Goal: Task Accomplishment & Management: Use online tool/utility

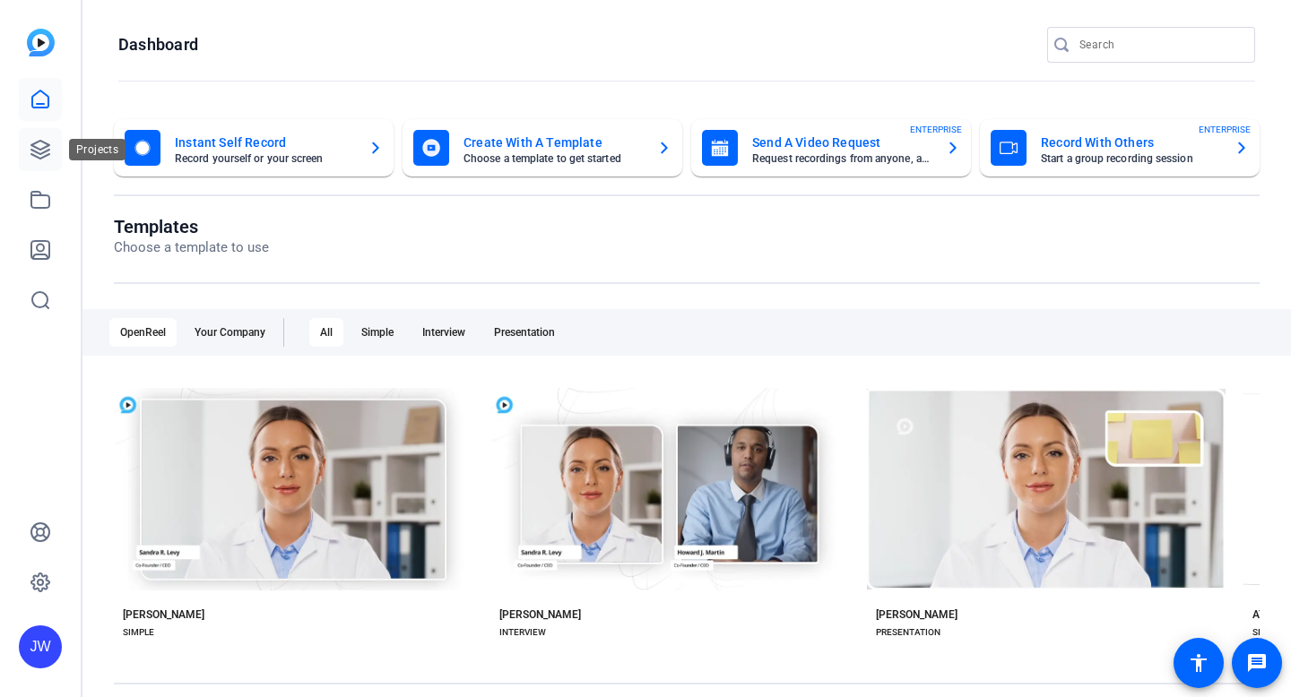
click at [26, 147] on link at bounding box center [40, 149] width 43 height 43
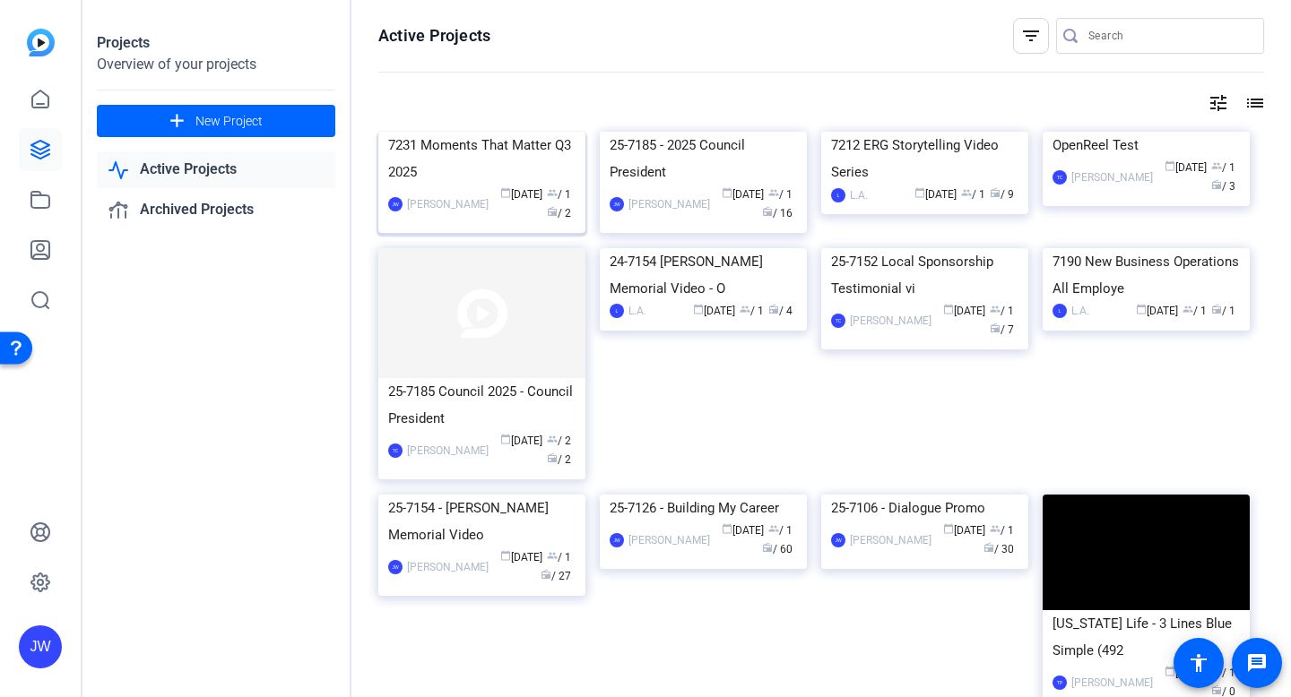
click at [453, 186] on div "7231 Moments That Matter Q3 2025" at bounding box center [481, 159] width 187 height 54
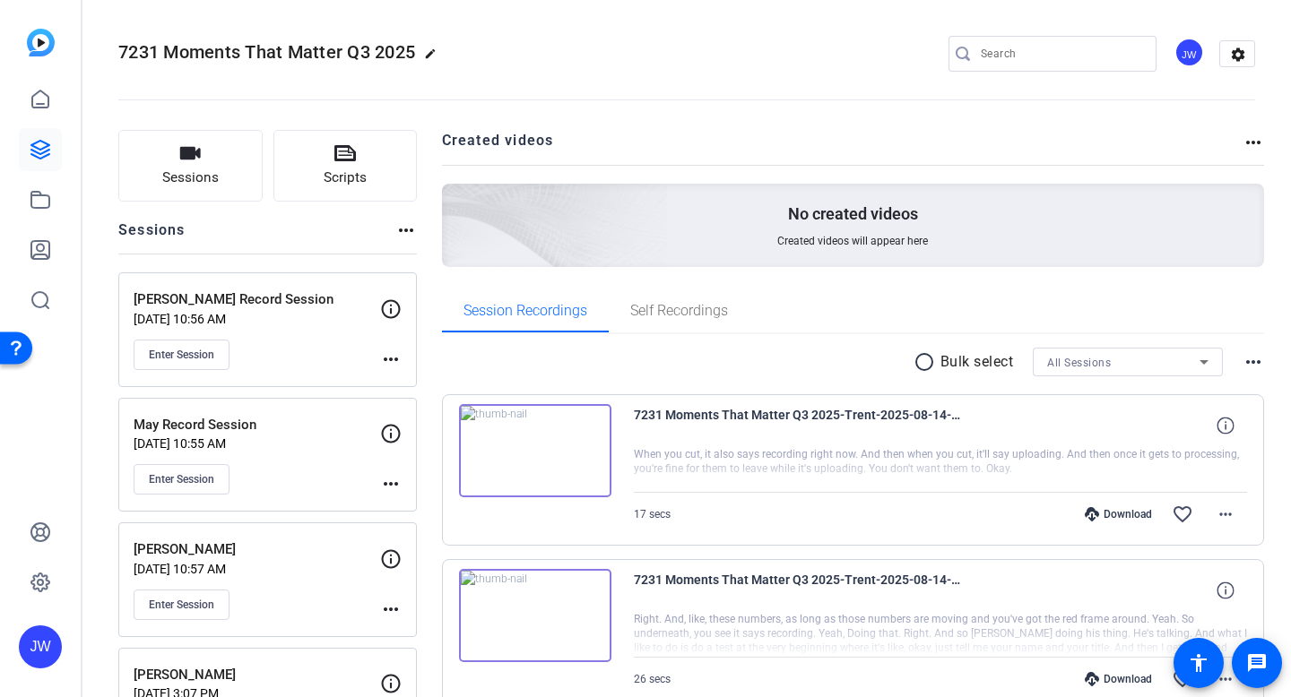
click at [198, 425] on p "May Record Session" at bounding box center [257, 425] width 247 height 21
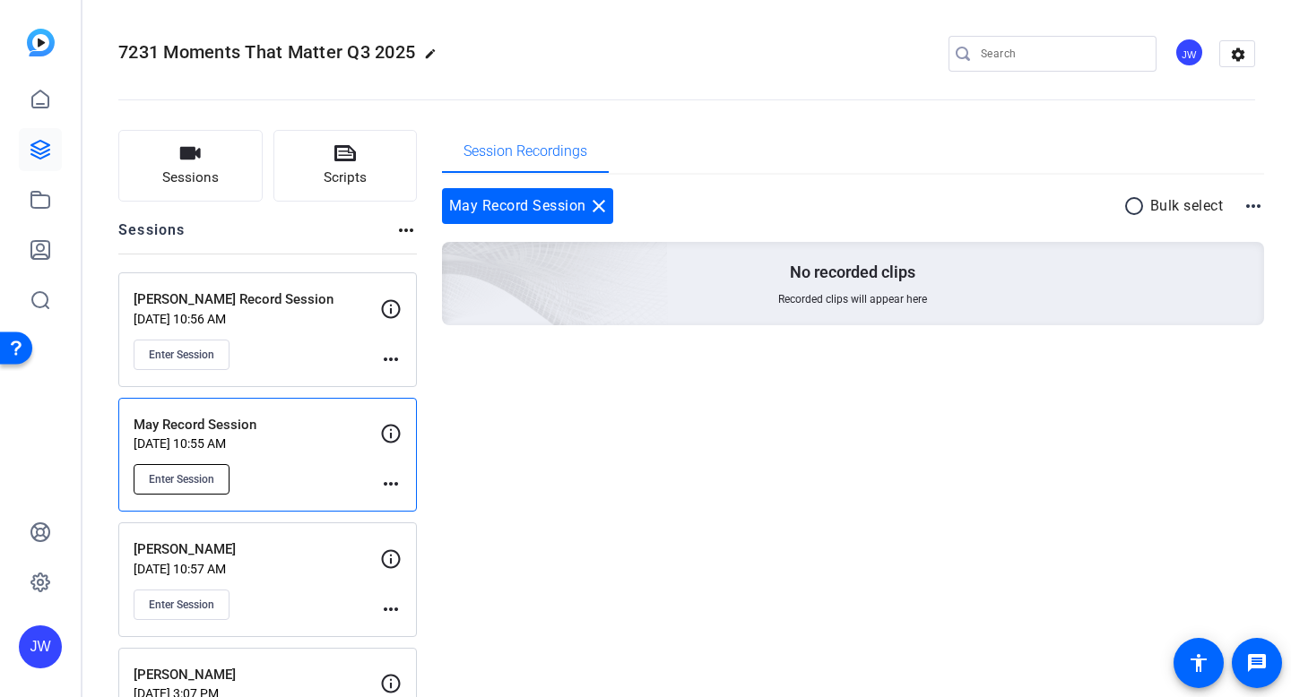
click at [204, 479] on span "Enter Session" at bounding box center [181, 479] width 65 height 14
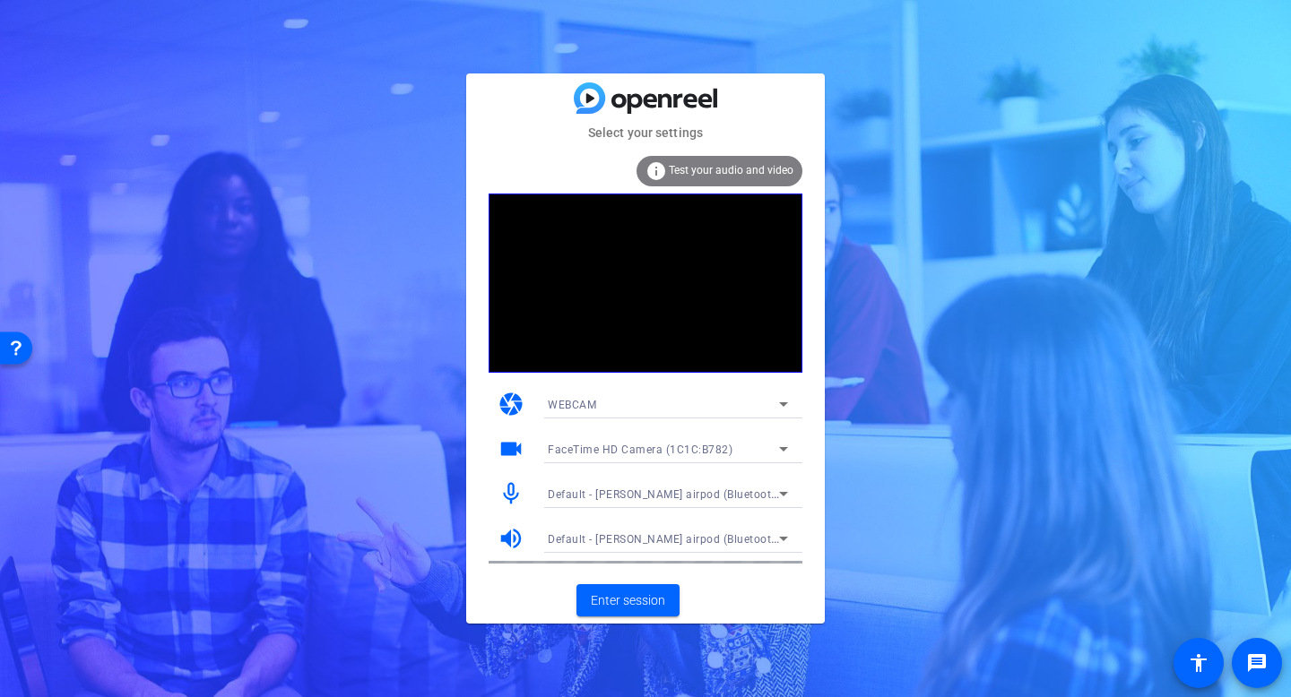
click at [665, 454] on span "FaceTime HD Camera (1C1C:B782)" at bounding box center [640, 450] width 185 height 13
click at [888, 388] on div at bounding box center [645, 348] width 1291 height 697
click at [725, 491] on span "Default - alex escaladas airpod (Bluetooth)" at bounding box center [665, 494] width 234 height 14
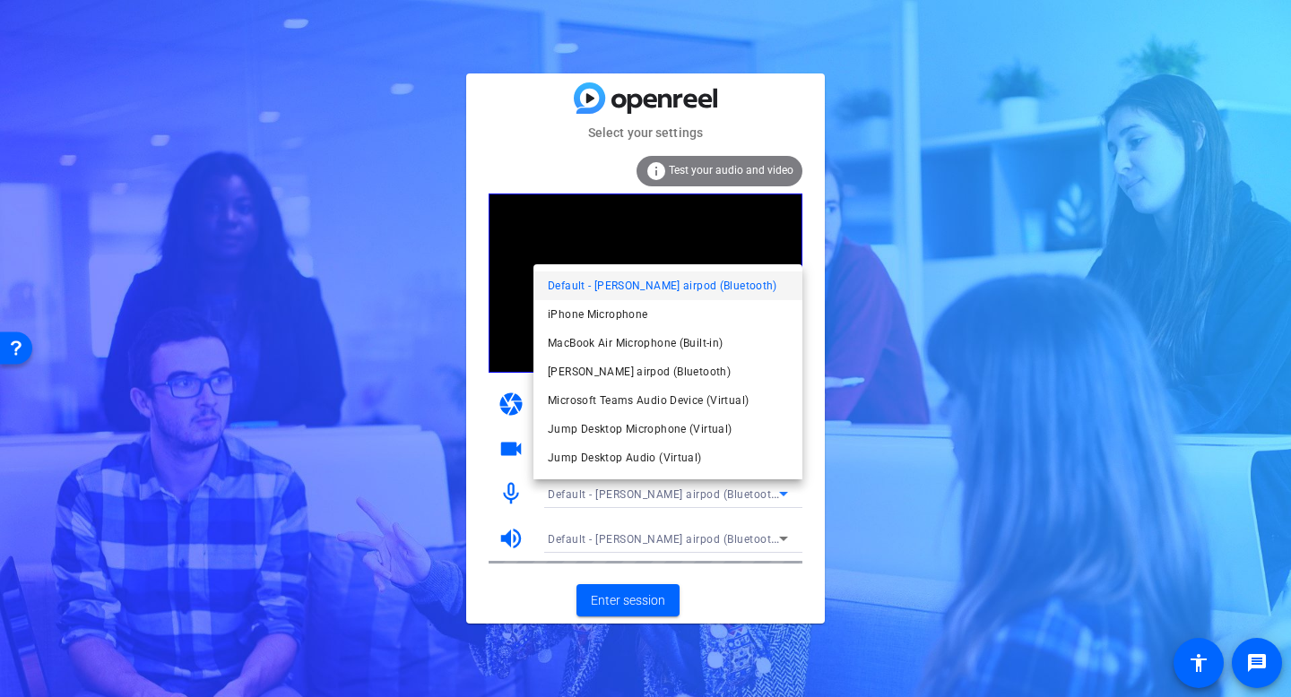
click at [871, 550] on div at bounding box center [645, 348] width 1291 height 697
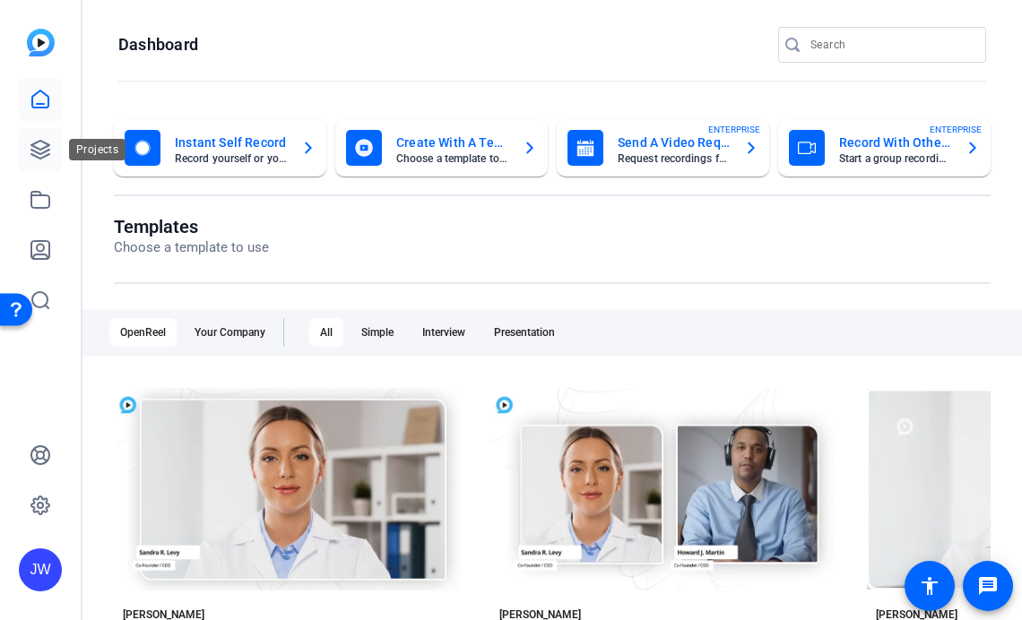
click at [27, 158] on link at bounding box center [40, 149] width 43 height 43
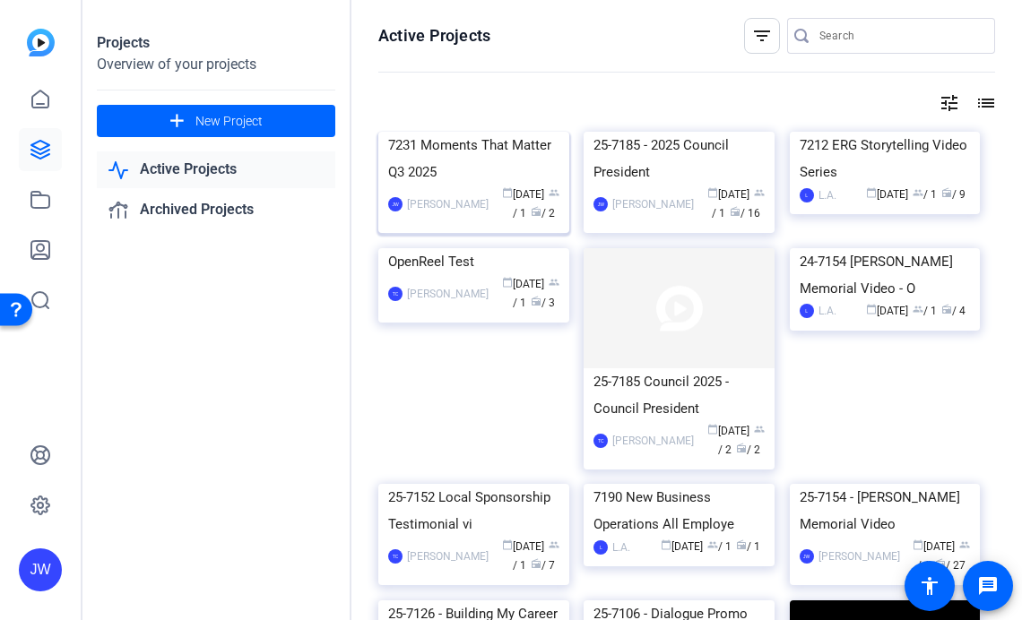
click at [424, 186] on div "7231 Moments That Matter Q3 2025" at bounding box center [473, 159] width 171 height 54
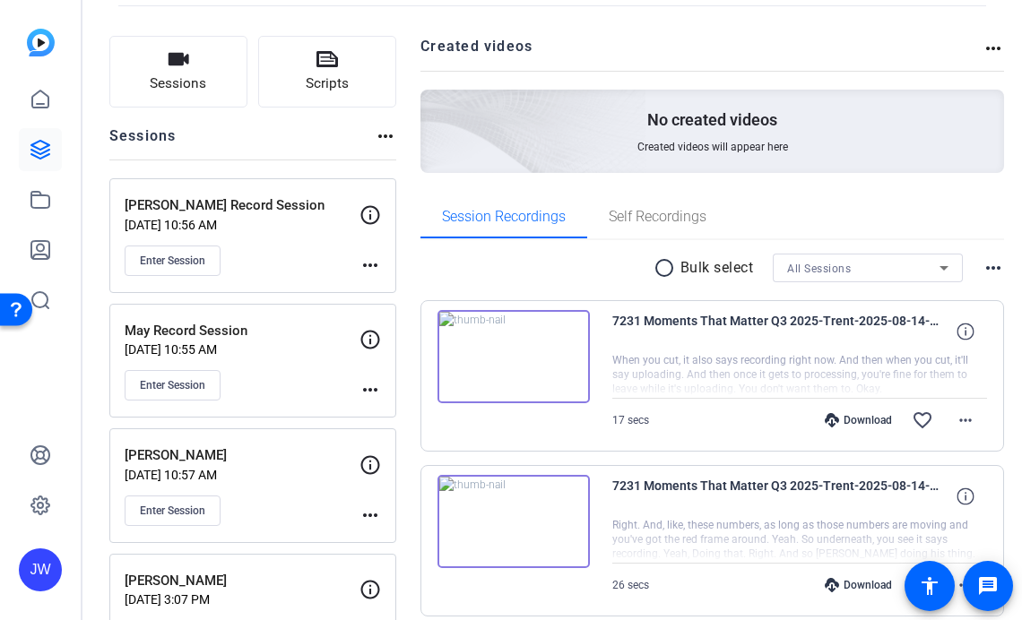
scroll to position [120, 0]
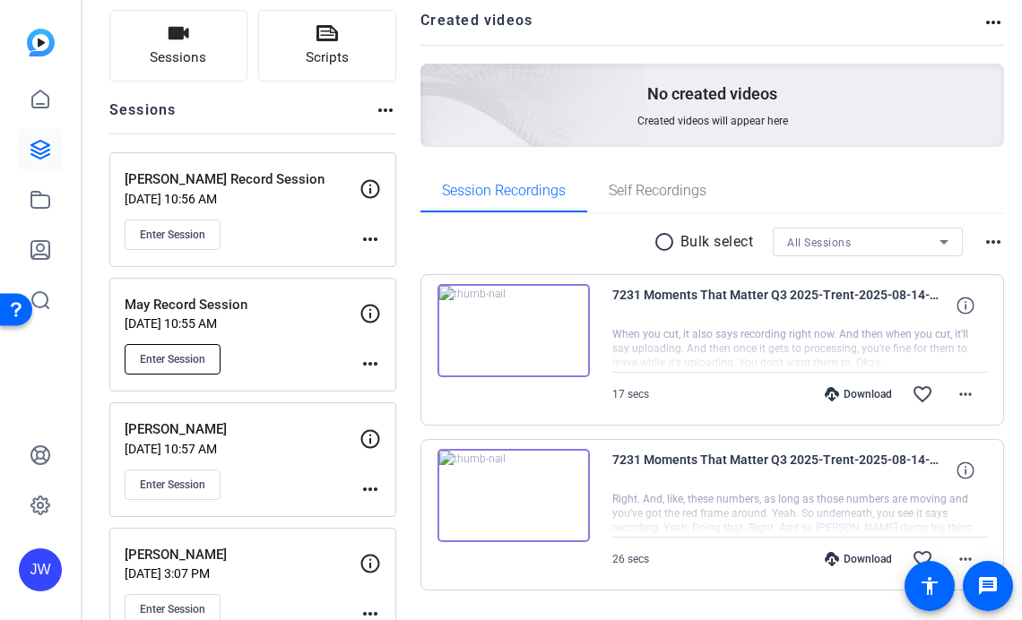
click at [177, 355] on span "Enter Session" at bounding box center [172, 359] width 65 height 14
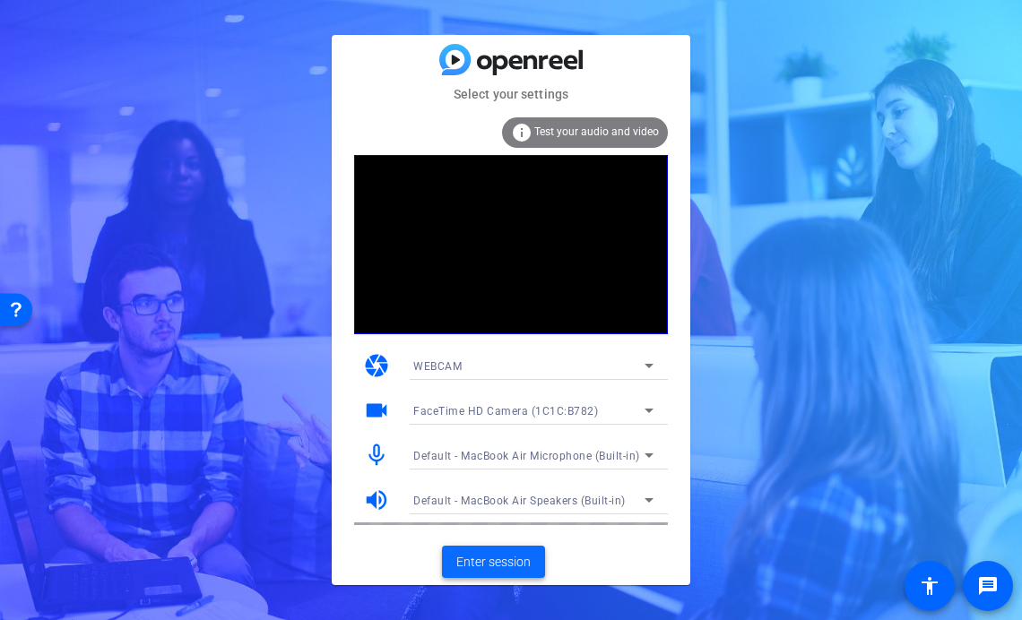
click at [488, 566] on span "Enter session" at bounding box center [493, 562] width 74 height 19
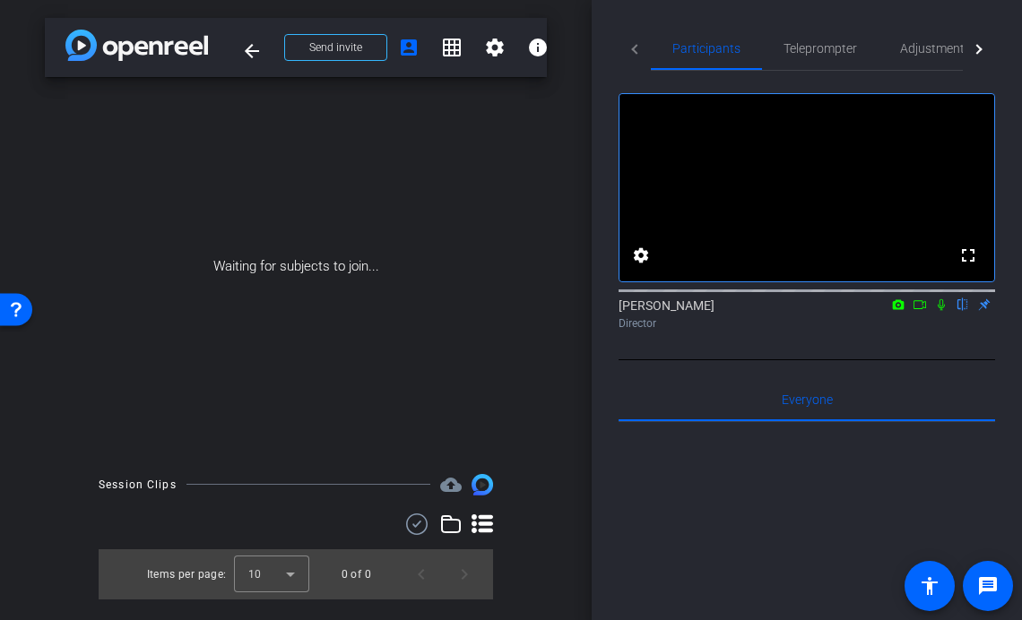
click at [940, 311] on icon at bounding box center [941, 305] width 7 height 12
click at [944, 311] on icon at bounding box center [941, 304] width 14 height 13
click at [833, 45] on span "Teleprompter" at bounding box center [820, 48] width 74 height 13
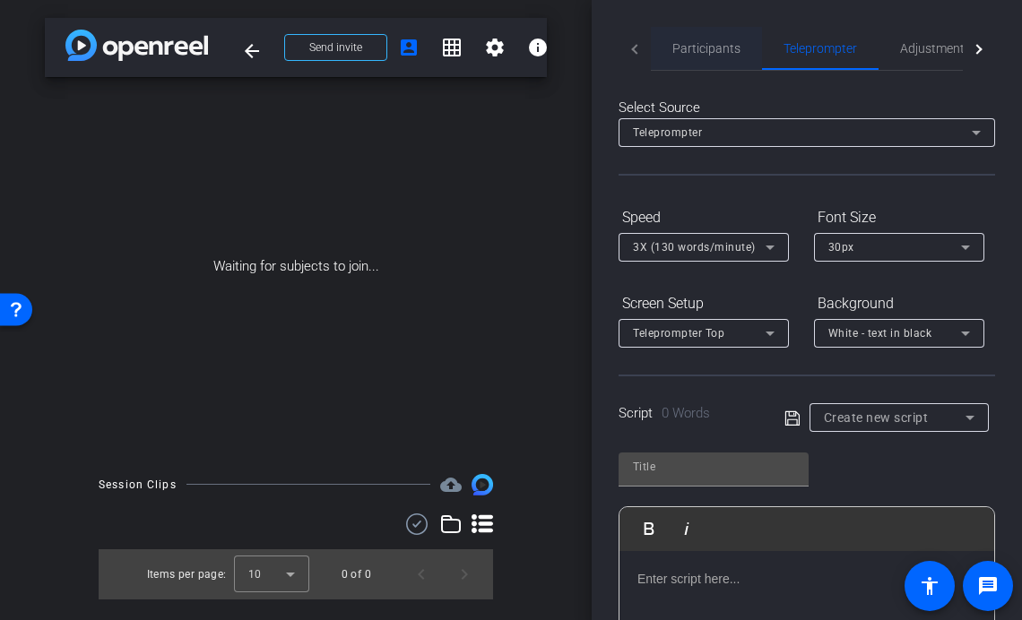
click at [719, 42] on span "Participants" at bounding box center [706, 48] width 68 height 13
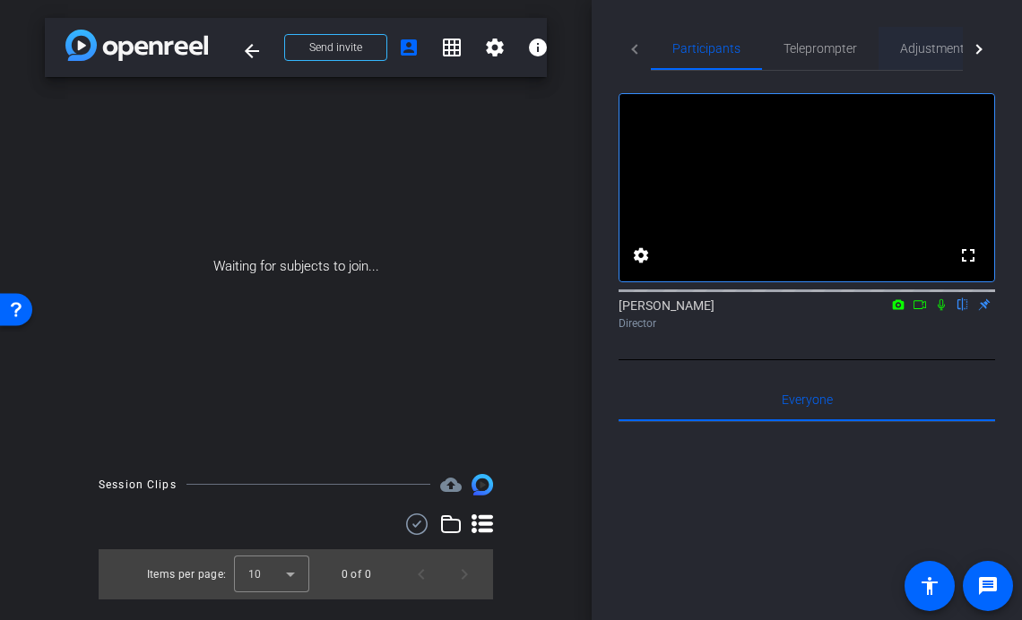
click at [953, 51] on span "Adjustments" at bounding box center [935, 48] width 71 height 13
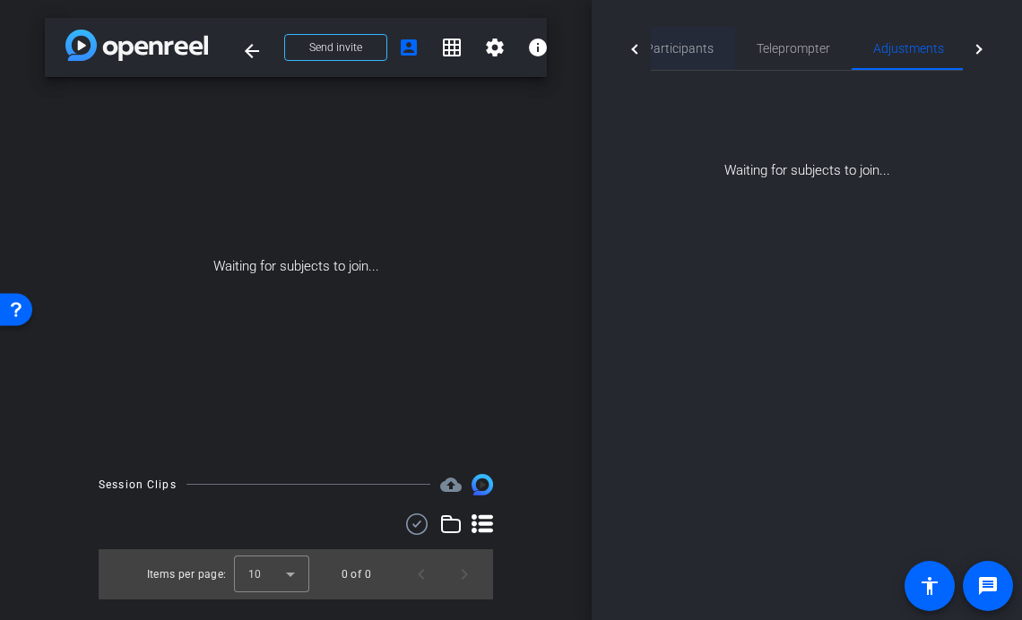
click at [688, 42] on span "Participants" at bounding box center [679, 48] width 68 height 13
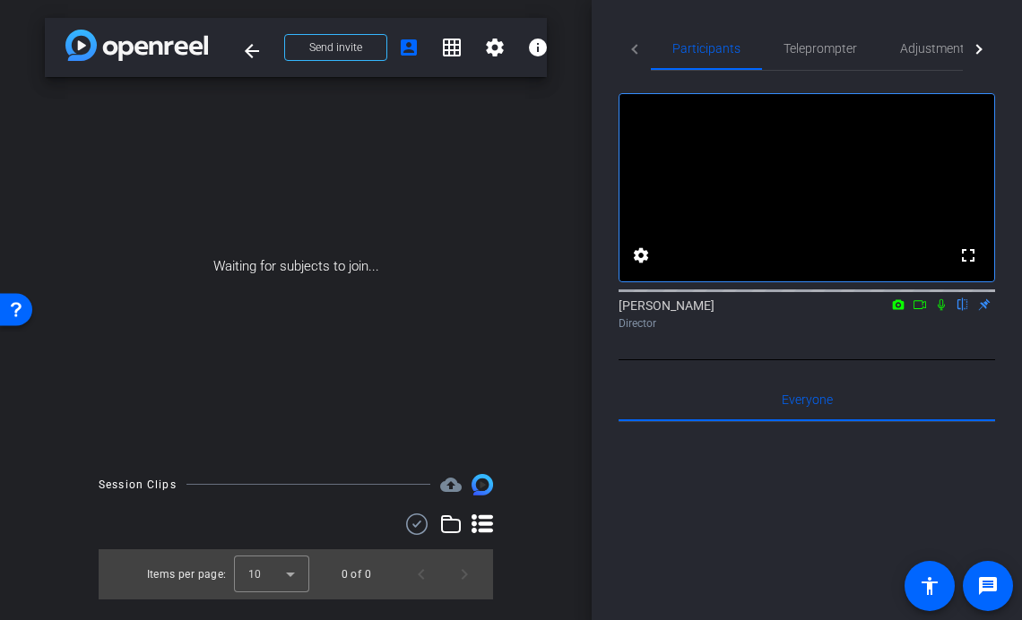
click at [903, 309] on icon at bounding box center [899, 304] width 12 height 10
click at [915, 327] on div at bounding box center [511, 310] width 1022 height 620
click at [919, 311] on icon at bounding box center [920, 304] width 14 height 13
click at [962, 311] on icon at bounding box center [962, 305] width 7 height 12
click at [962, 311] on icon at bounding box center [963, 305] width 10 height 12
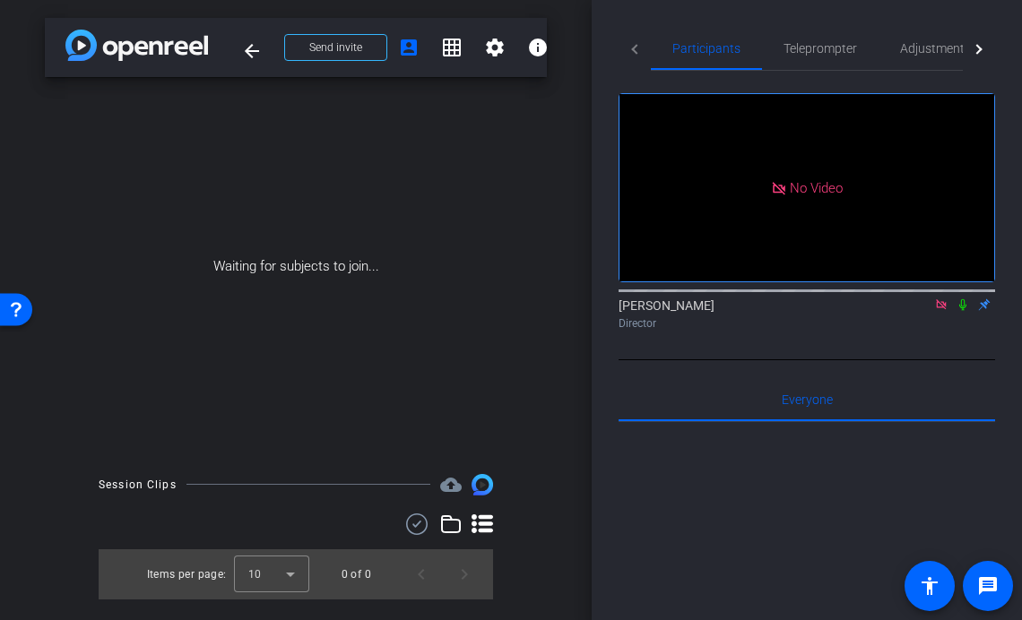
click at [948, 313] on mat-icon at bounding box center [941, 305] width 22 height 16
click at [943, 311] on icon at bounding box center [941, 304] width 14 height 13
click at [918, 311] on icon at bounding box center [920, 304] width 14 height 13
click at [13, 326] on div at bounding box center [23, 310] width 46 height 46
click at [328, 462] on div "arrow_back May Record Session Back to project Send invite account_box grid_on s…" at bounding box center [296, 310] width 592 height 620
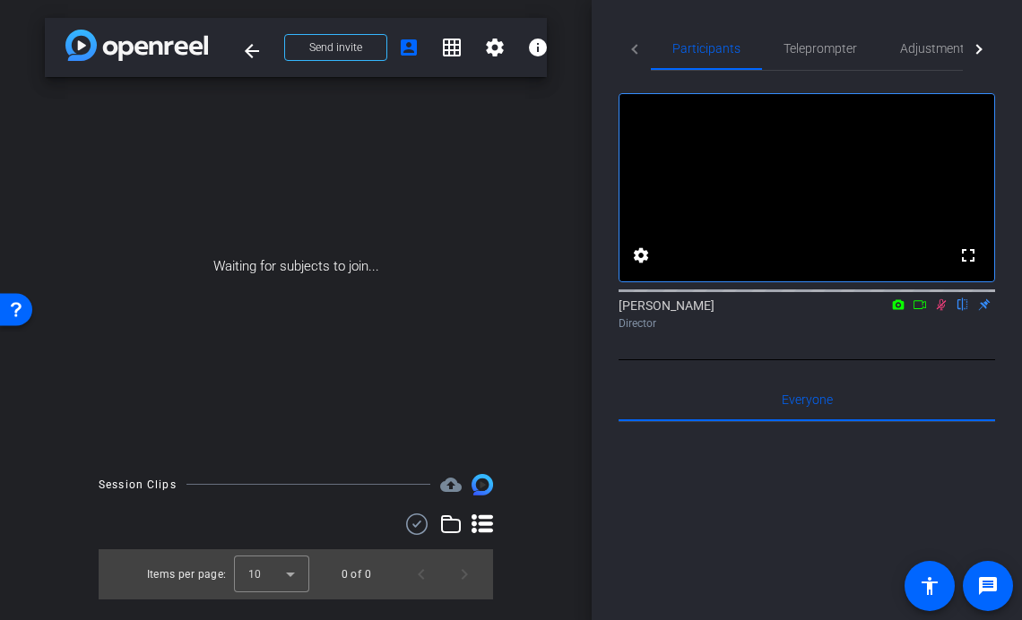
click at [919, 311] on icon at bounding box center [920, 304] width 14 height 13
click at [889, 313] on mat-icon at bounding box center [898, 305] width 22 height 16
click at [912, 324] on div at bounding box center [511, 310] width 1022 height 620
click at [921, 311] on icon at bounding box center [920, 304] width 14 height 13
click at [921, 309] on icon at bounding box center [919, 304] width 13 height 9
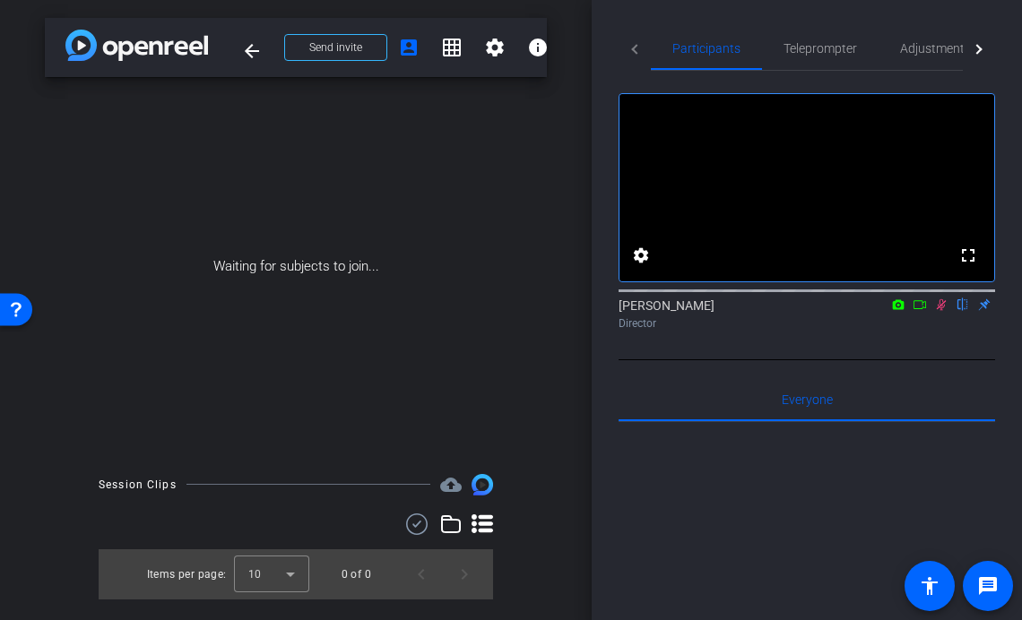
click at [920, 311] on icon at bounding box center [920, 304] width 14 height 13
click at [922, 309] on icon at bounding box center [919, 304] width 13 height 9
click at [922, 311] on icon at bounding box center [920, 304] width 14 height 13
click at [948, 313] on mat-icon at bounding box center [941, 305] width 22 height 16
click at [921, 311] on icon at bounding box center [920, 304] width 14 height 13
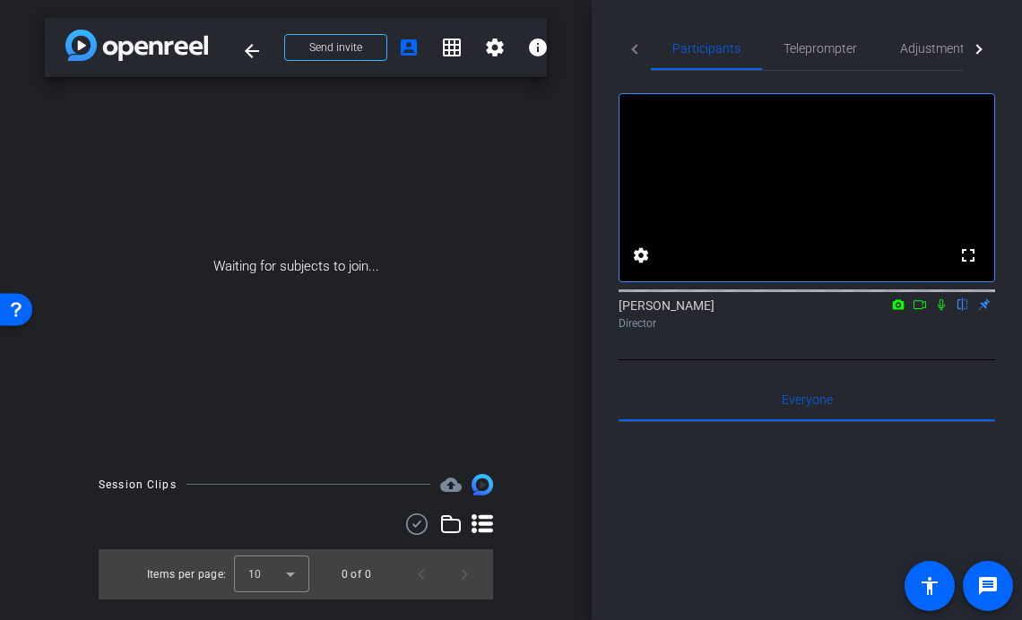
click at [939, 311] on icon at bounding box center [941, 304] width 14 height 13
click at [539, 56] on mat-icon "info" at bounding box center [538, 48] width 22 height 22
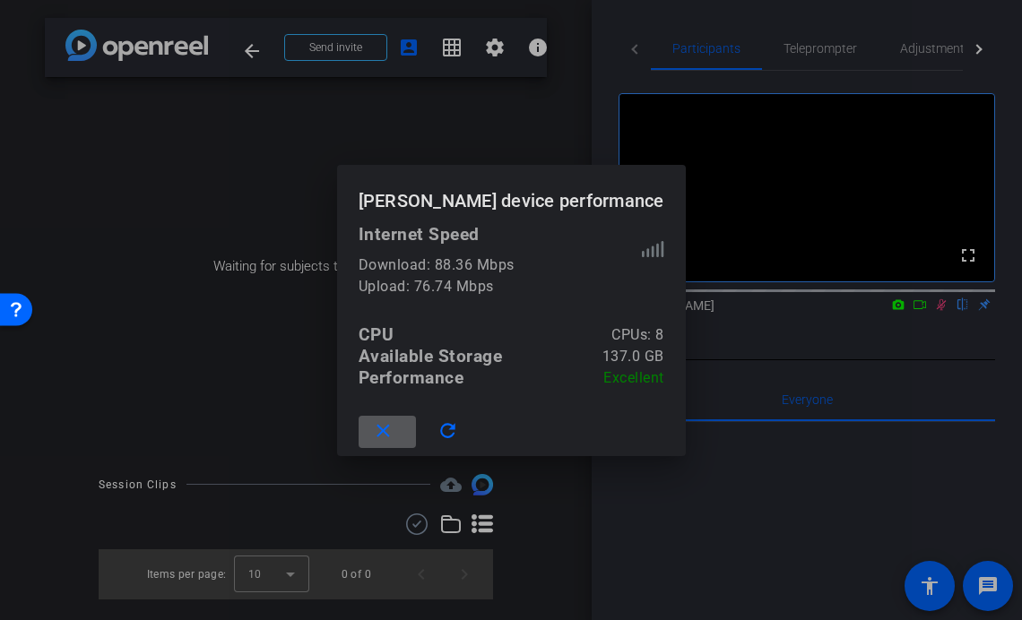
click at [554, 137] on div at bounding box center [511, 310] width 1022 height 620
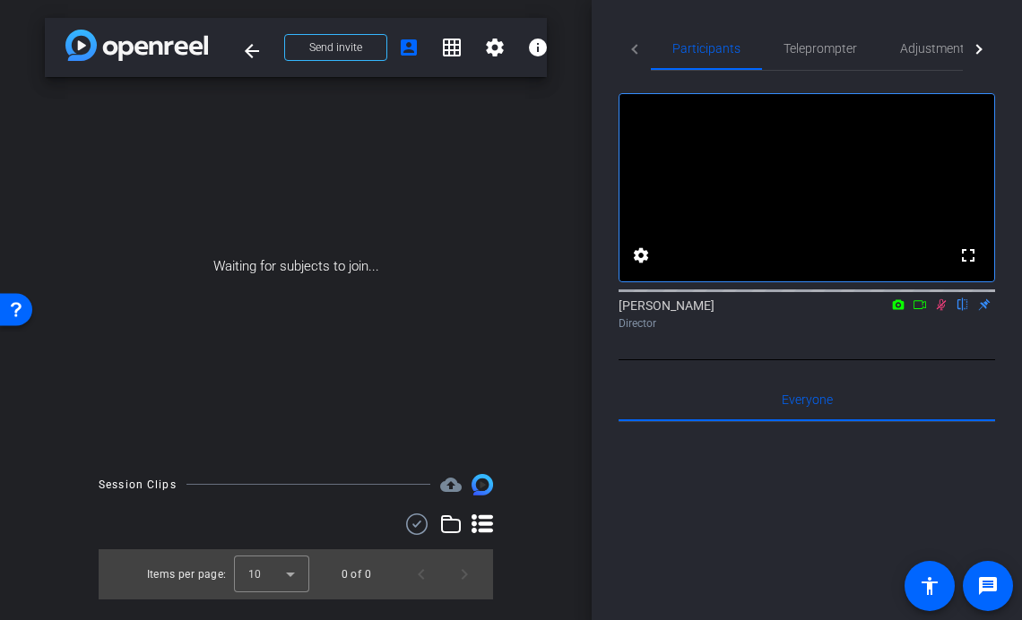
drag, startPoint x: 813, startPoint y: 180, endPoint x: 798, endPoint y: 171, distance: 17.7
click at [803, 175] on video at bounding box center [806, 187] width 375 height 187
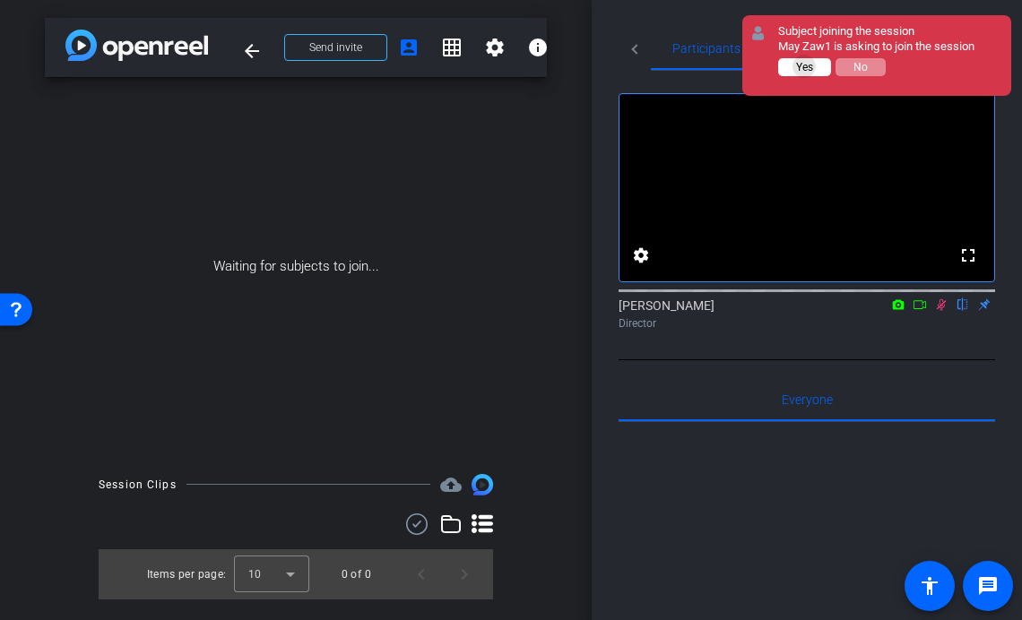
click at [804, 66] on span "Yes" at bounding box center [804, 67] width 17 height 13
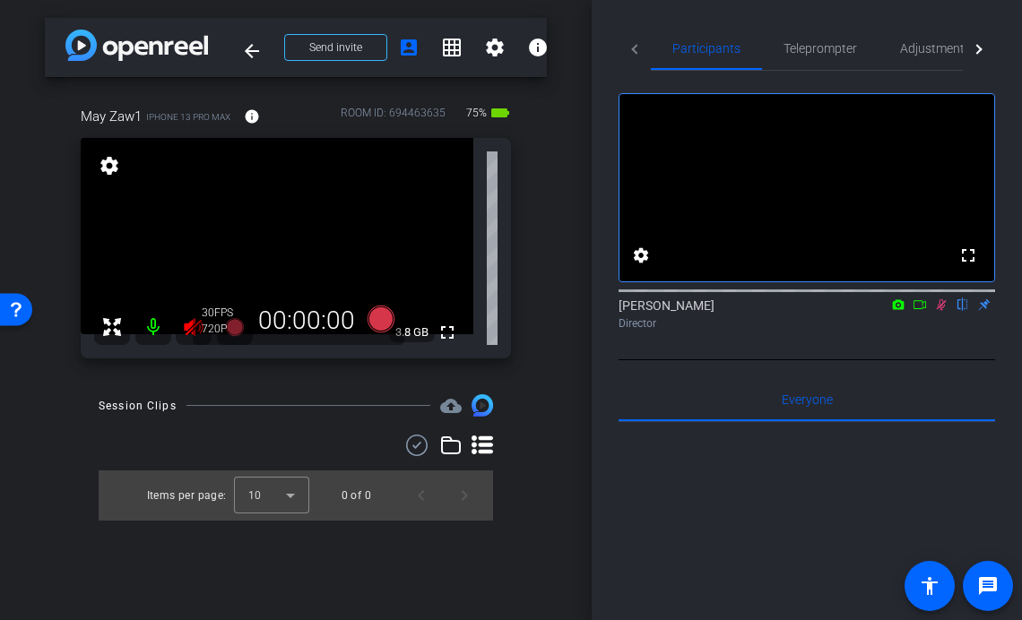
click at [938, 311] on icon at bounding box center [942, 305] width 10 height 12
click at [180, 333] on mat-icon at bounding box center [194, 327] width 36 height 36
click at [189, 327] on icon at bounding box center [193, 327] width 19 height 18
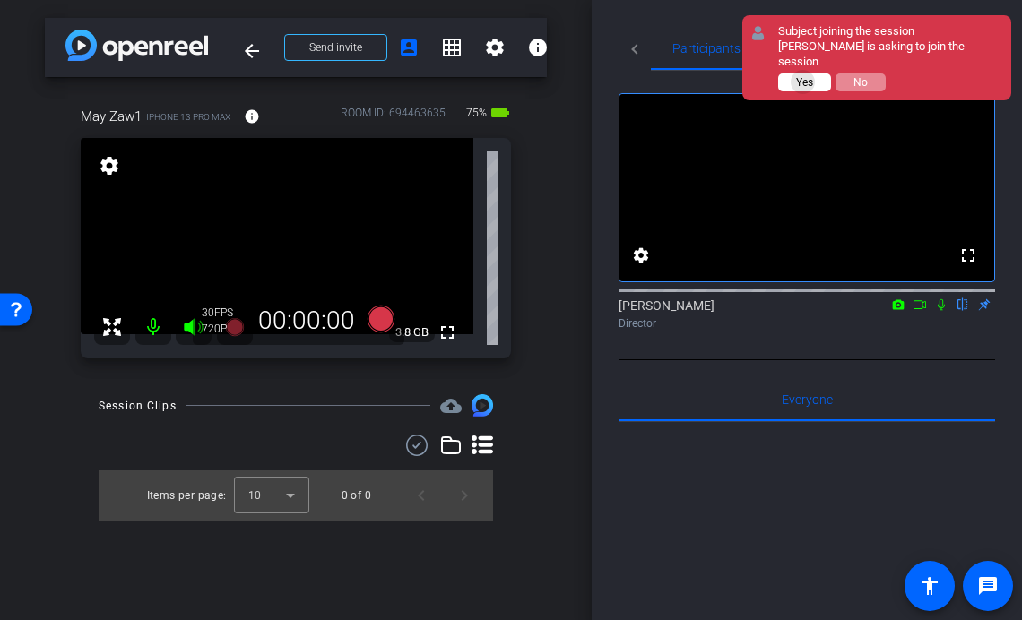
click at [803, 76] on span "Yes" at bounding box center [804, 82] width 17 height 13
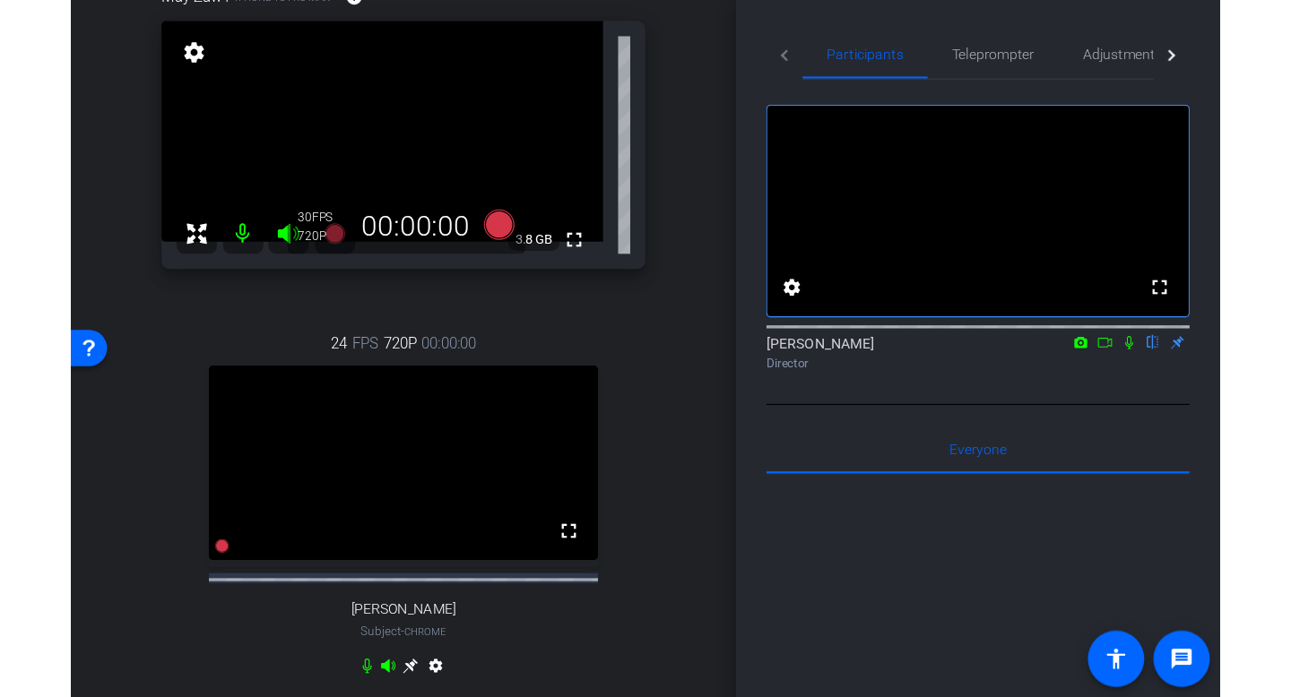
scroll to position [75, 0]
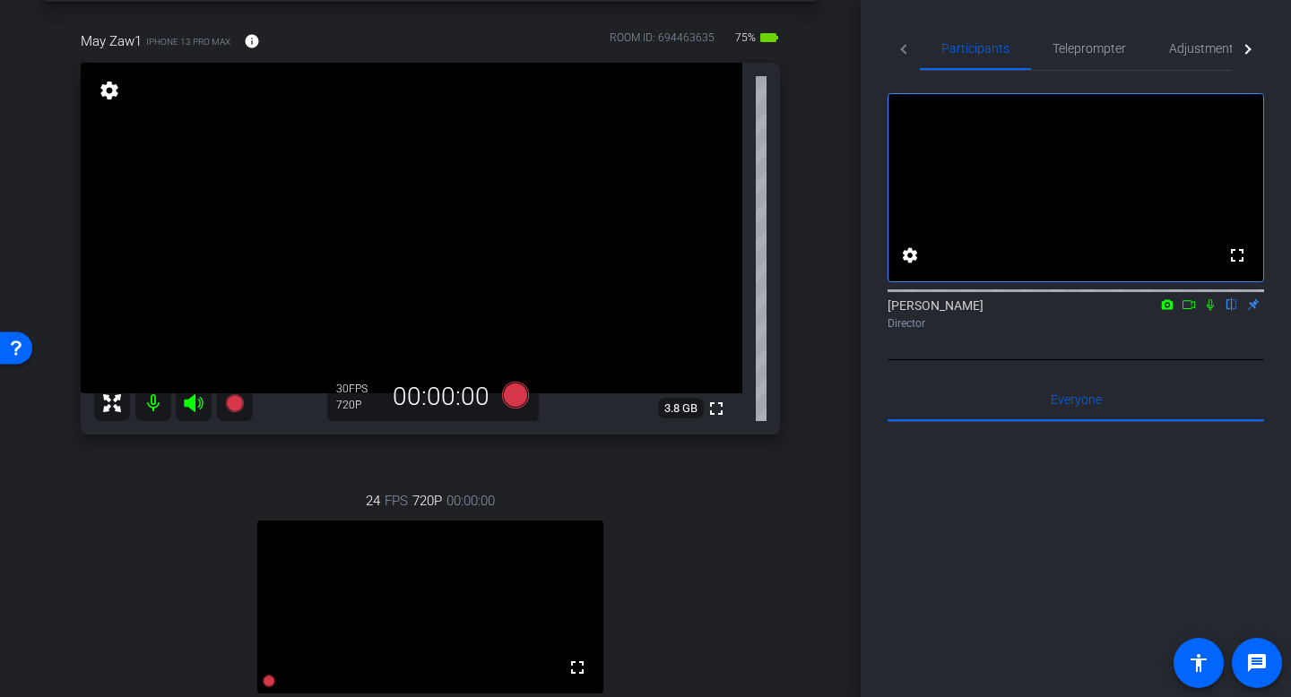
click at [359, 394] on span "FPS" at bounding box center [358, 389] width 19 height 13
click at [1021, 50] on span "Adjustments" at bounding box center [1204, 48] width 71 height 13
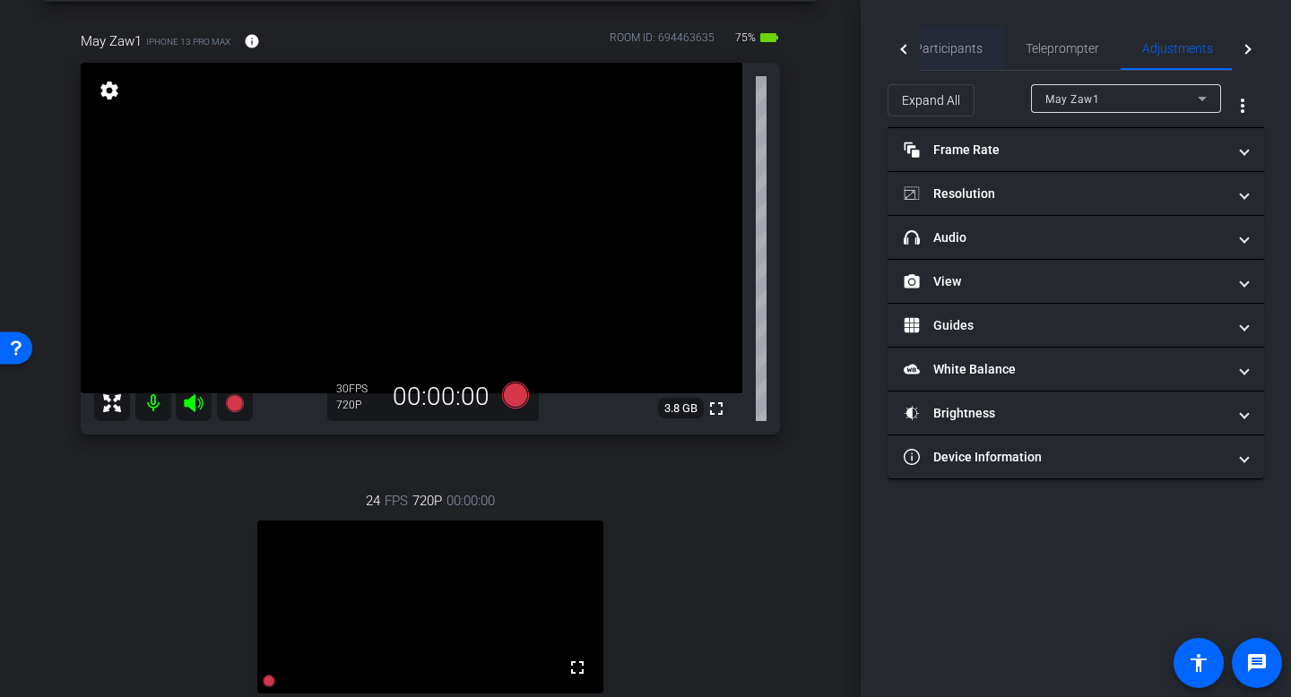
click at [930, 51] on span "Participants" at bounding box center [948, 48] width 68 height 13
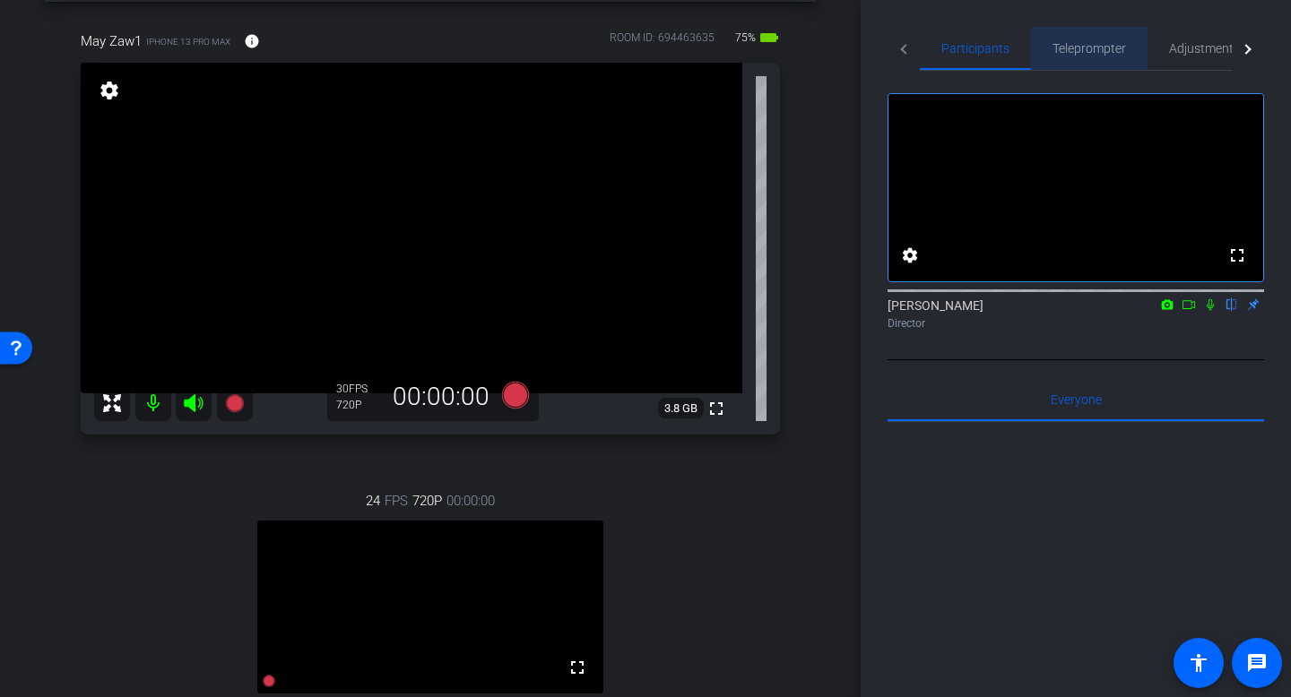
click at [1021, 49] on span "Teleprompter" at bounding box center [1089, 48] width 74 height 13
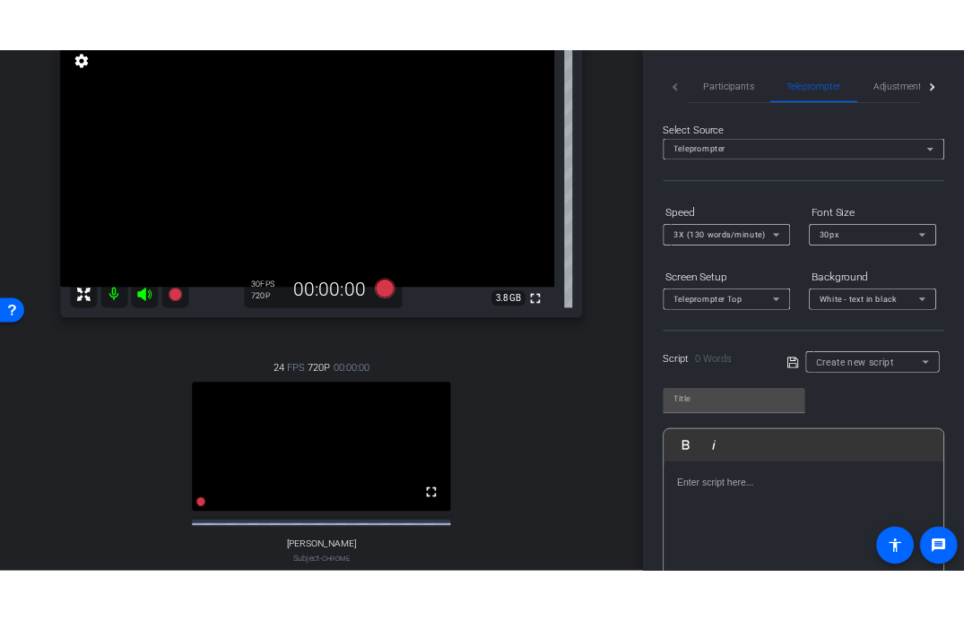
scroll to position [0, 0]
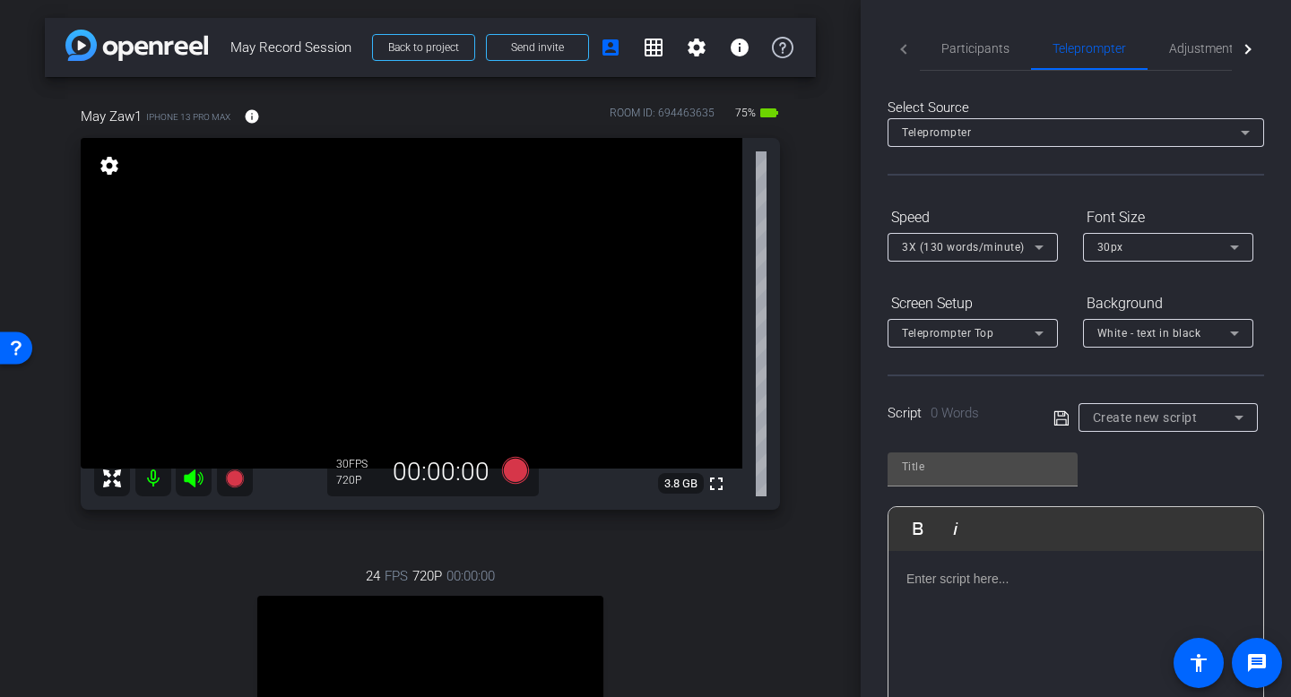
click at [903, 45] on mat-tab-header "Participants Teleprompter Adjustments Live" at bounding box center [1075, 49] width 376 height 44
click at [904, 50] on mat-tab-header "Participants Teleprompter Adjustments Live" at bounding box center [1075, 49] width 376 height 44
click at [956, 42] on span "Participants" at bounding box center [975, 48] width 68 height 13
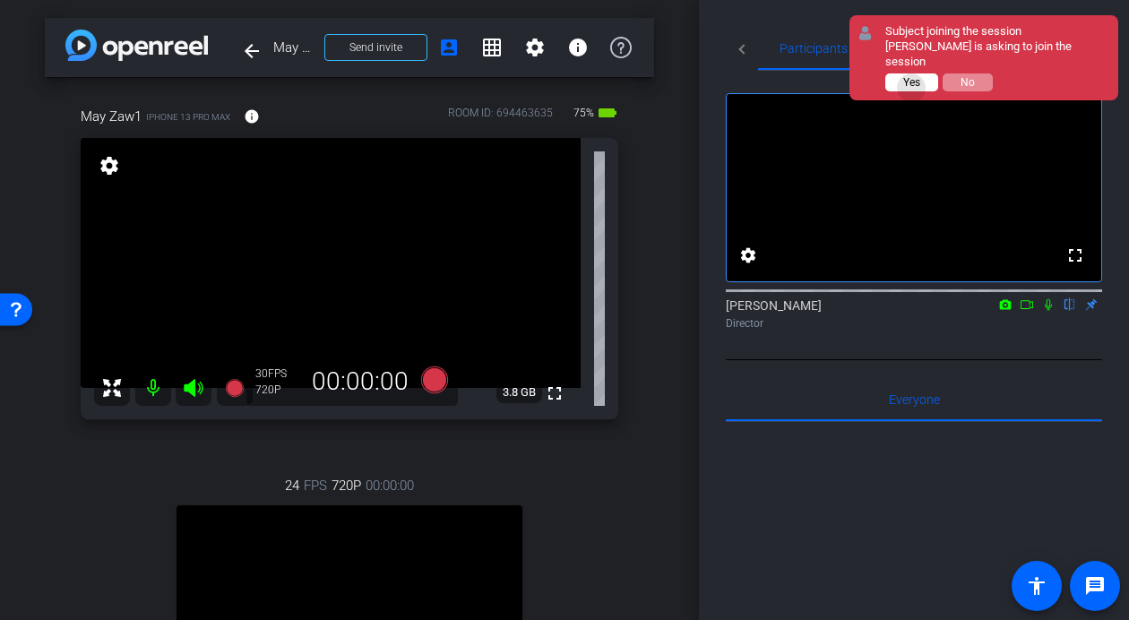
click at [913, 76] on span "Yes" at bounding box center [912, 82] width 17 height 13
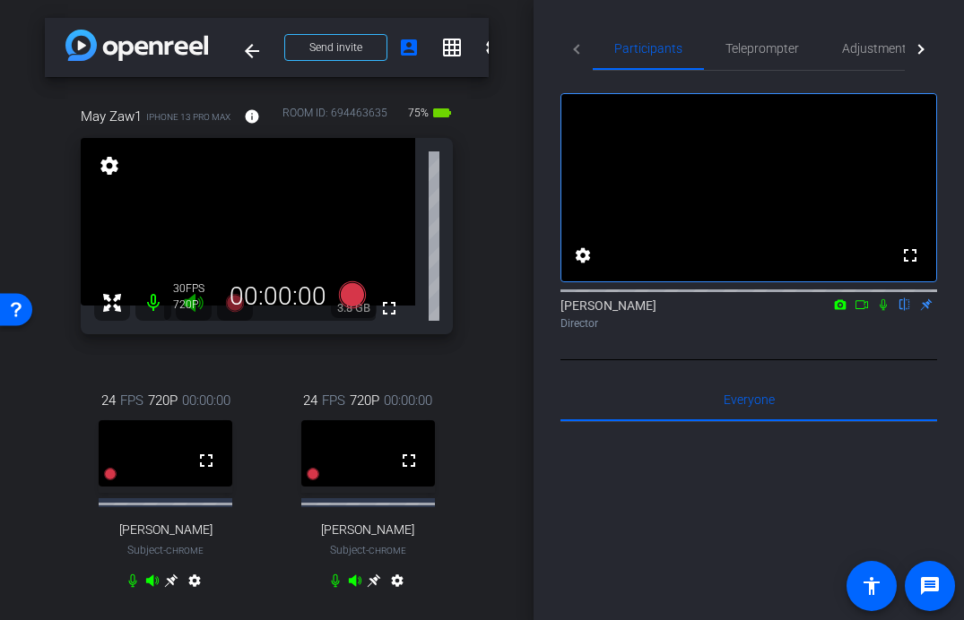
click at [343, 474] on video at bounding box center [368, 453] width 134 height 66
click at [885, 311] on icon at bounding box center [883, 304] width 14 height 13
click at [883, 311] on icon at bounding box center [883, 305] width 10 height 12
click at [385, 458] on video at bounding box center [368, 453] width 134 height 66
click at [368, 532] on span "Jen" at bounding box center [367, 530] width 93 height 15
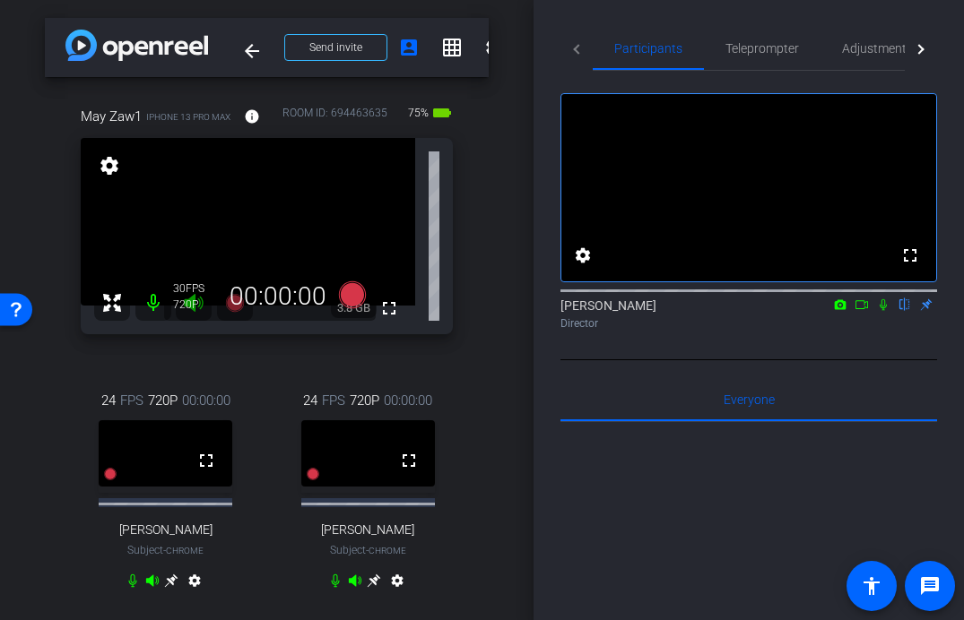
click at [396, 589] on mat-icon "settings" at bounding box center [397, 585] width 22 height 22
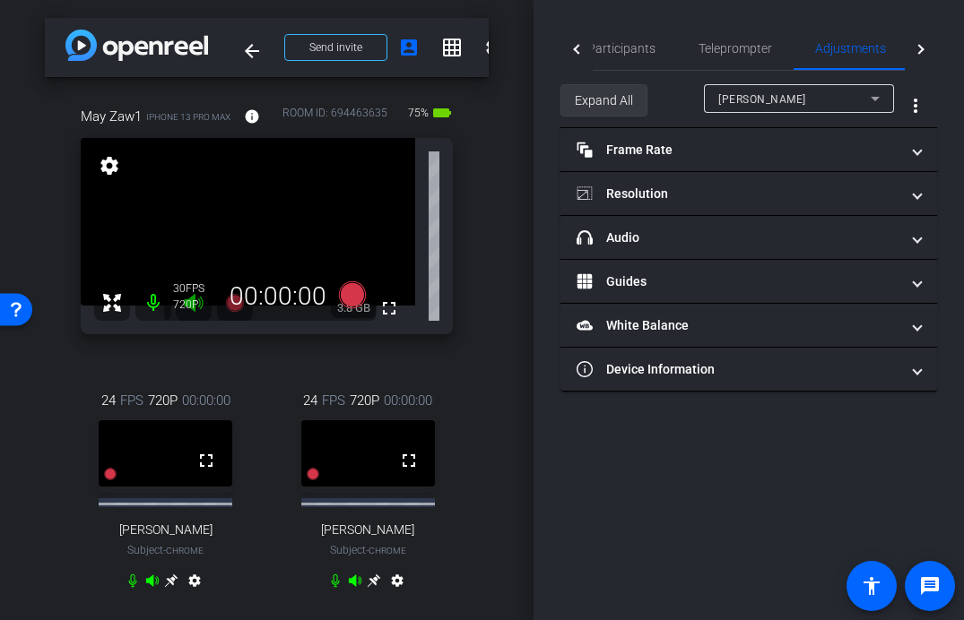
click at [644, 100] on span at bounding box center [603, 100] width 85 height 43
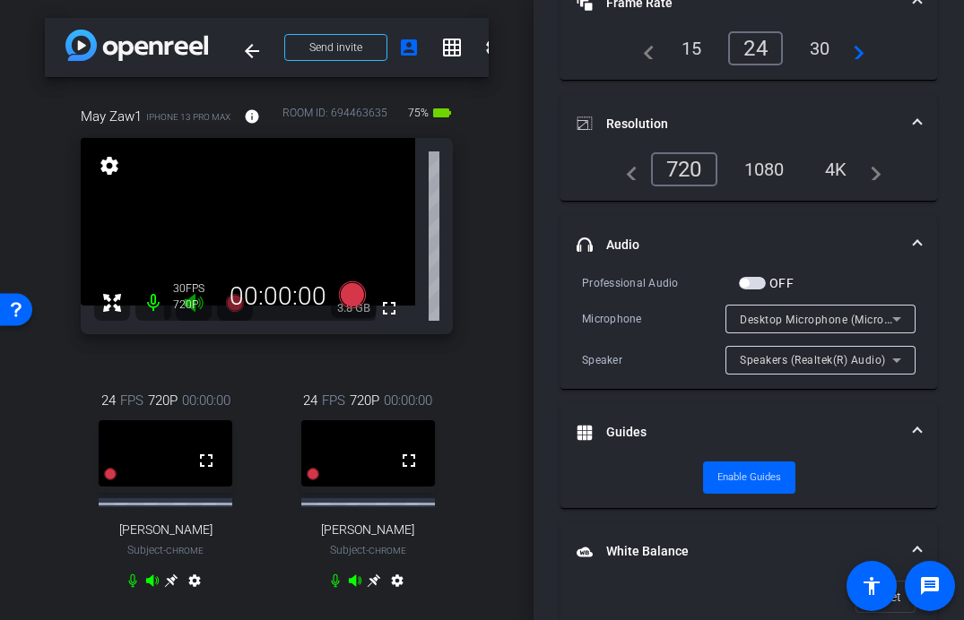
scroll to position [161, 0]
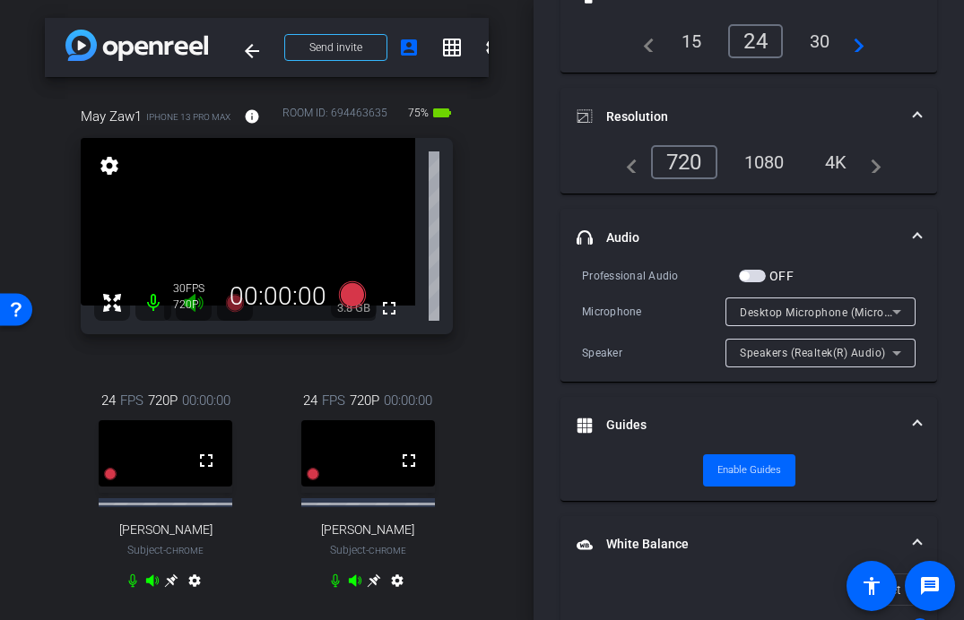
click at [785, 301] on mat-select "Desktop Microphone (Microsoft® LifeCam Cinema(TM))" at bounding box center [820, 312] width 161 height 22
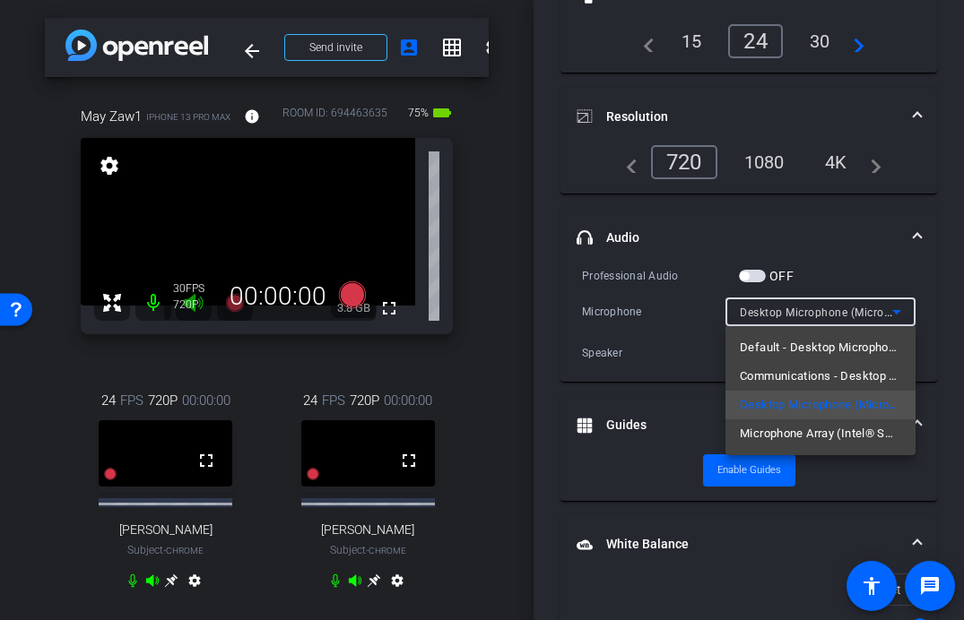
click at [828, 275] on div at bounding box center [482, 310] width 964 height 620
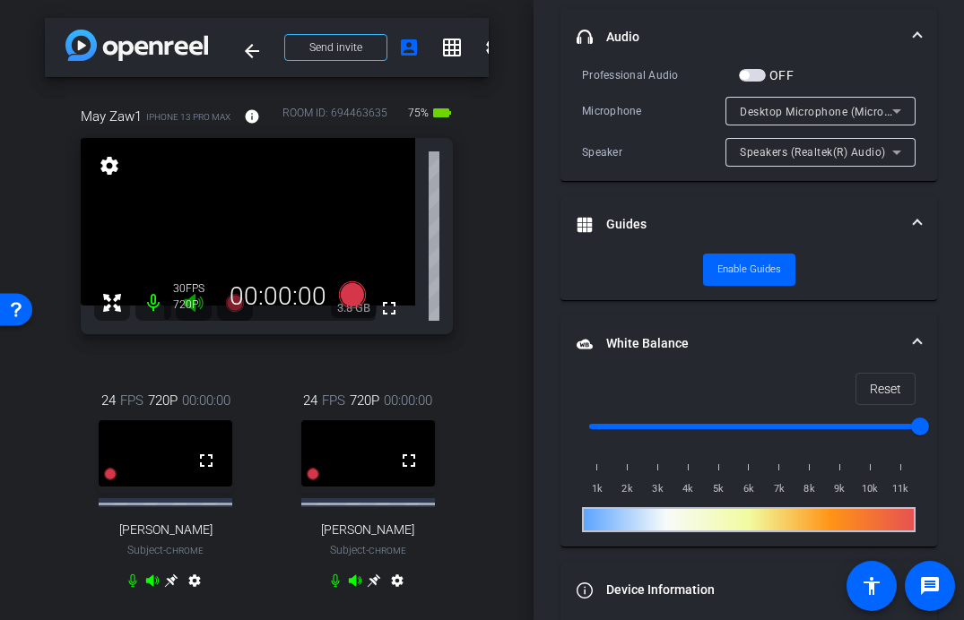
scroll to position [324, 0]
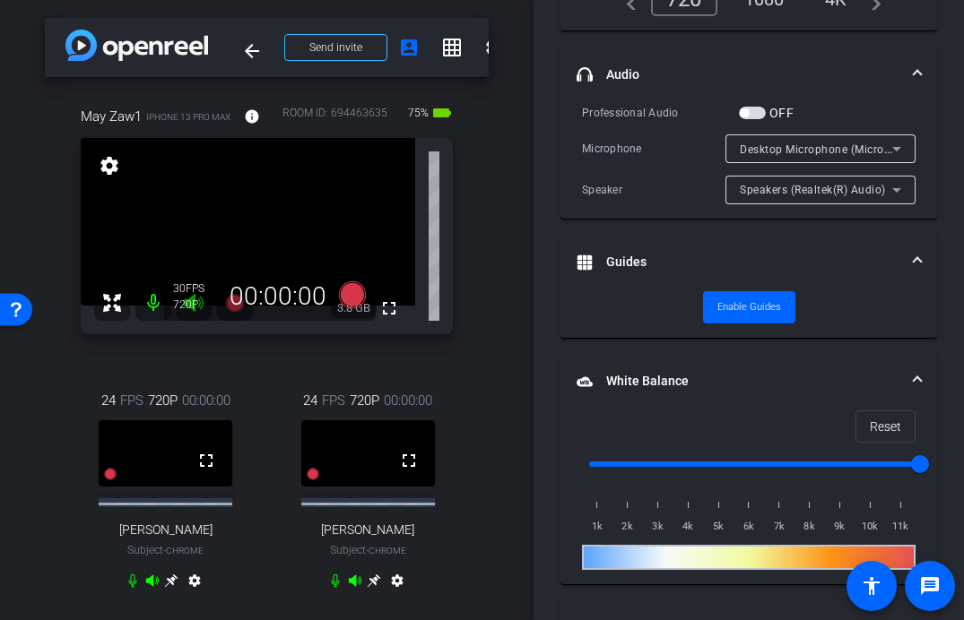
click at [748, 117] on span "button" at bounding box center [752, 113] width 27 height 13
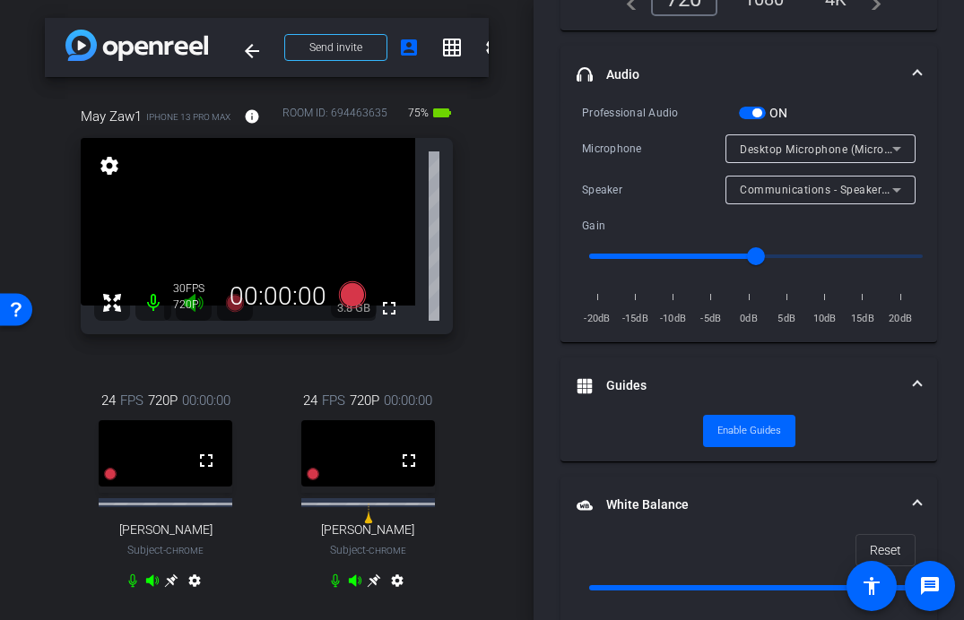
click at [756, 115] on span "button" at bounding box center [756, 112] width 9 height 9
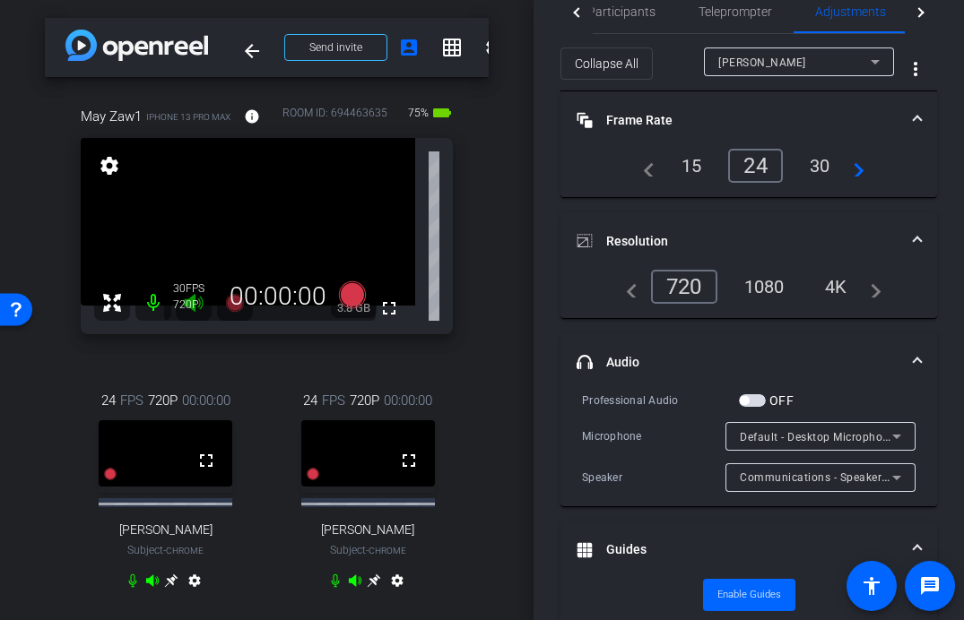
scroll to position [0, 0]
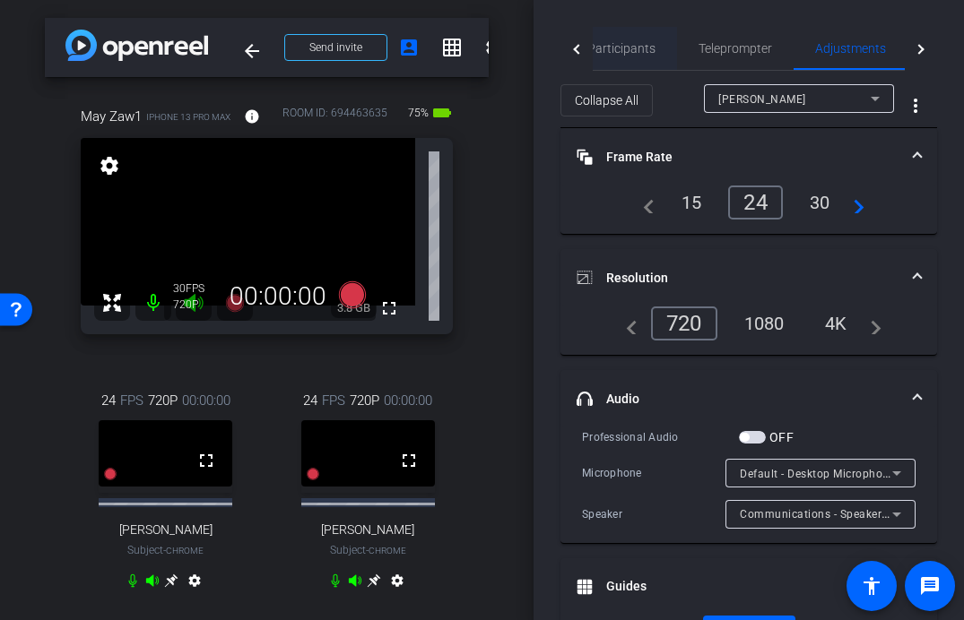
click at [637, 51] on span "Participants" at bounding box center [621, 48] width 68 height 13
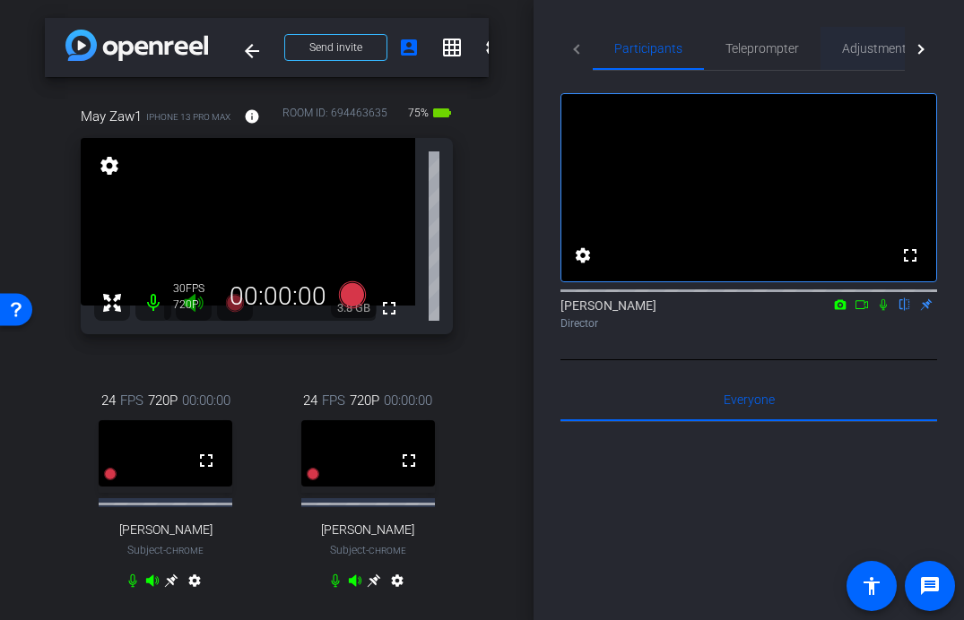
click at [883, 47] on span "Adjustments" at bounding box center [877, 48] width 71 height 13
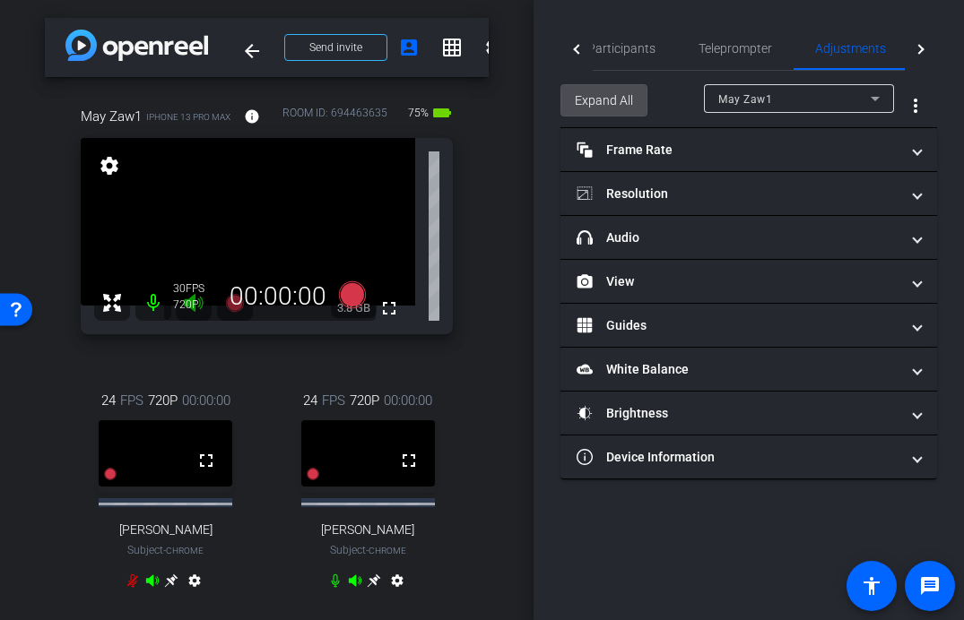
click at [624, 108] on span "Expand All" at bounding box center [604, 100] width 58 height 34
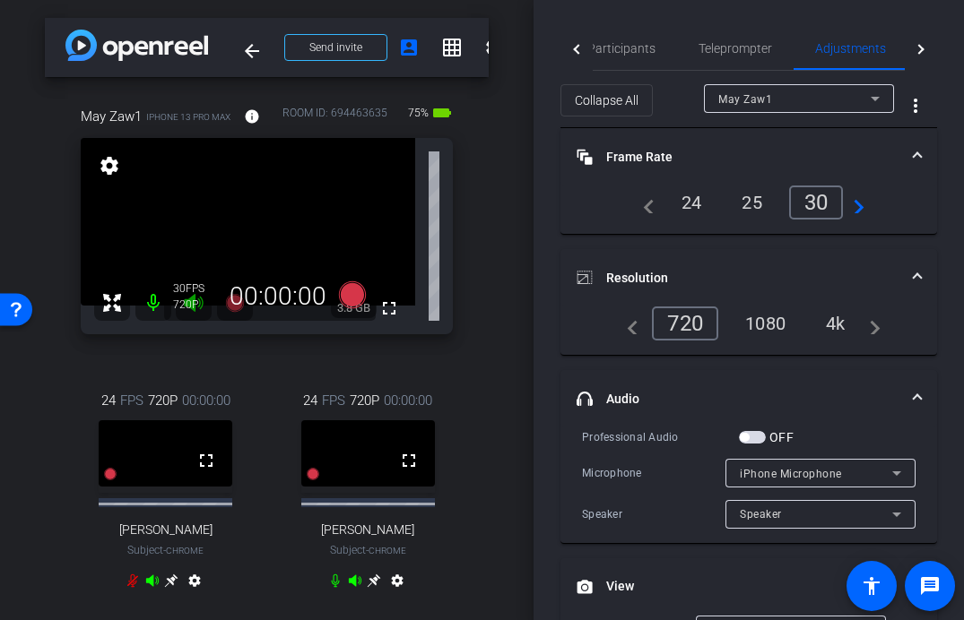
click at [774, 323] on div "1080" at bounding box center [764, 323] width 67 height 30
click at [837, 316] on div "4k" at bounding box center [836, 323] width 47 height 30
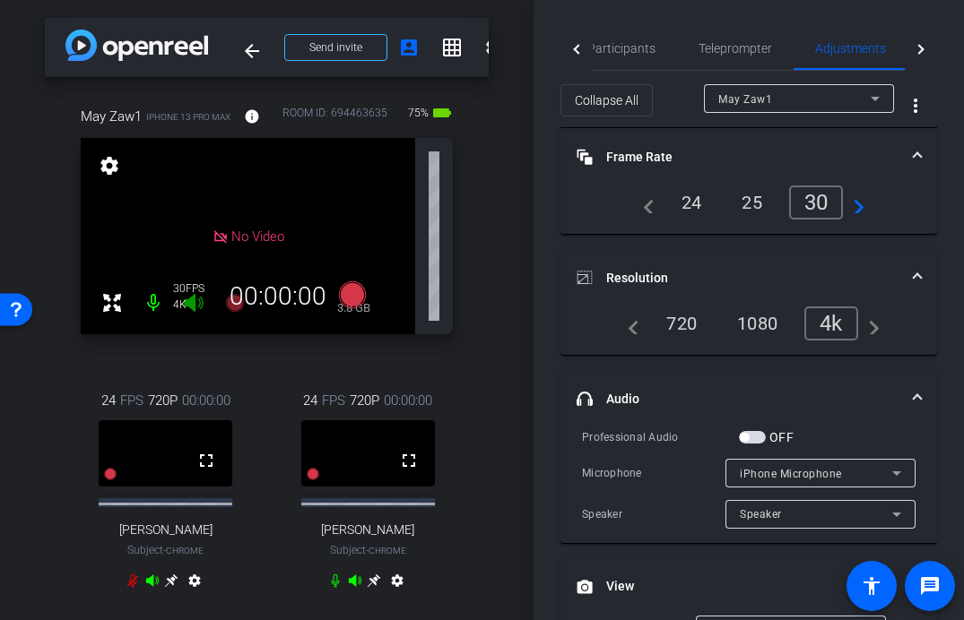
type input "11000"
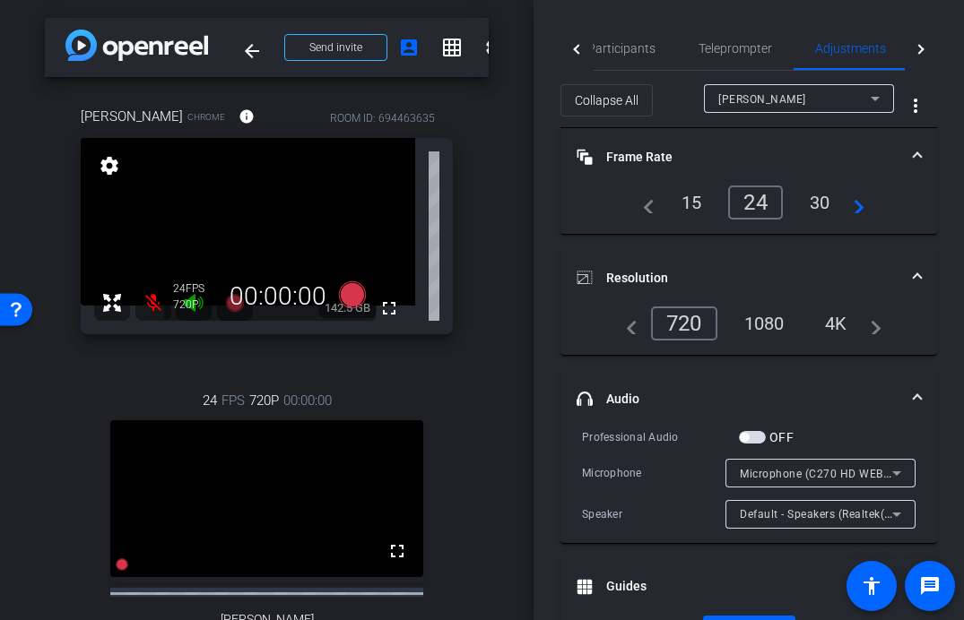
click at [576, 51] on div at bounding box center [578, 49] width 10 height 10
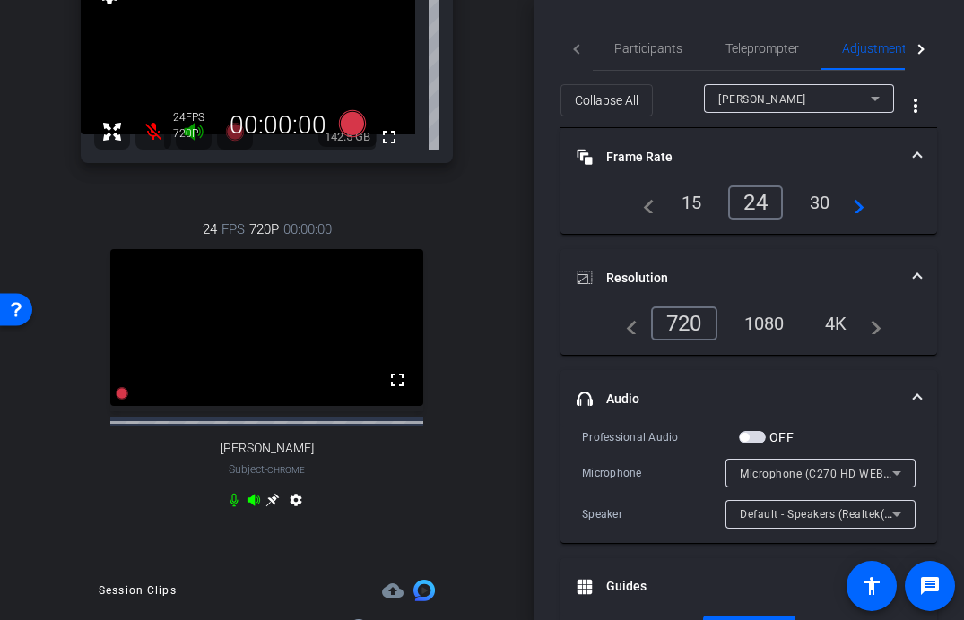
click at [251, 506] on icon at bounding box center [253, 500] width 13 height 12
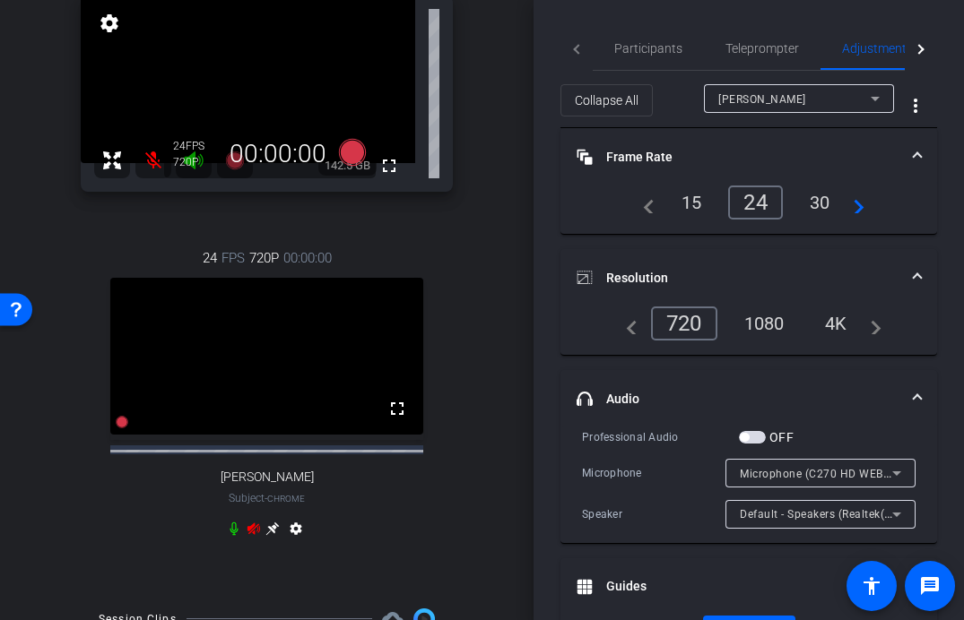
scroll to position [17, 0]
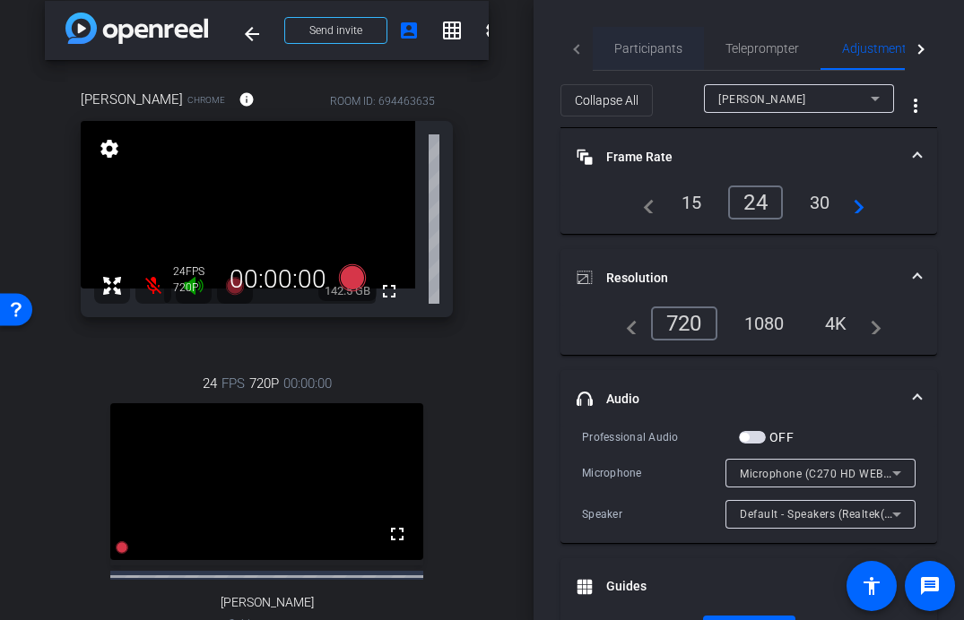
click at [658, 48] on span "Participants" at bounding box center [648, 48] width 68 height 13
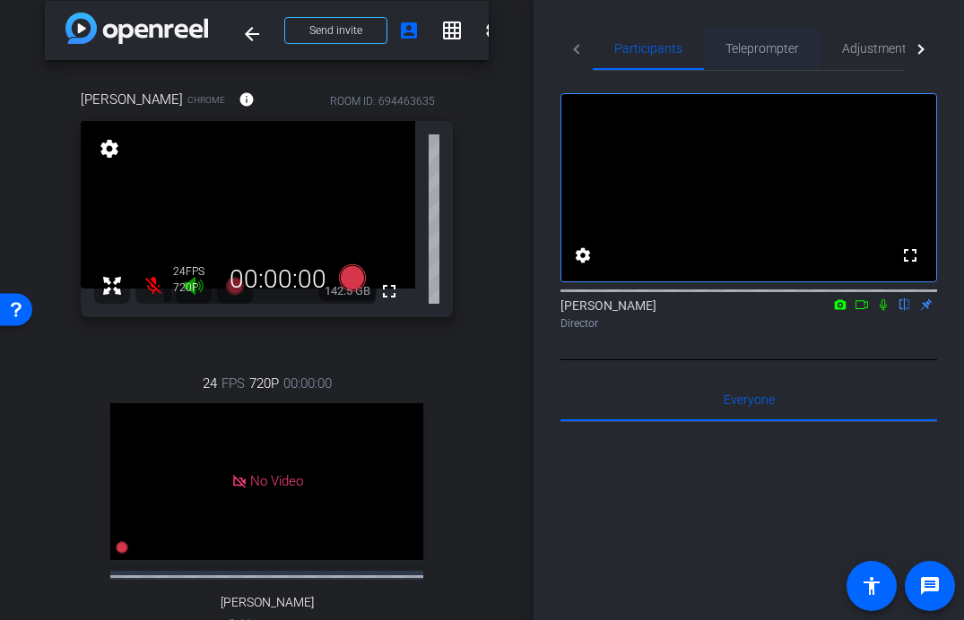
click at [757, 47] on span "Teleprompter" at bounding box center [762, 48] width 74 height 13
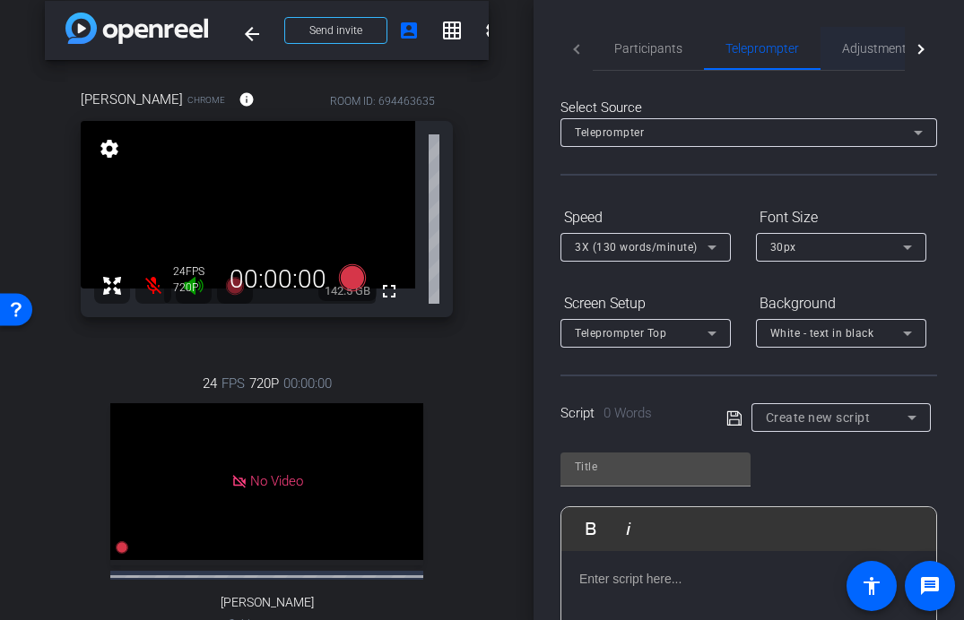
click at [900, 52] on span "Adjustments" at bounding box center [877, 48] width 71 height 13
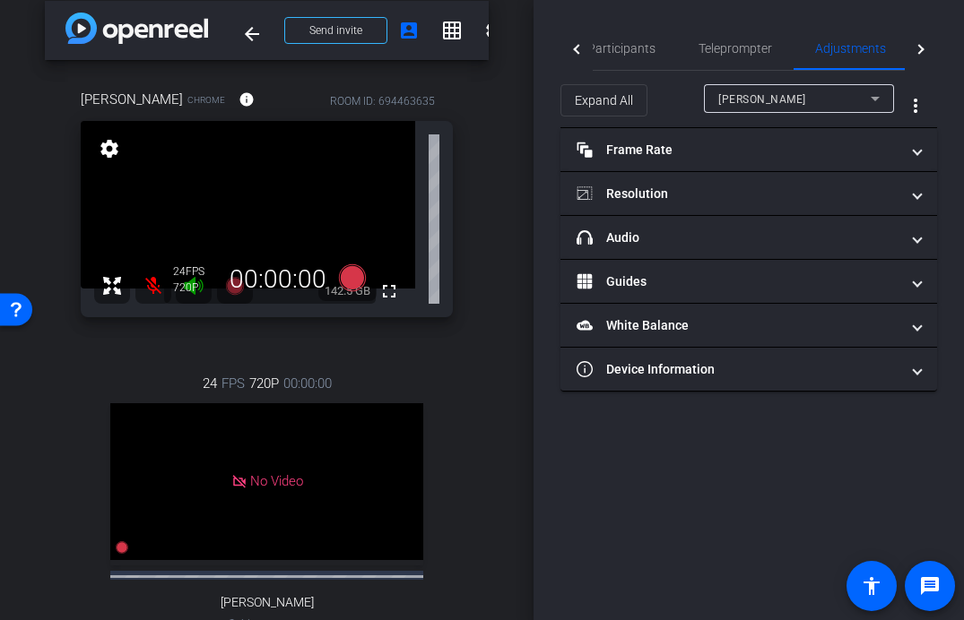
click at [783, 94] on div "Lori" at bounding box center [794, 99] width 152 height 22
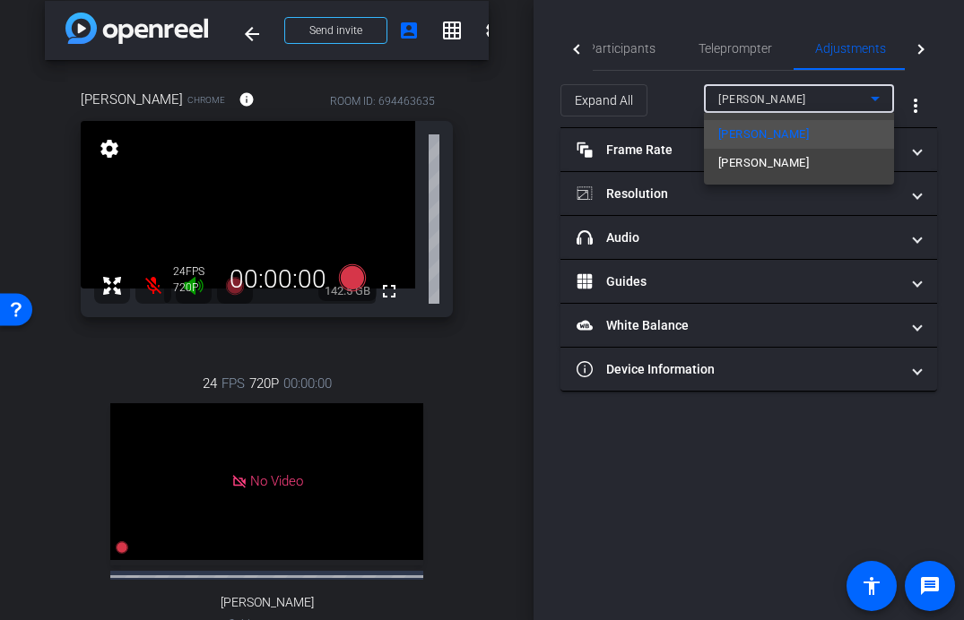
click at [713, 30] on div at bounding box center [482, 310] width 964 height 620
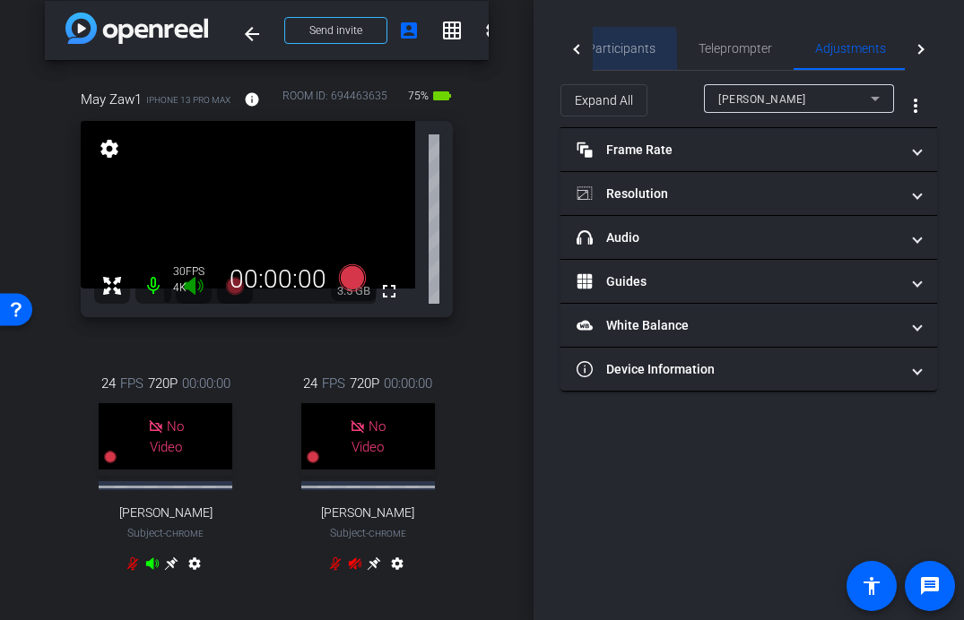
click at [603, 56] on span "Participants" at bounding box center [621, 48] width 68 height 43
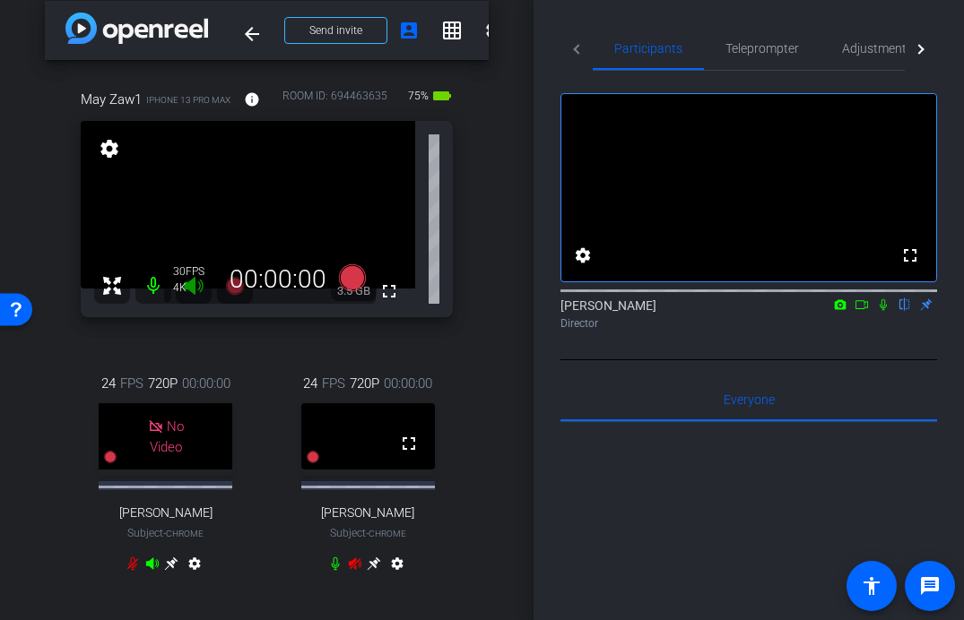
click at [352, 570] on icon at bounding box center [354, 564] width 13 height 12
click at [351, 281] on icon at bounding box center [351, 277] width 27 height 27
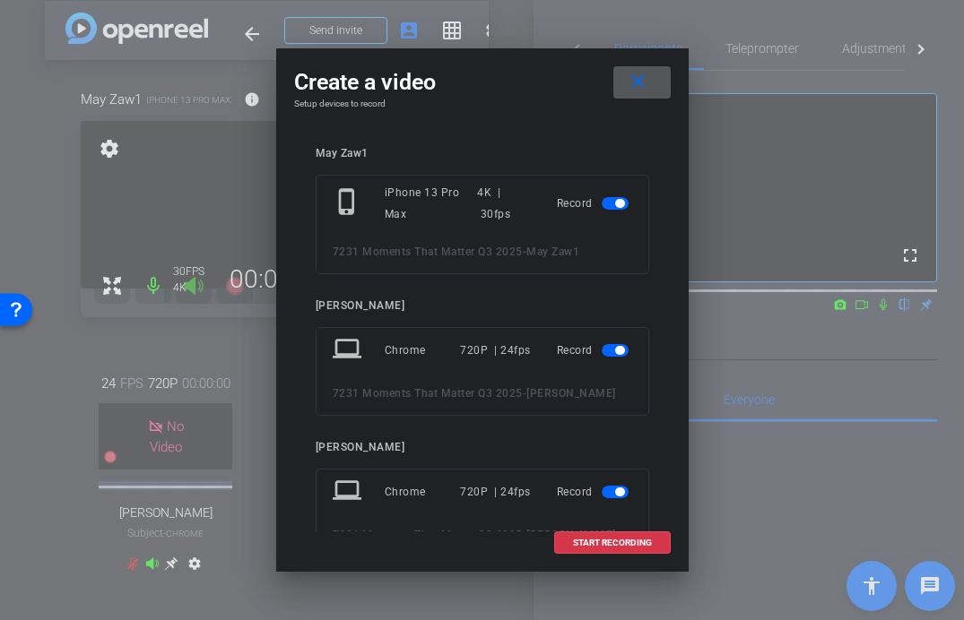
scroll to position [1, 0]
click at [618, 349] on span "button" at bounding box center [619, 349] width 9 height 9
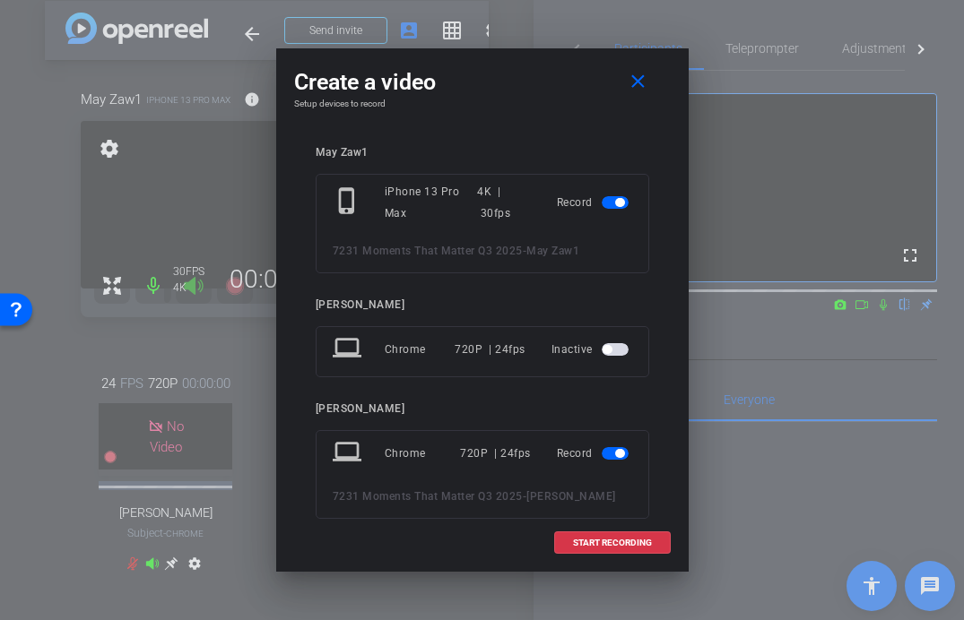
scroll to position [0, 0]
click at [618, 458] on span "button" at bounding box center [619, 454] width 9 height 9
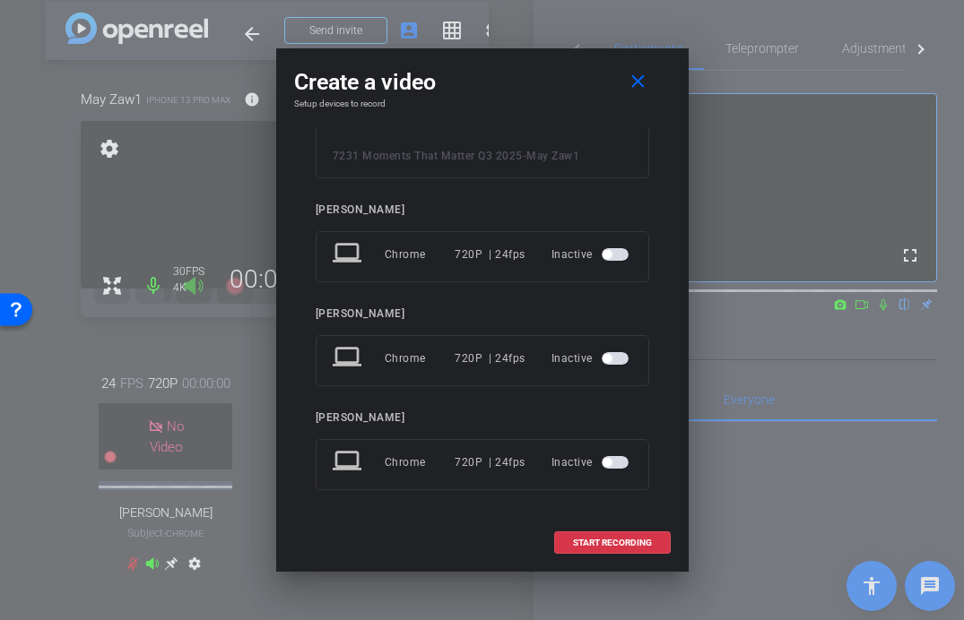
scroll to position [97, 0]
click at [608, 541] on span "START RECORDING" at bounding box center [612, 543] width 79 height 9
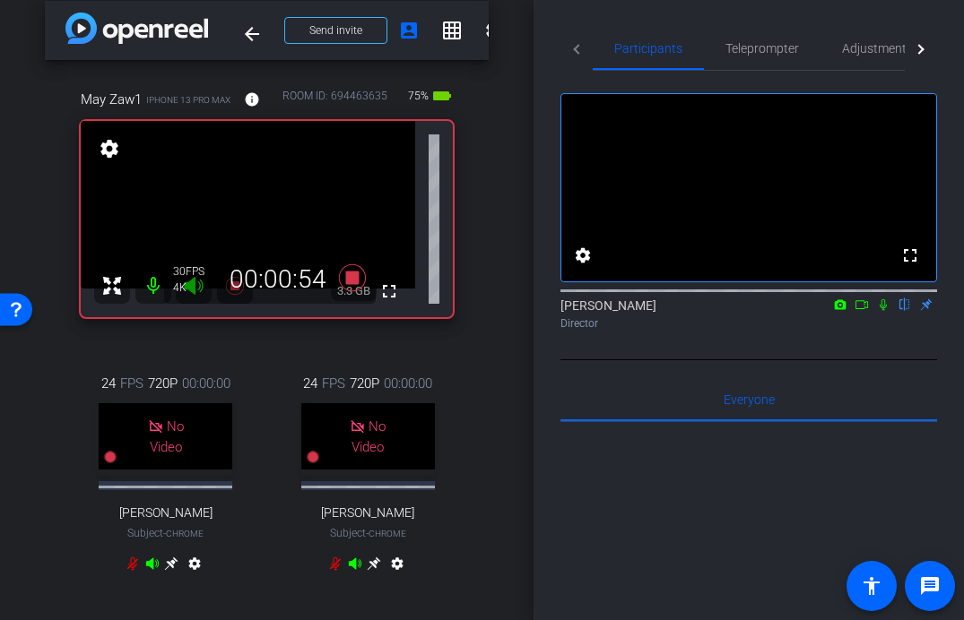
click at [859, 311] on icon at bounding box center [861, 304] width 14 height 13
click at [881, 311] on icon at bounding box center [883, 304] width 14 height 13
click at [864, 311] on icon at bounding box center [861, 304] width 14 height 13
click at [865, 311] on icon at bounding box center [861, 304] width 14 height 13
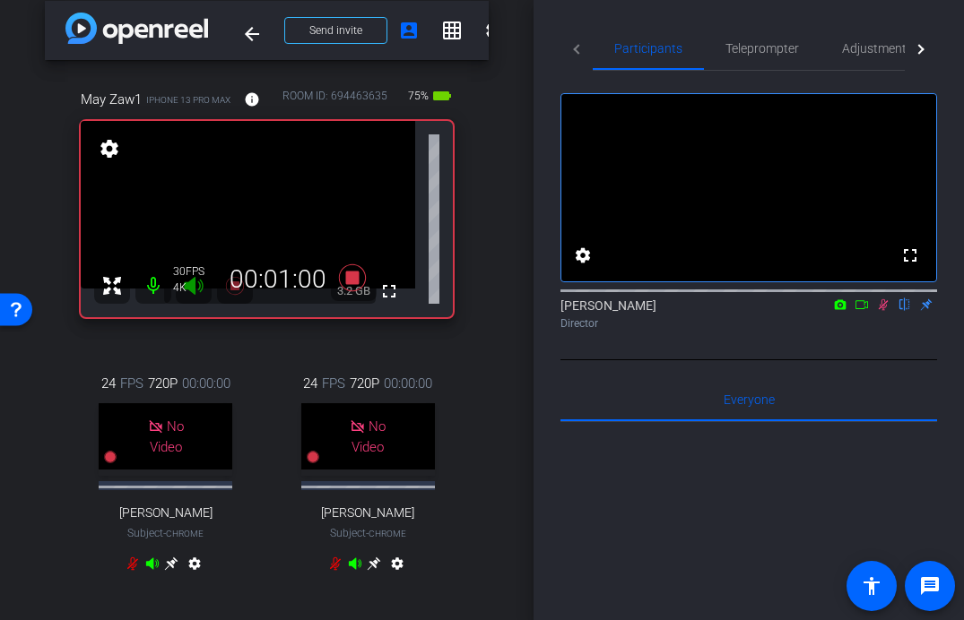
click at [865, 311] on icon at bounding box center [861, 304] width 14 height 13
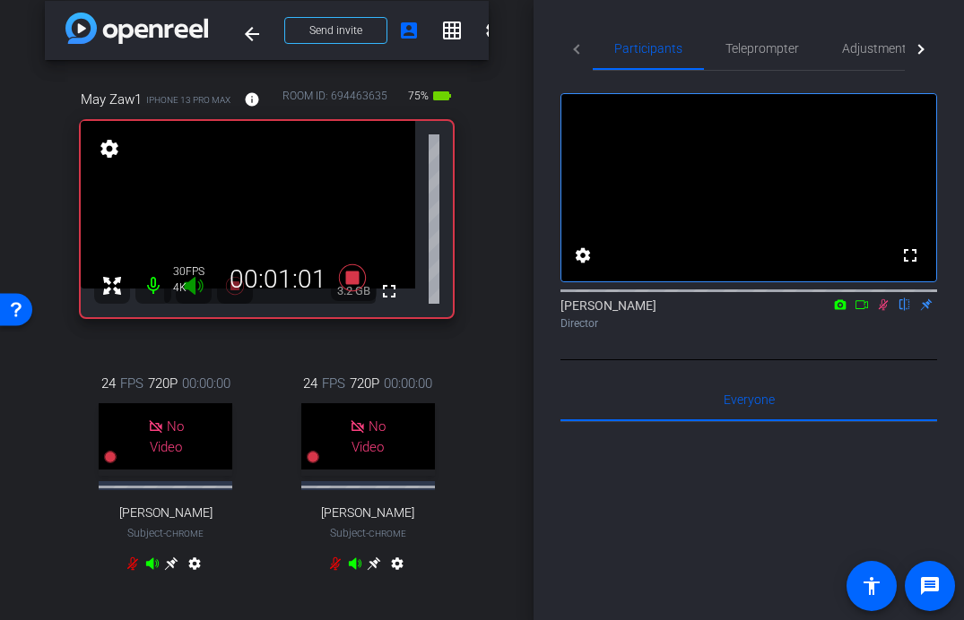
click at [865, 311] on icon at bounding box center [861, 304] width 14 height 13
click at [844, 309] on icon at bounding box center [841, 304] width 12 height 10
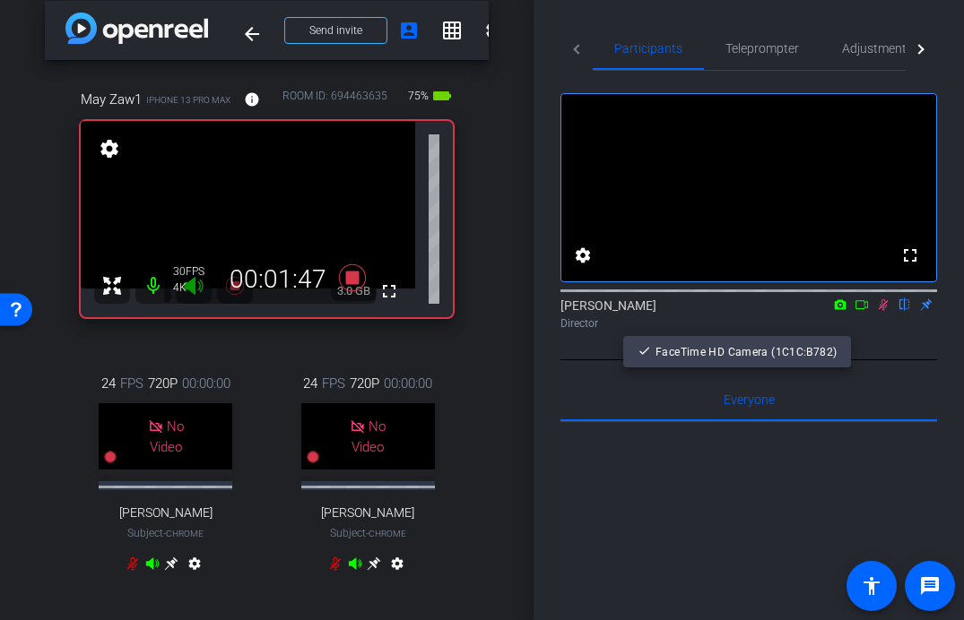
click at [861, 330] on div at bounding box center [482, 310] width 964 height 620
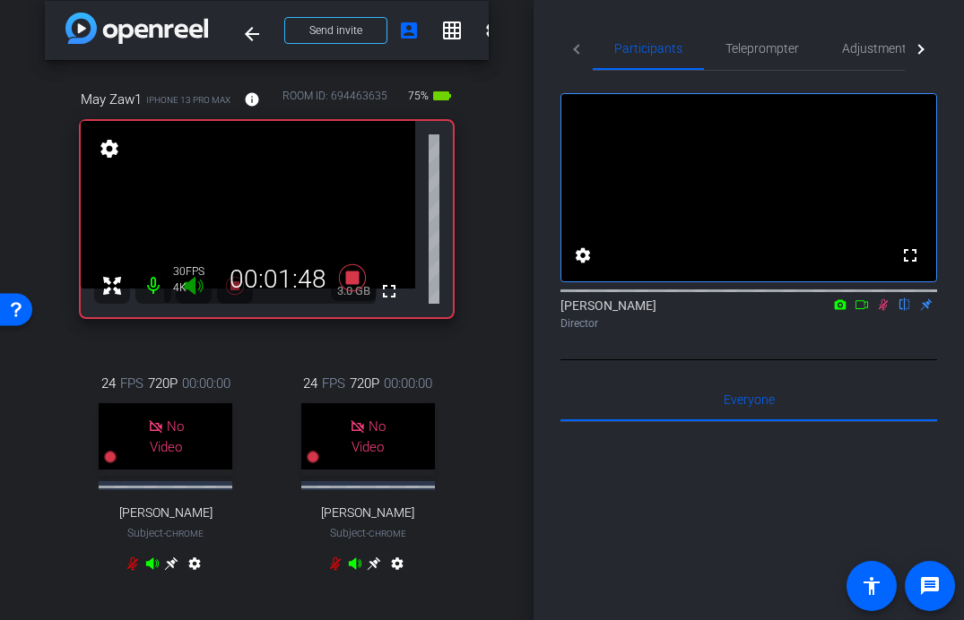
click at [861, 311] on icon at bounding box center [861, 304] width 14 height 13
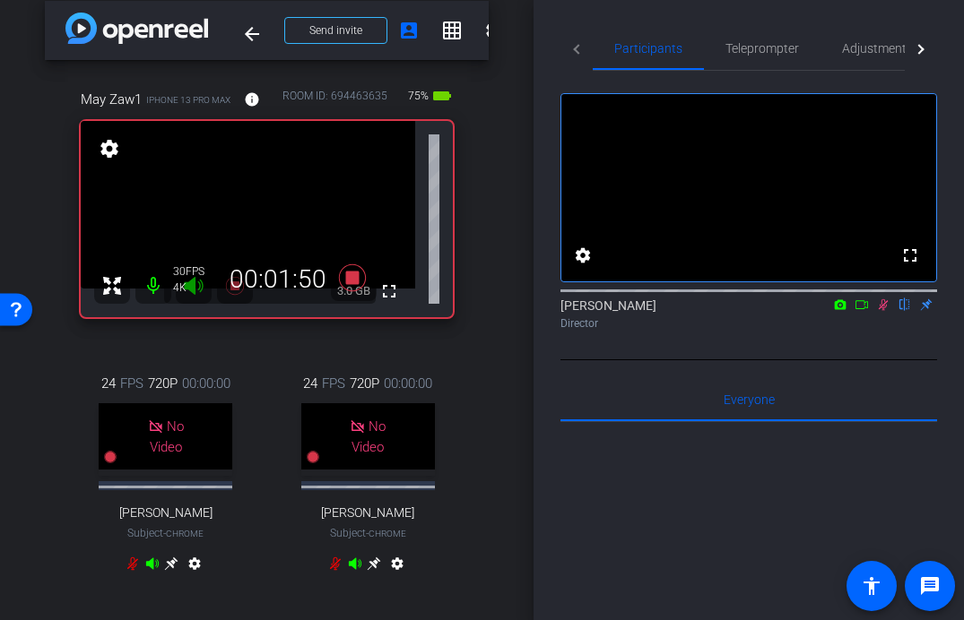
click at [861, 311] on icon at bounding box center [861, 304] width 14 height 13
click at [857, 311] on icon at bounding box center [861, 304] width 14 height 13
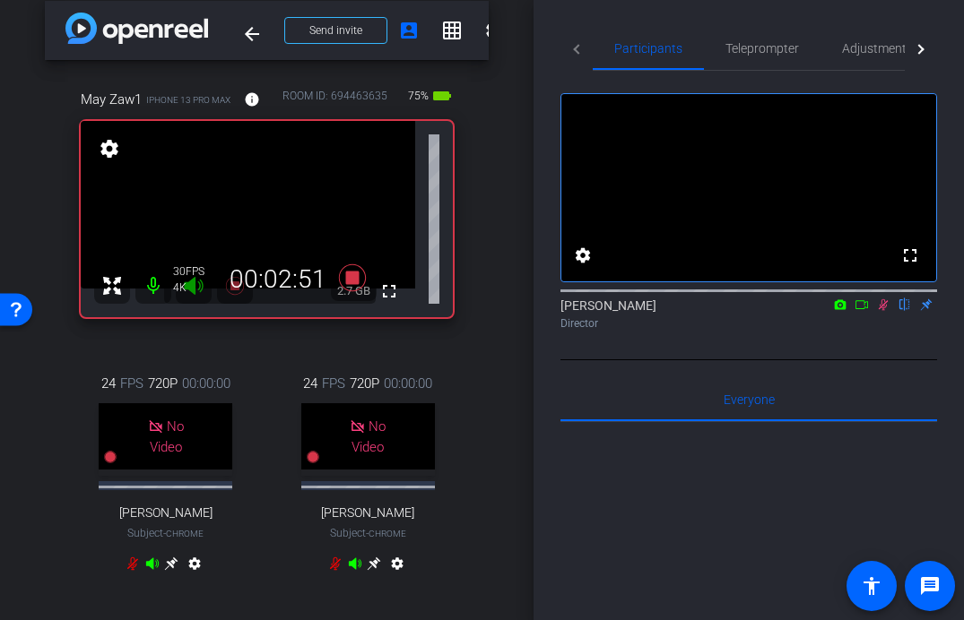
drag, startPoint x: 879, startPoint y: 328, endPoint x: 888, endPoint y: 365, distance: 37.8
click at [888, 360] on div "fullscreen settings Jon Williams flip Director" at bounding box center [748, 216] width 376 height 290
click at [882, 311] on icon at bounding box center [883, 305] width 10 height 12
click at [353, 275] on icon at bounding box center [351, 277] width 27 height 27
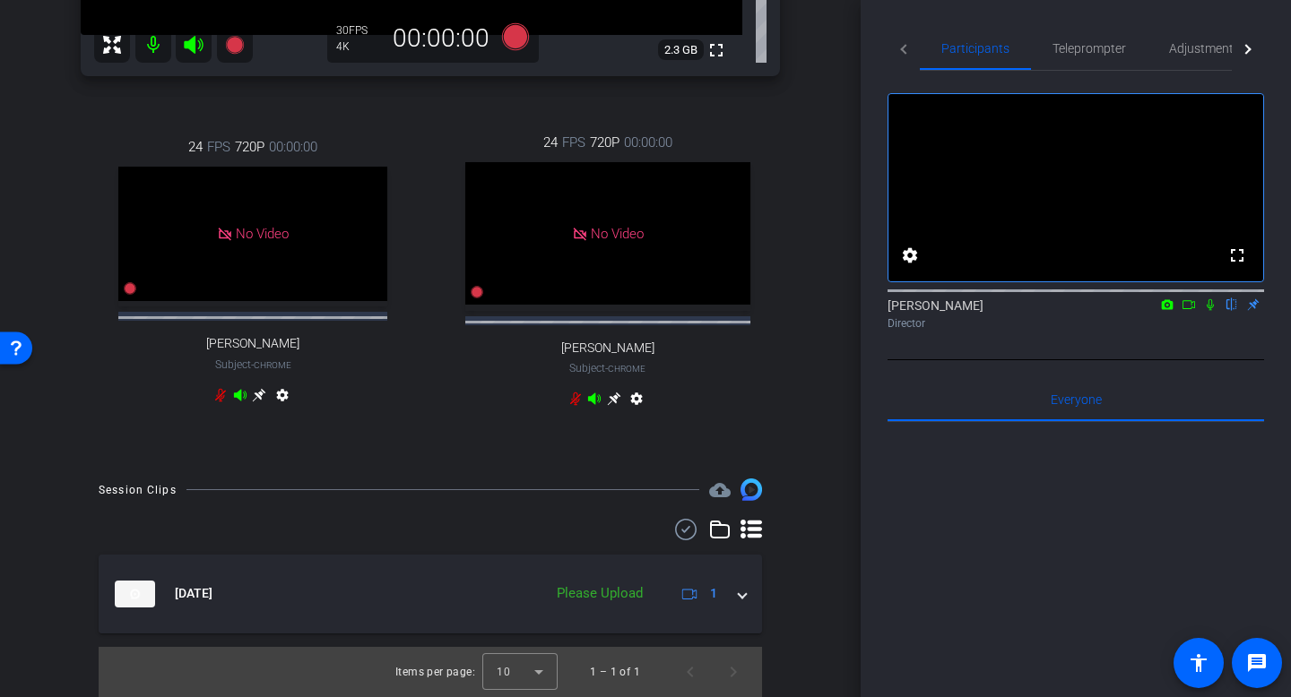
scroll to position [452, 0]
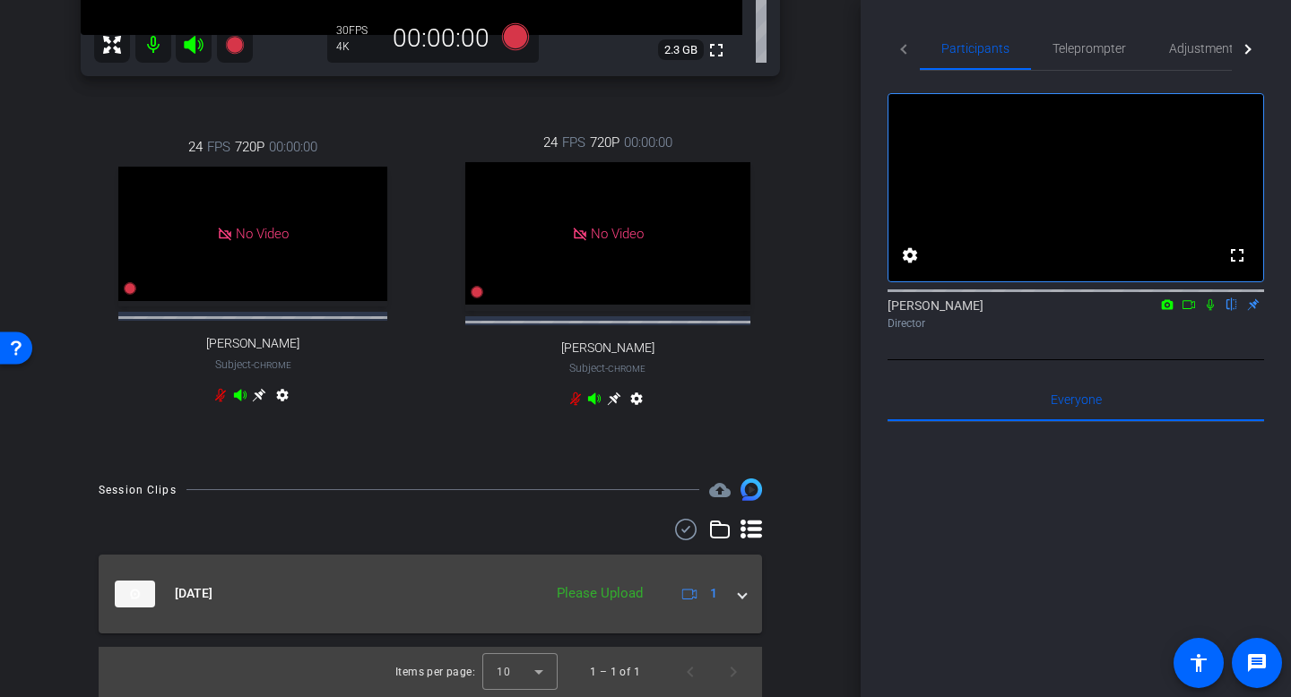
click at [740, 598] on span at bounding box center [742, 593] width 7 height 19
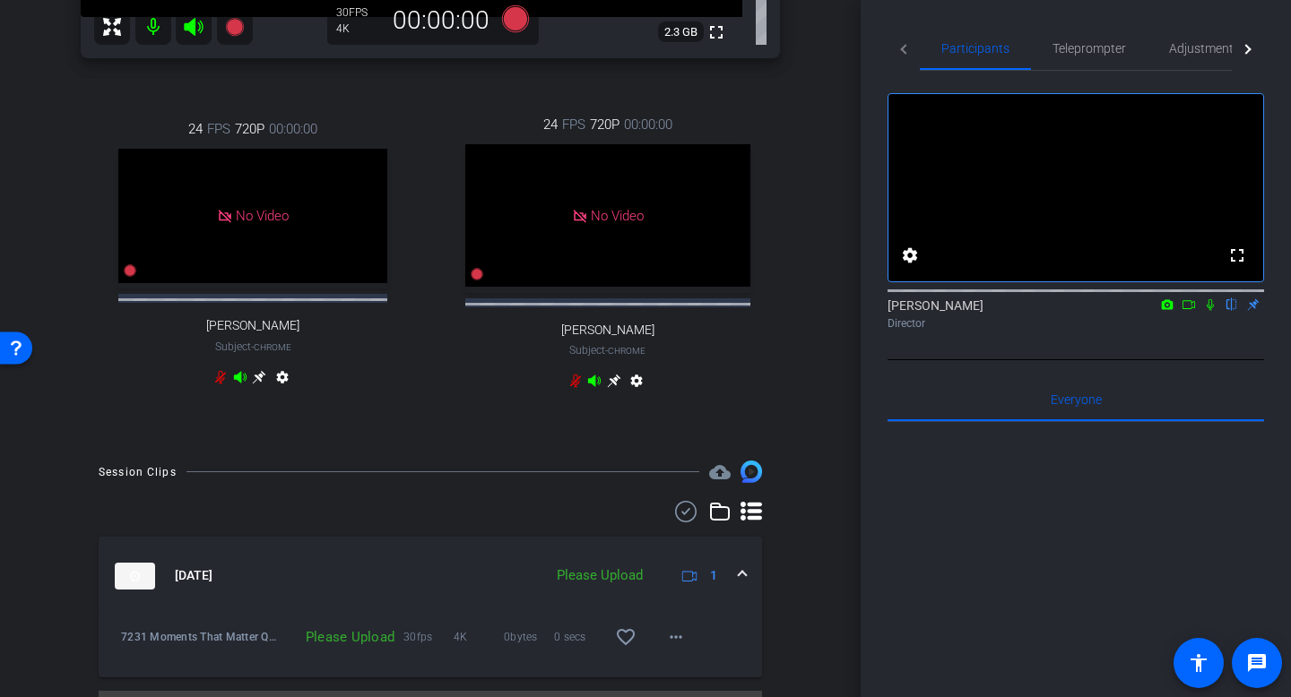
scroll to position [514, 0]
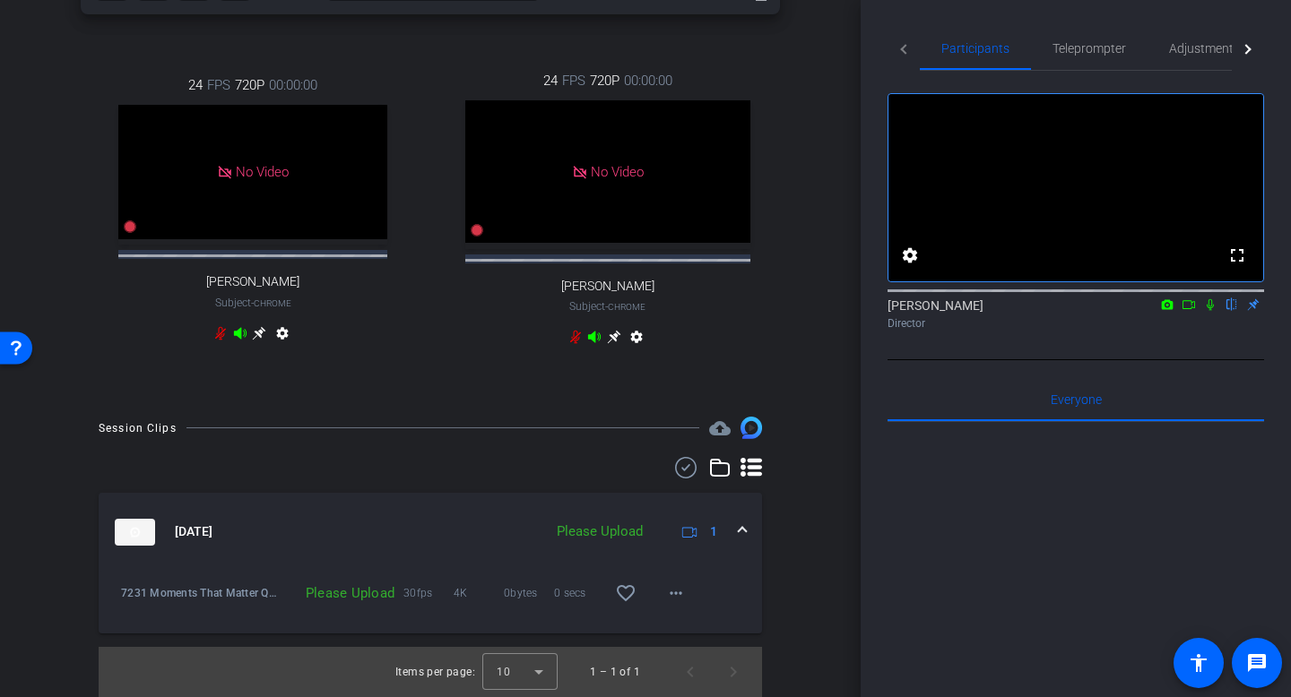
click at [382, 600] on div "Please Upload" at bounding box center [341, 593] width 126 height 18
click at [134, 532] on img at bounding box center [135, 532] width 40 height 27
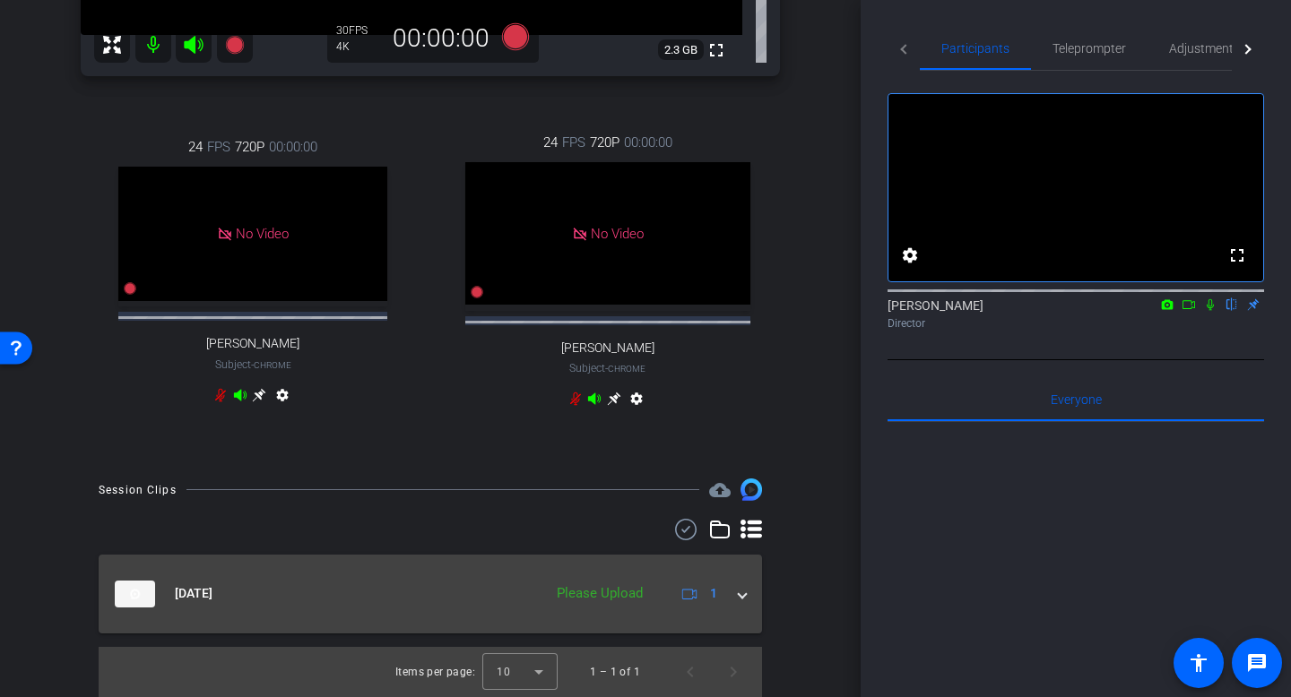
scroll to position [452, 0]
click at [145, 582] on img at bounding box center [135, 594] width 40 height 27
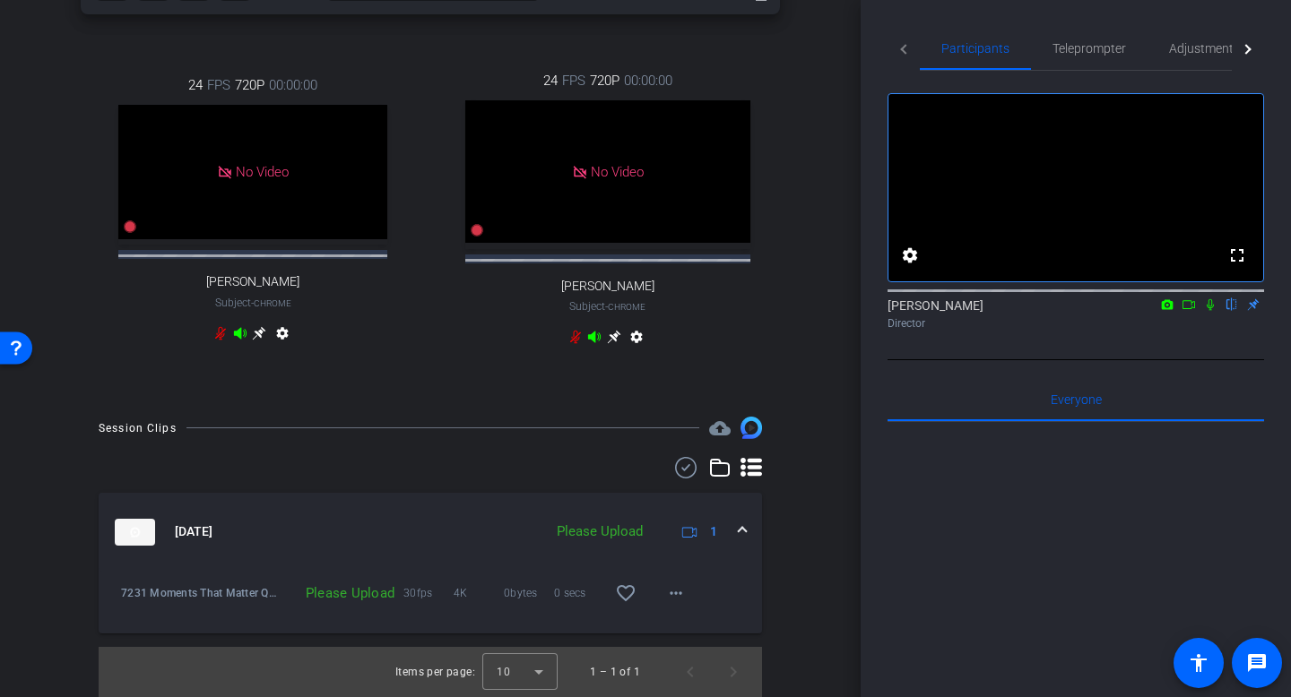
scroll to position [514, 0]
click at [351, 593] on div "Please Upload" at bounding box center [341, 593] width 126 height 18
click at [669, 589] on mat-icon "more_horiz" at bounding box center [676, 594] width 22 height 22
click at [688, 619] on span "Upload" at bounding box center [705, 630] width 72 height 22
click at [670, 604] on span at bounding box center [675, 593] width 43 height 43
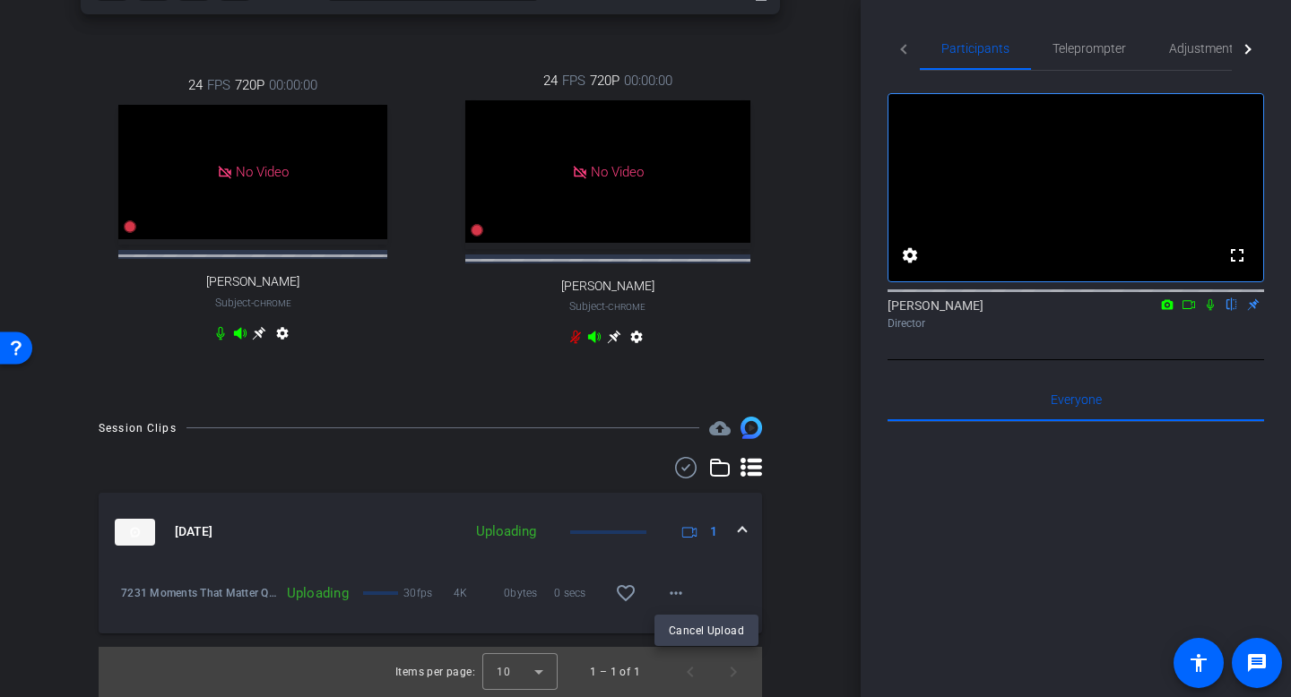
click at [767, 591] on div at bounding box center [645, 348] width 1291 height 697
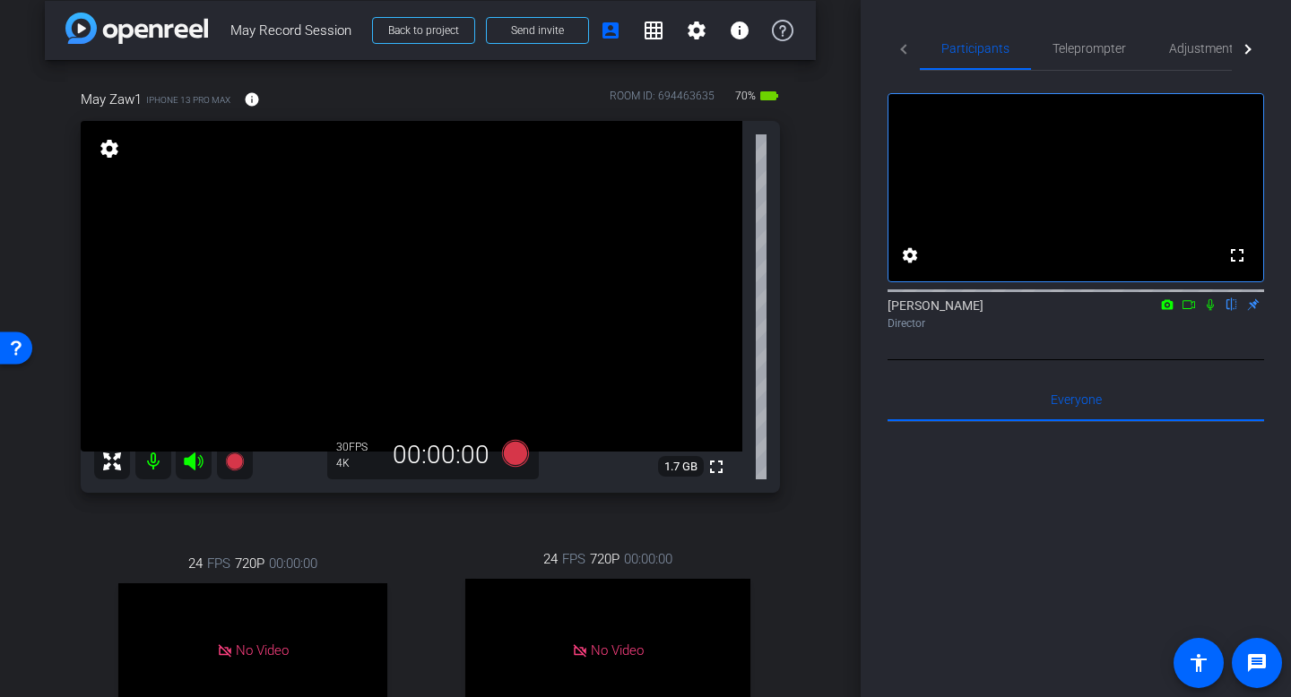
scroll to position [16, 0]
click at [515, 454] on icon at bounding box center [515, 454] width 27 height 27
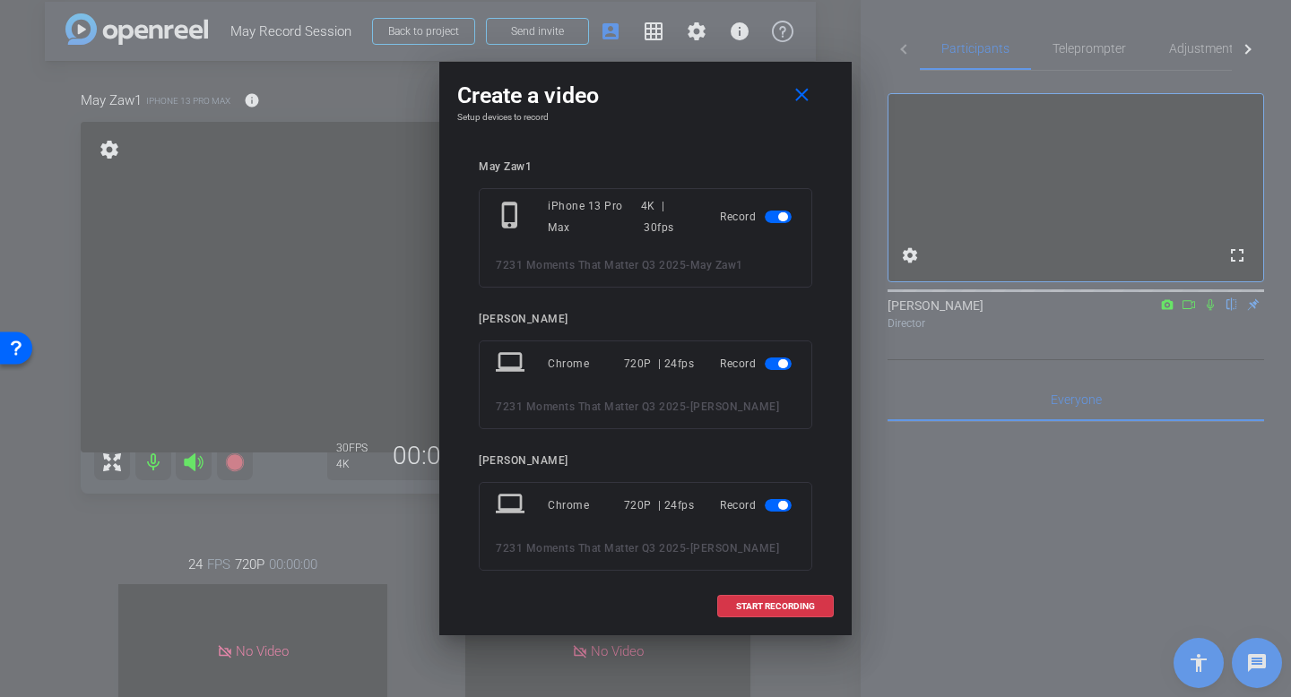
click at [781, 365] on span "button" at bounding box center [782, 363] width 9 height 9
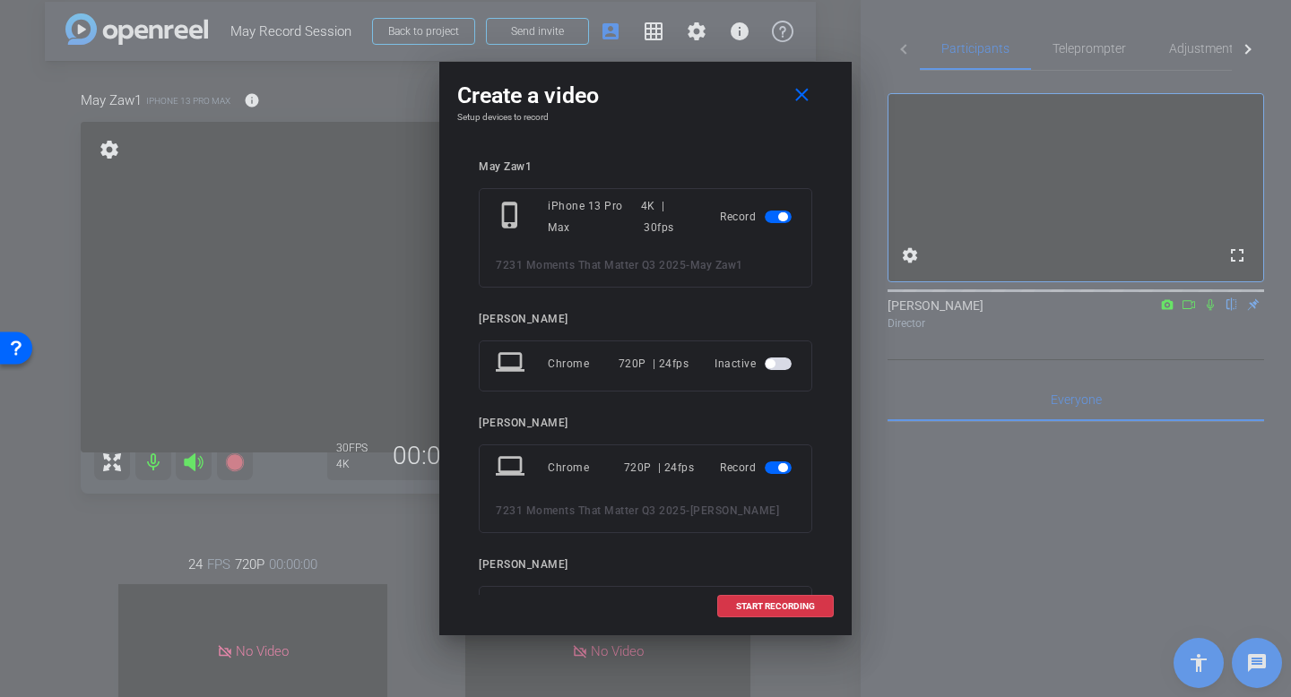
click at [783, 470] on span "button" at bounding box center [782, 467] width 9 height 9
click at [765, 609] on span "START RECORDING" at bounding box center [775, 606] width 79 height 9
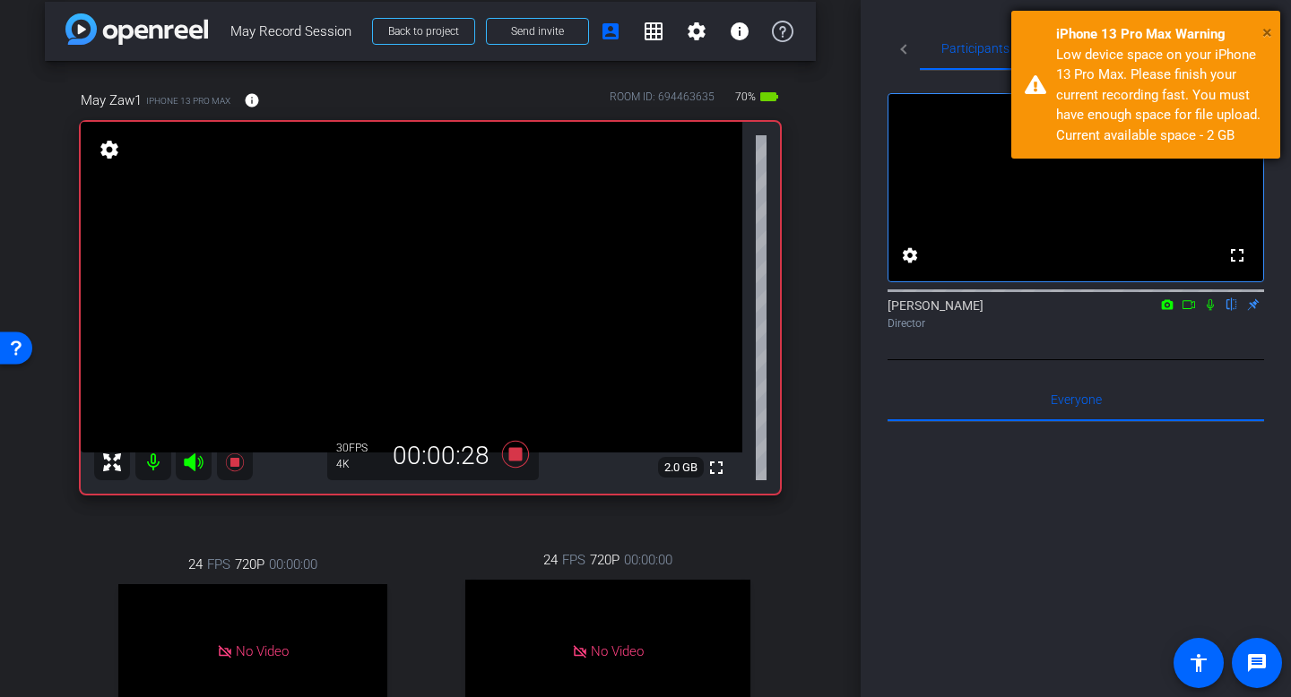
click at [1021, 32] on span "×" at bounding box center [1267, 33] width 10 height 22
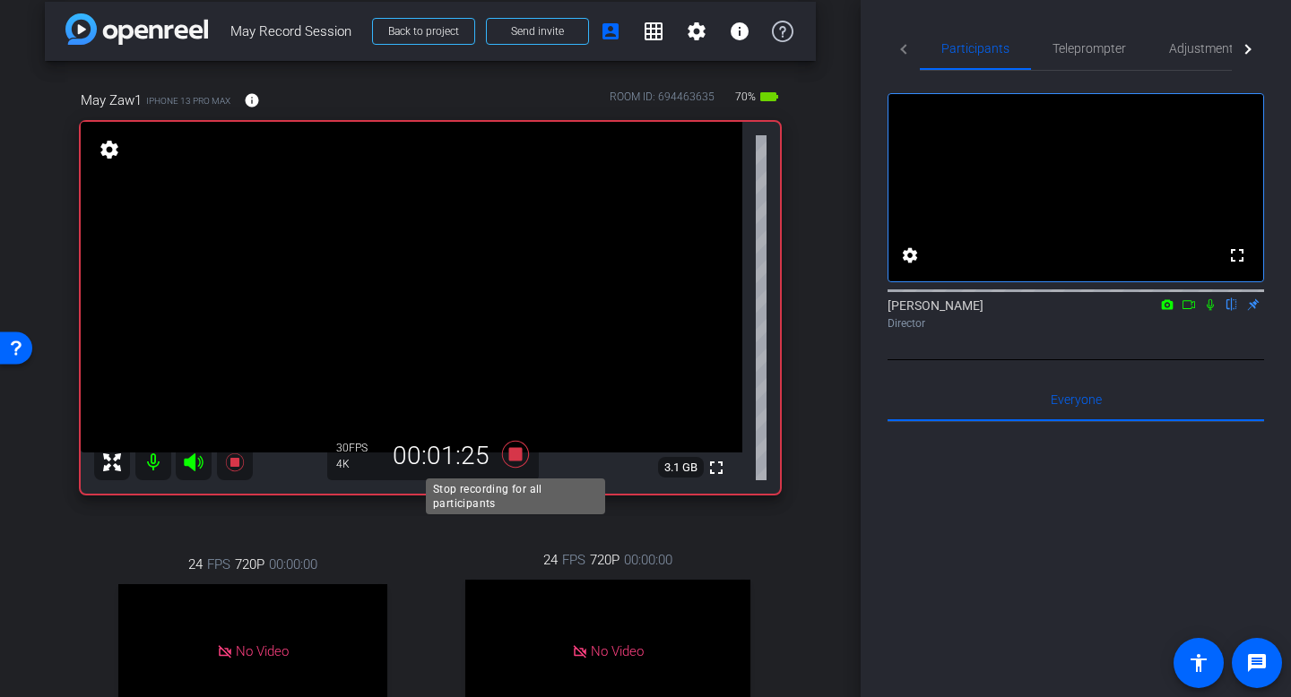
click at [512, 463] on icon at bounding box center [515, 454] width 43 height 32
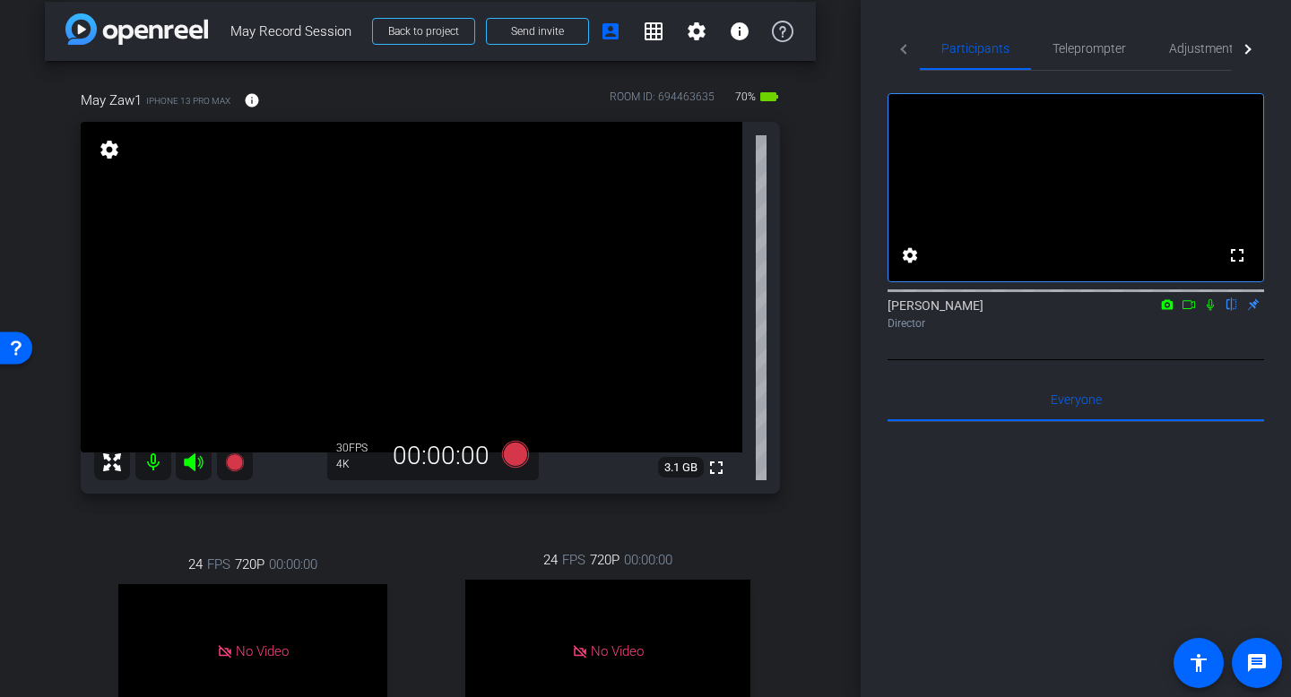
click at [1021, 313] on mat-icon at bounding box center [1210, 305] width 22 height 16
click at [1021, 311] on icon at bounding box center [1210, 304] width 14 height 13
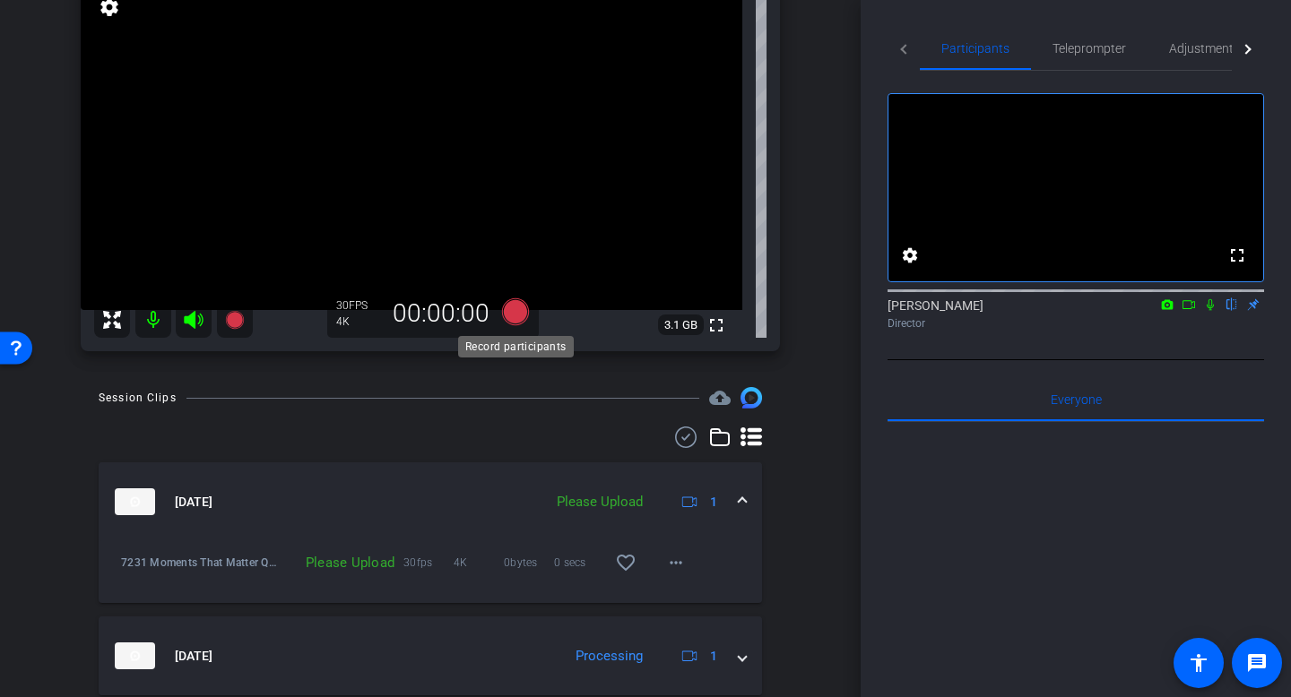
scroll to position [86, 0]
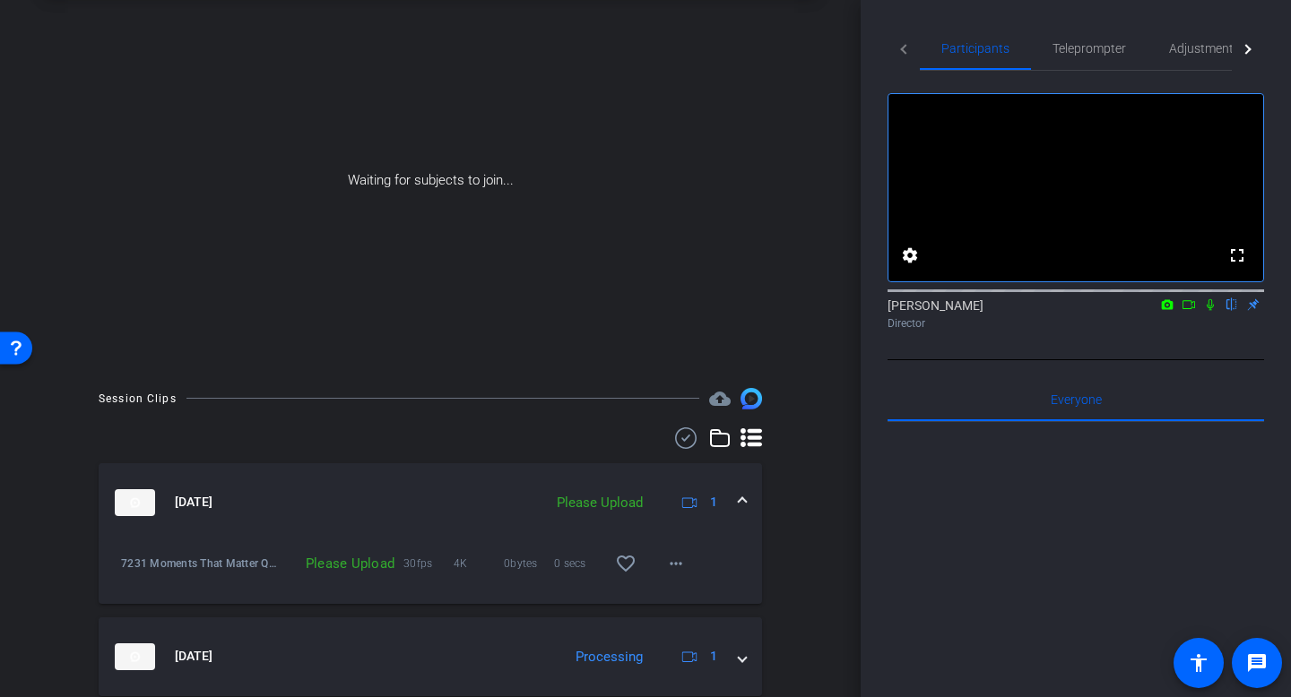
click at [610, 504] on div "Please Upload" at bounding box center [600, 503] width 104 height 21
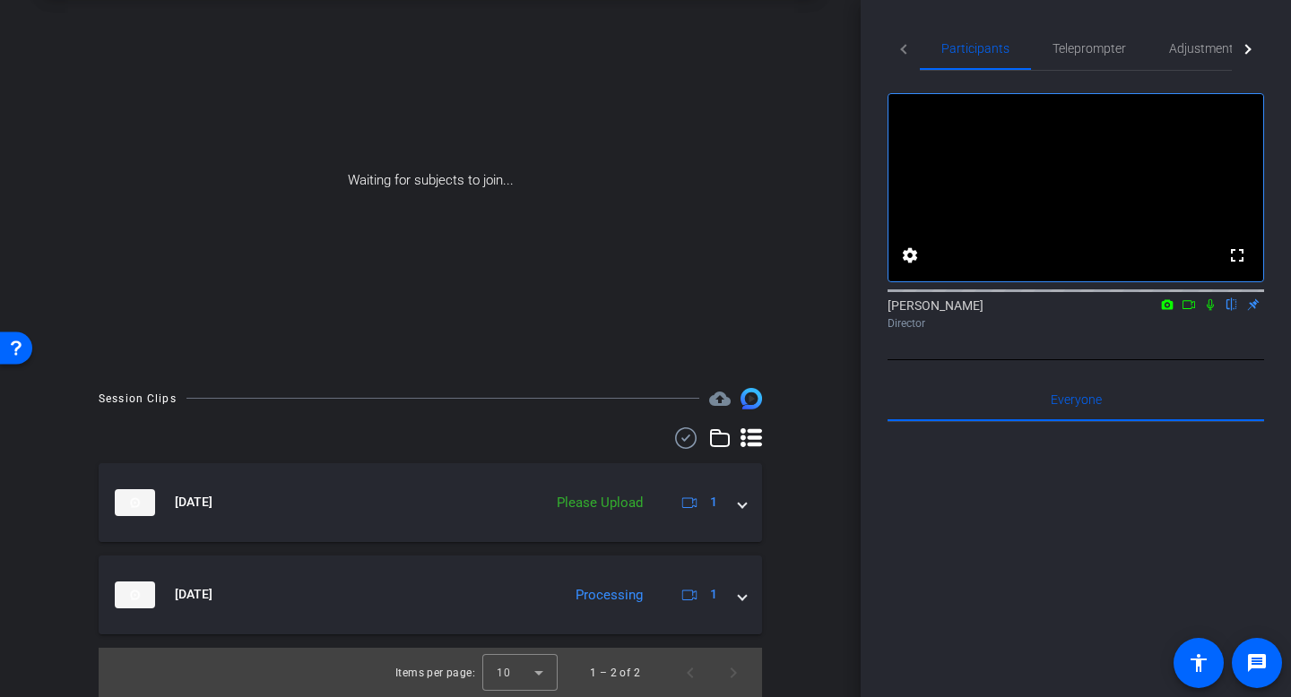
click at [1021, 311] on icon at bounding box center [1210, 304] width 14 height 13
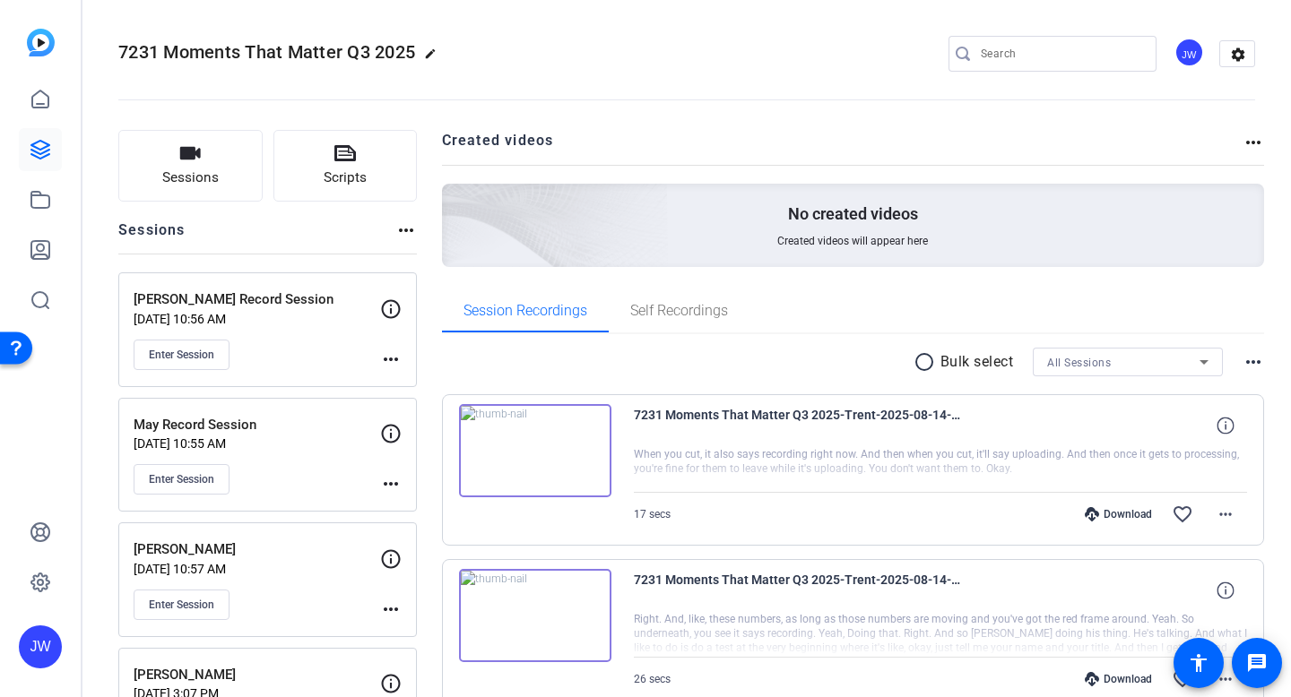
scroll to position [93, 0]
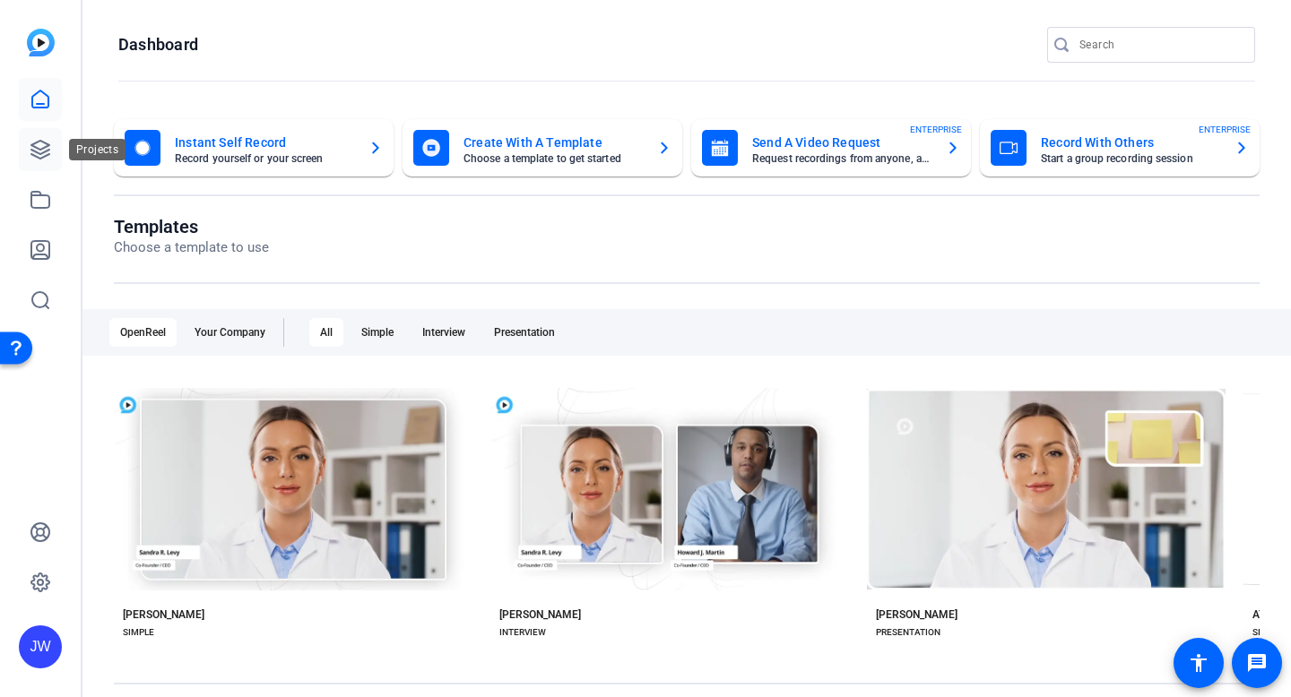
click at [39, 158] on icon at bounding box center [40, 150] width 18 height 18
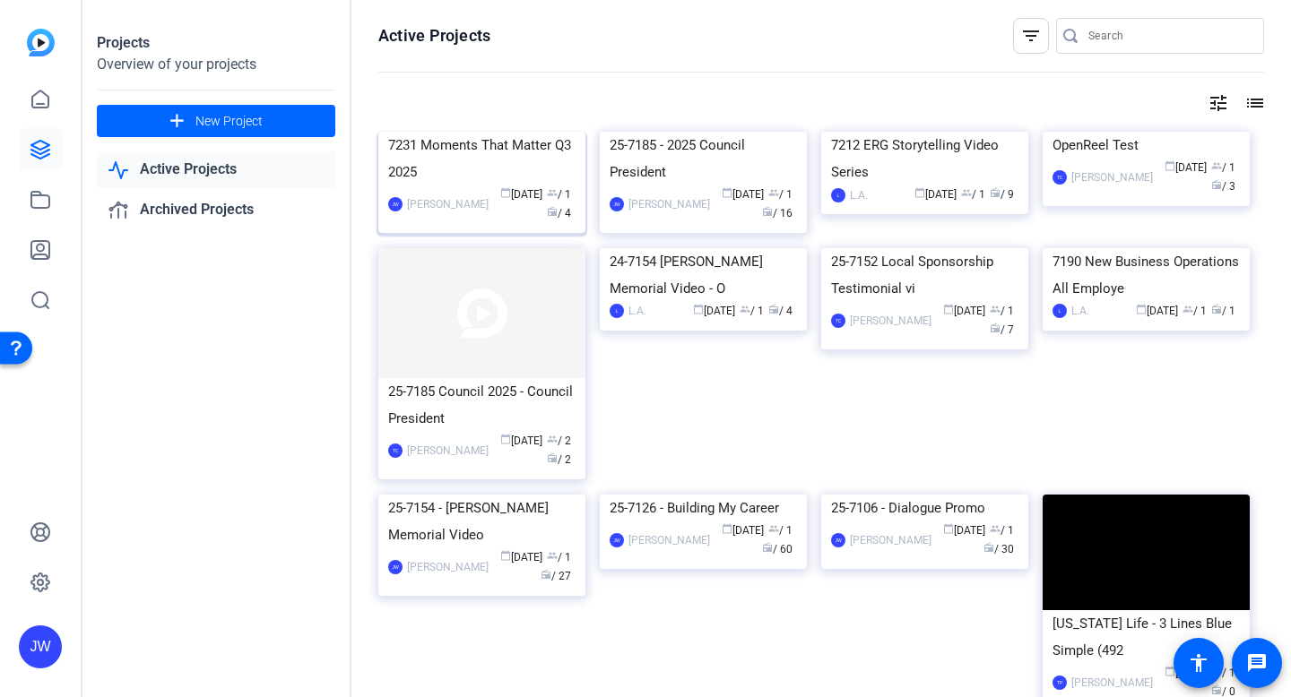
click at [430, 186] on div "7231 Moments That Matter Q3 2025" at bounding box center [481, 159] width 187 height 54
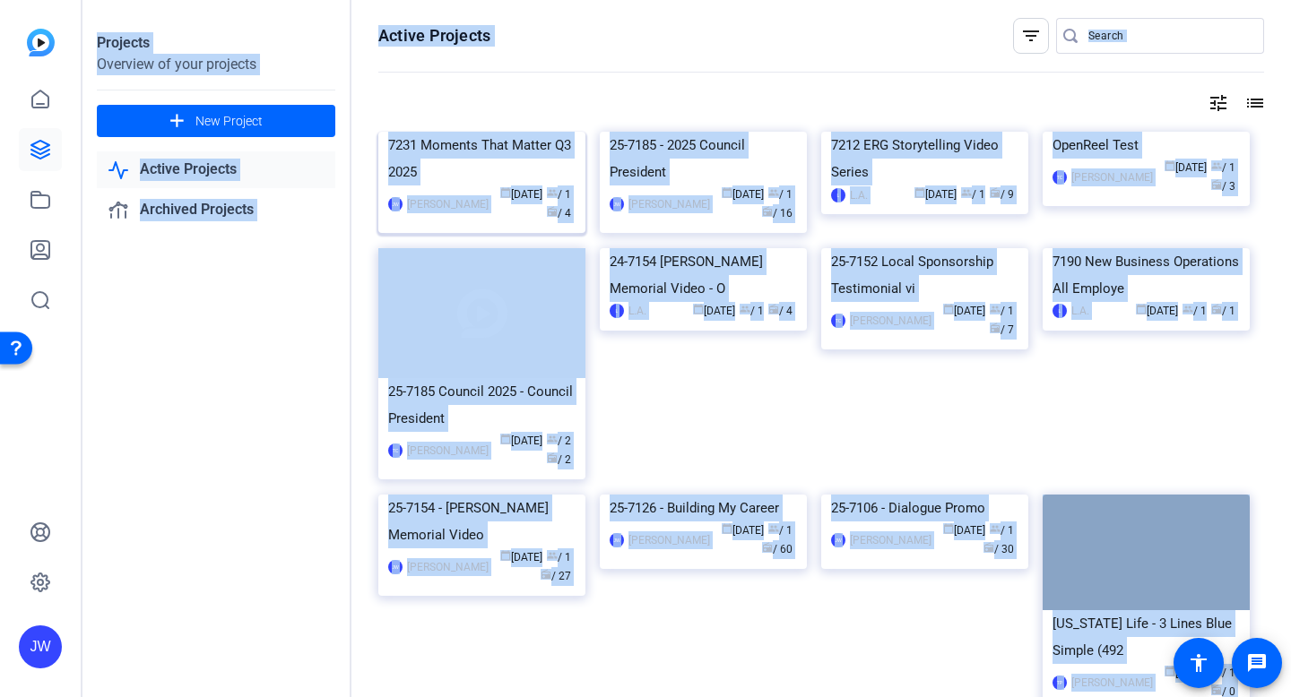
click at [430, 261] on div "Projects Overview of your projects add New Project Active Projects Archived Pro…" at bounding box center [686, 348] width 1208 height 697
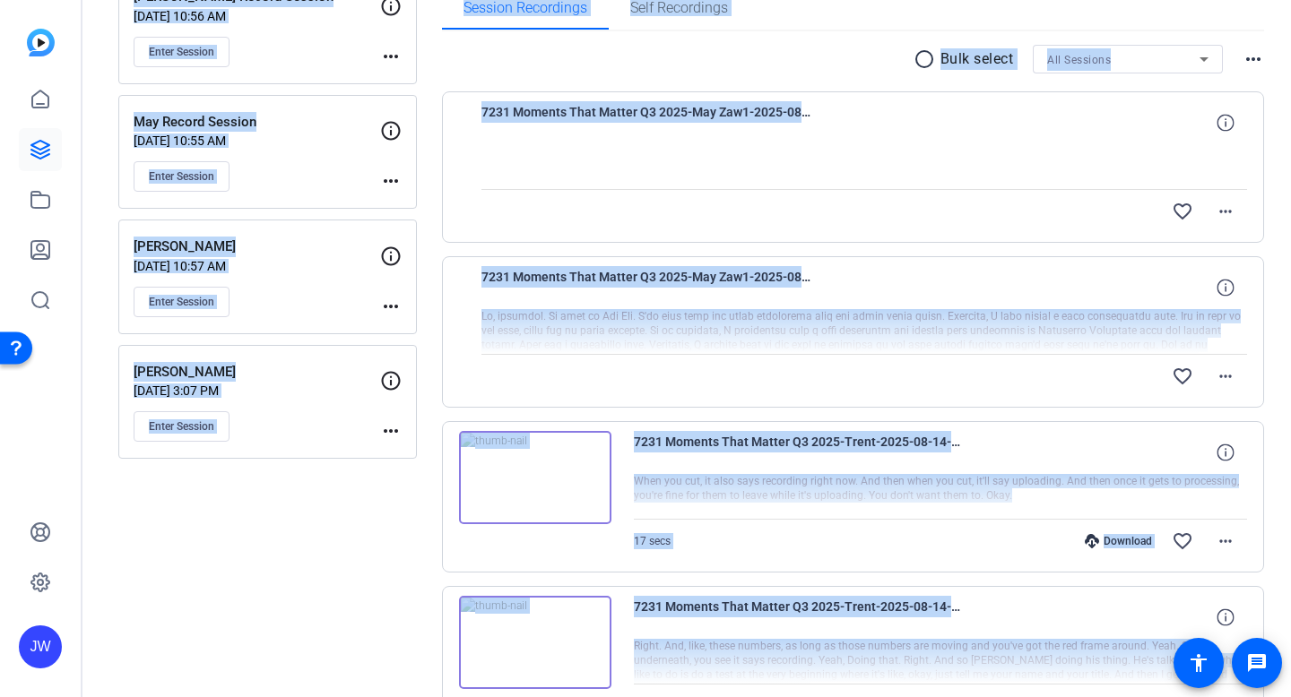
scroll to position [423, 0]
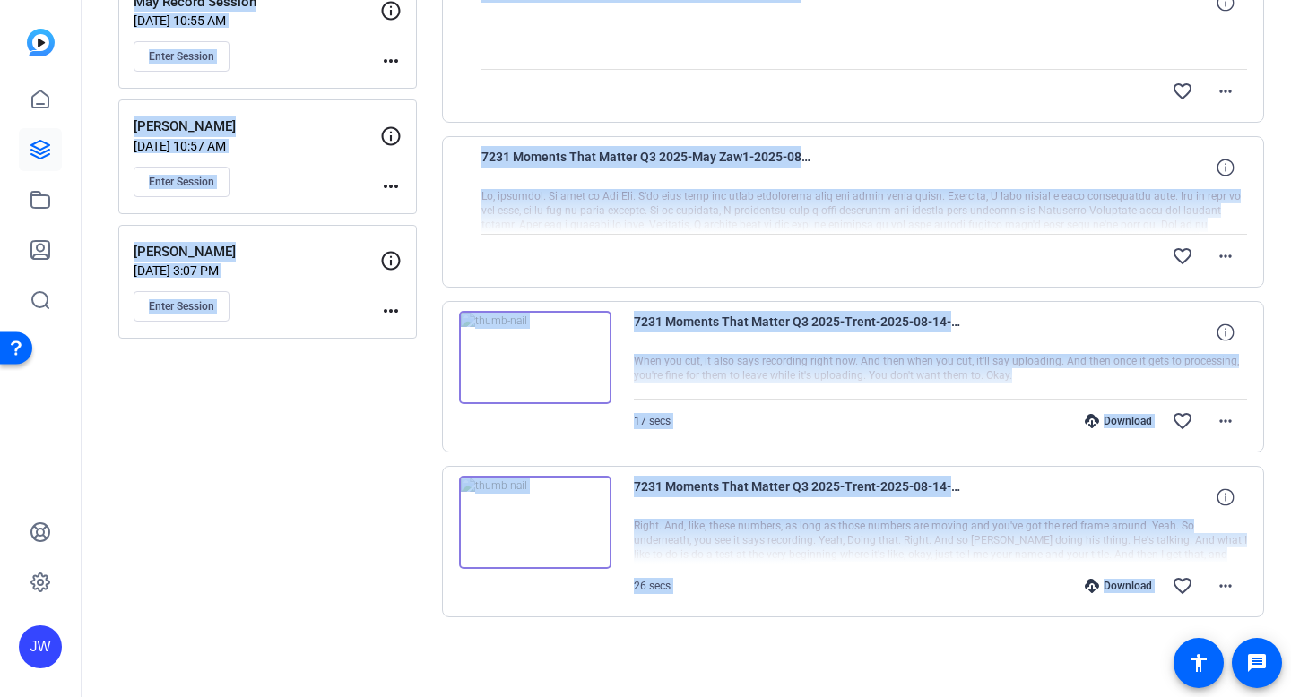
click at [336, 505] on div "Sessions Scripts Sessions more_horiz Jennifer Record Session Aug 20, 2025 @ 10:…" at bounding box center [267, 191] width 298 height 968
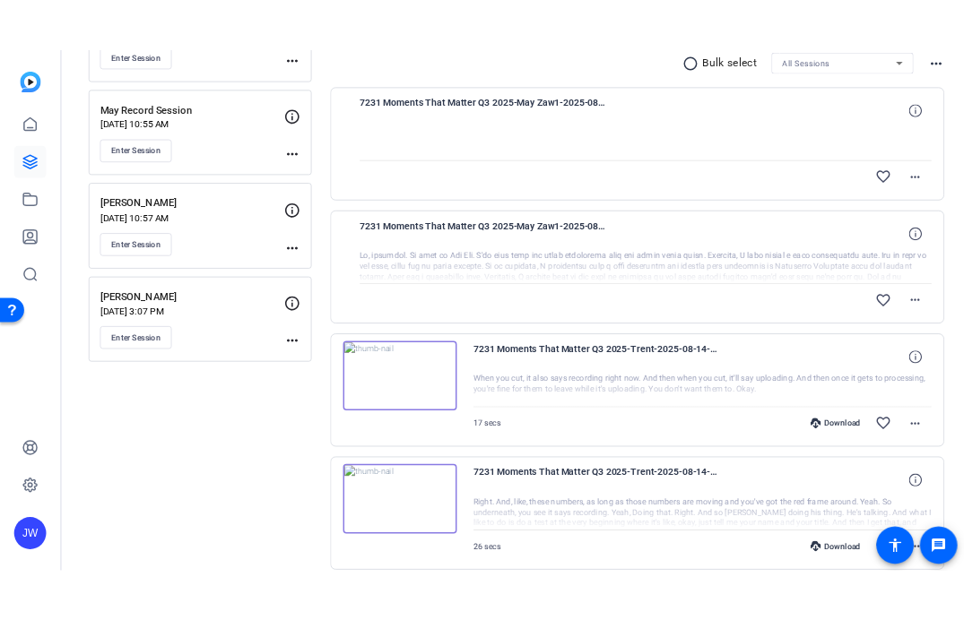
scroll to position [334, 0]
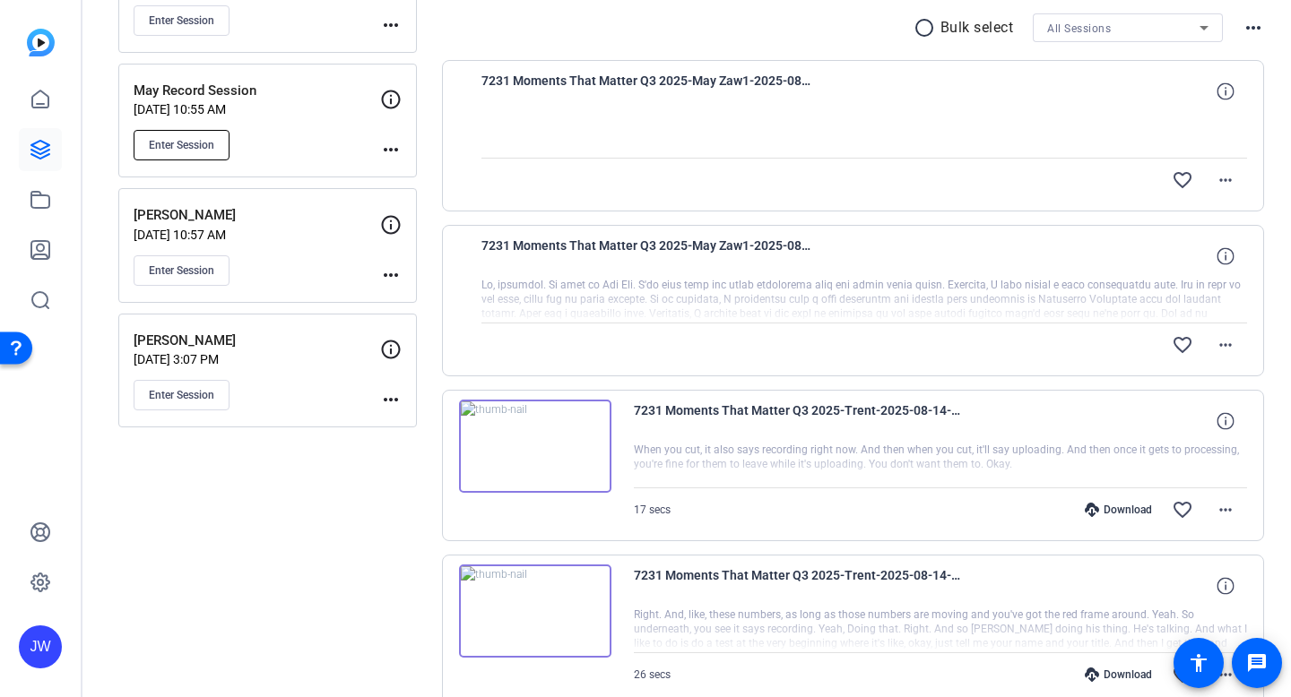
click at [205, 155] on button "Enter Session" at bounding box center [182, 145] width 96 height 30
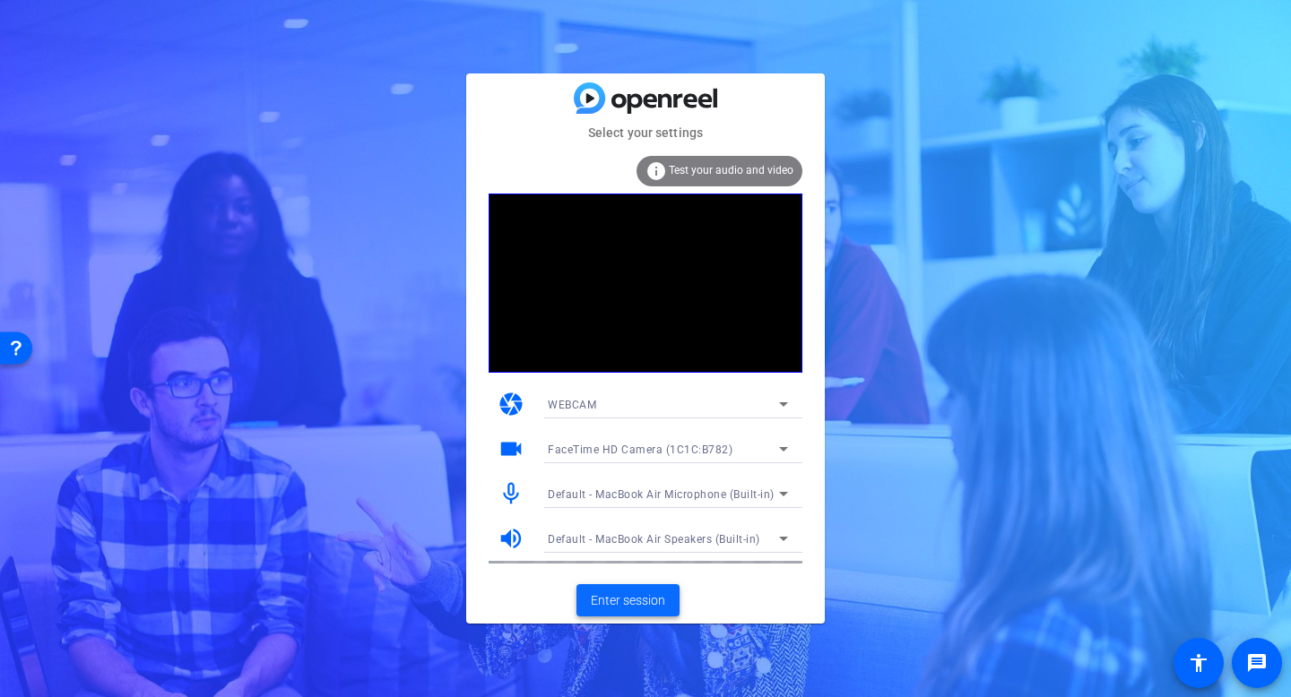
click at [631, 602] on span "Enter session" at bounding box center [628, 601] width 74 height 19
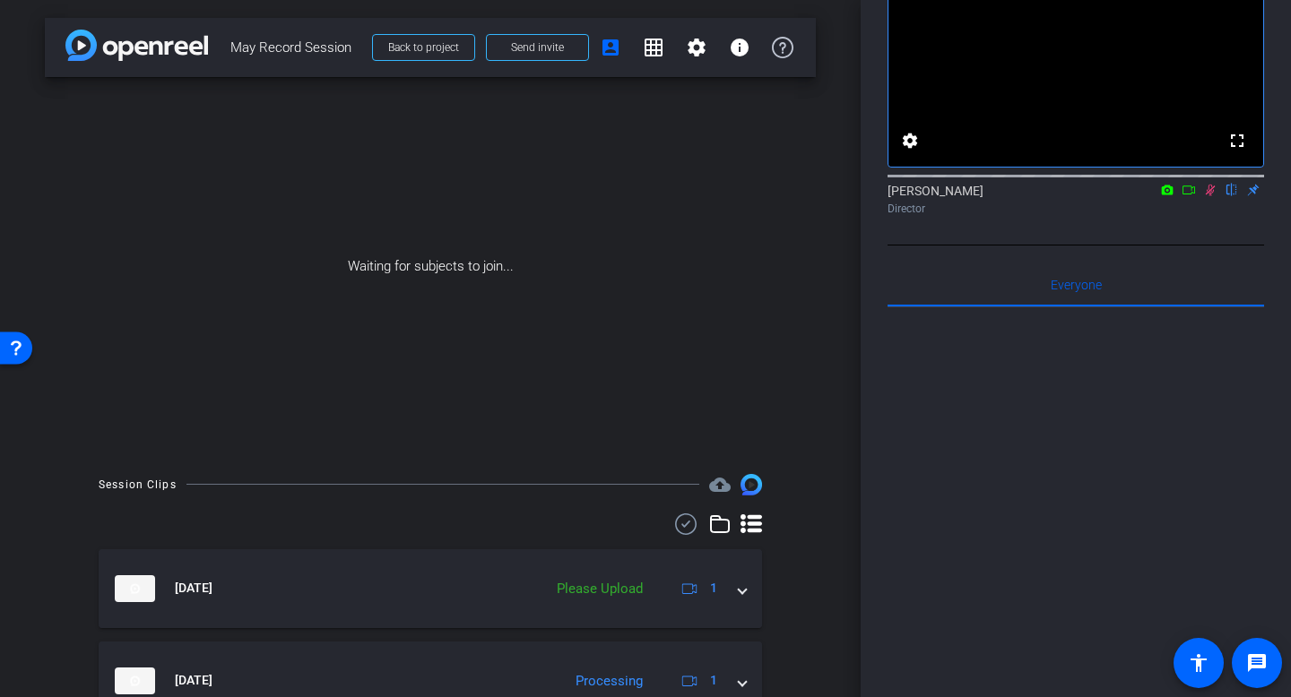
scroll to position [87, 0]
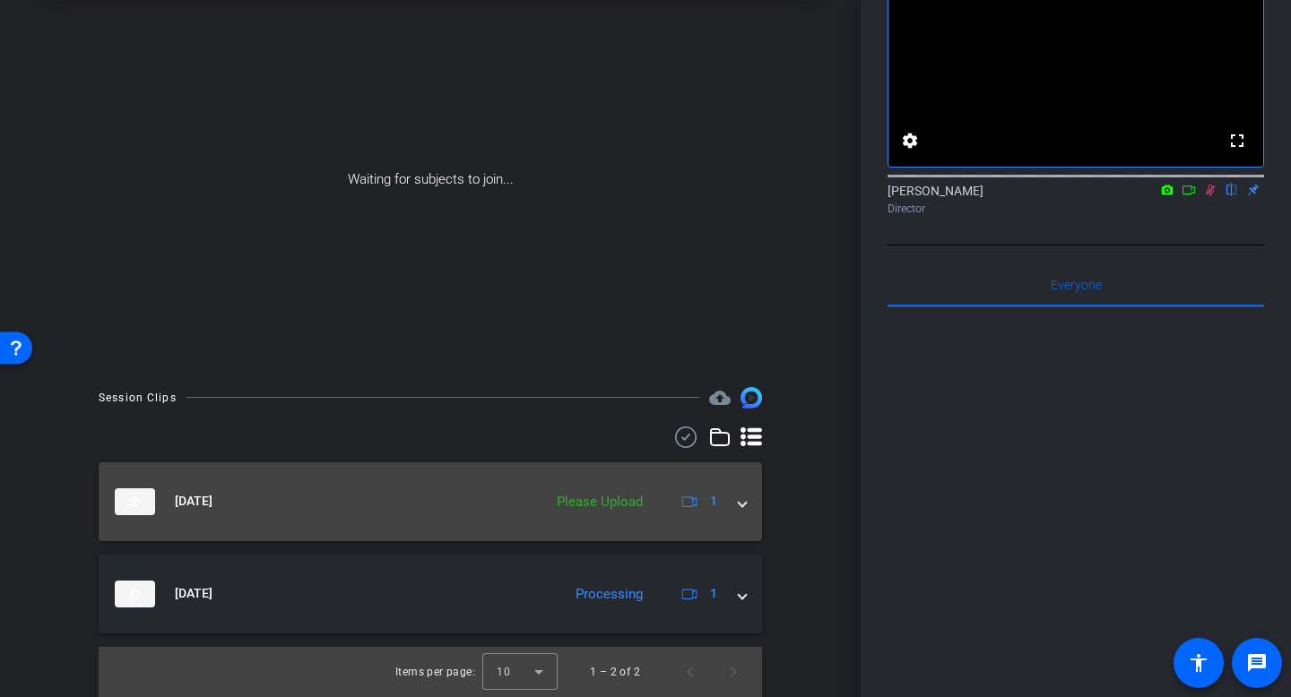
click at [746, 505] on mat-expansion-panel-header "Aug 21, 2025 Please Upload 1" at bounding box center [430, 502] width 663 height 79
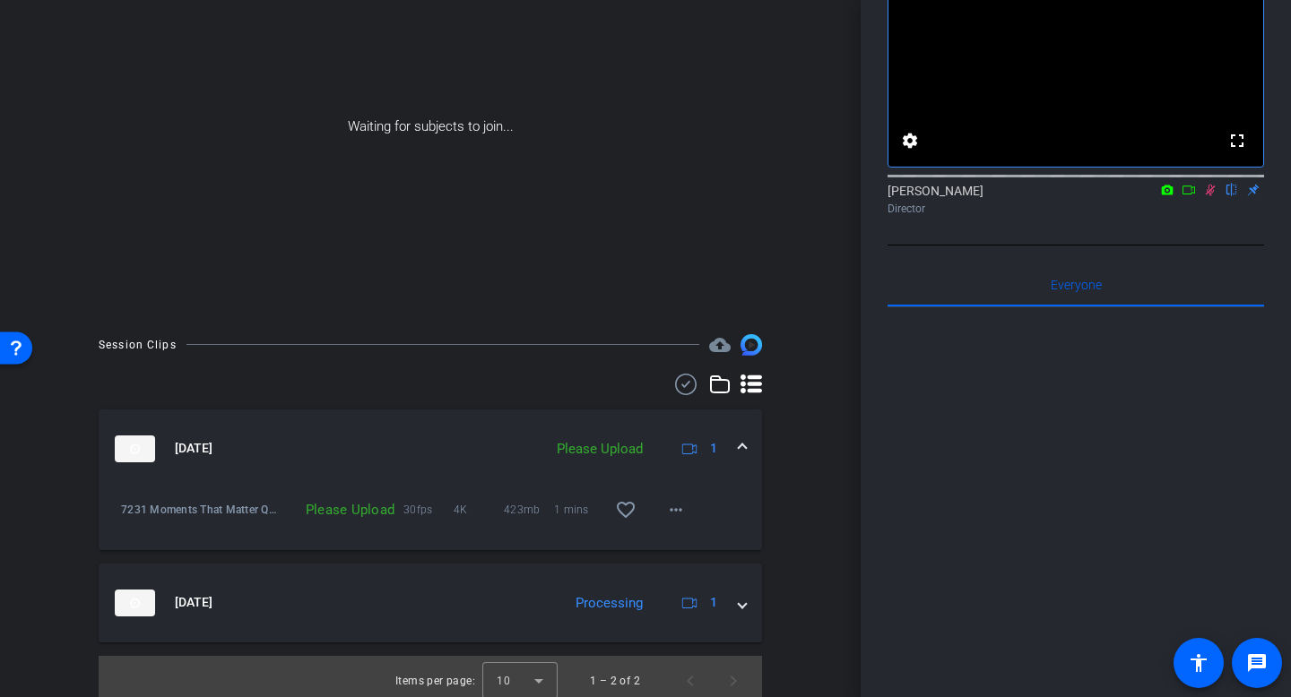
scroll to position [149, 0]
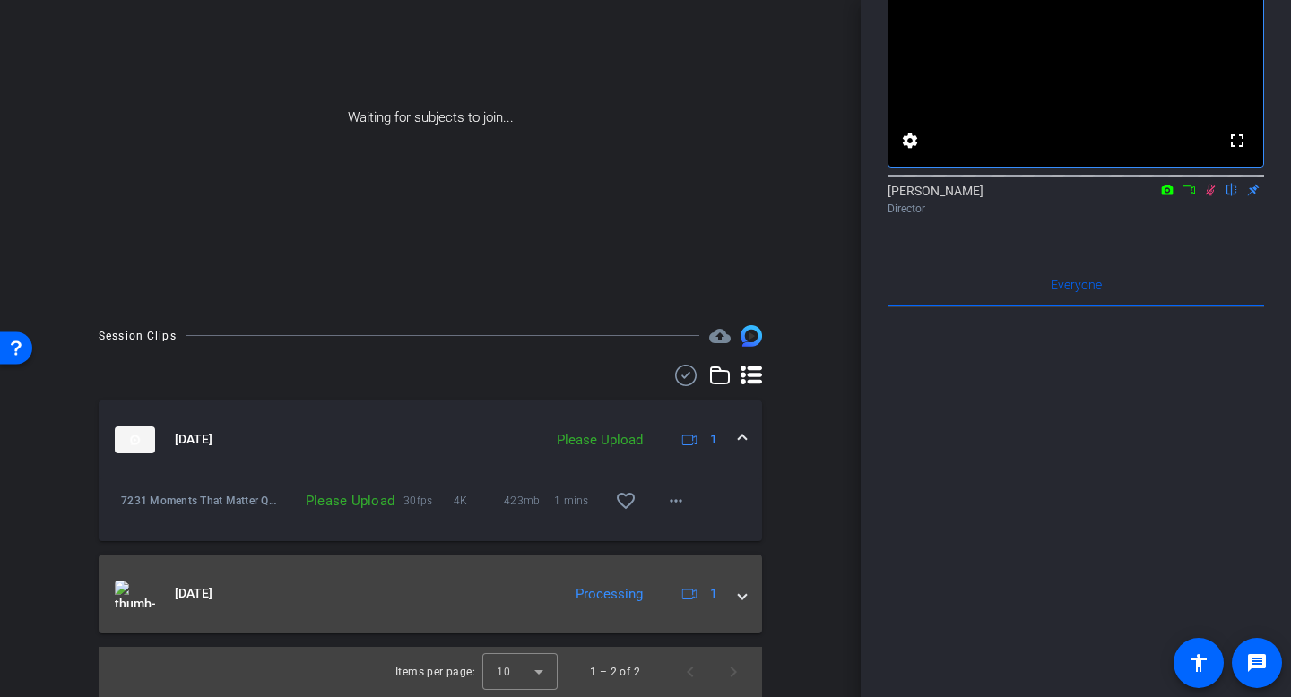
click at [748, 603] on mat-expansion-panel-header "Aug 21, 2025 Processing 1" at bounding box center [430, 594] width 663 height 79
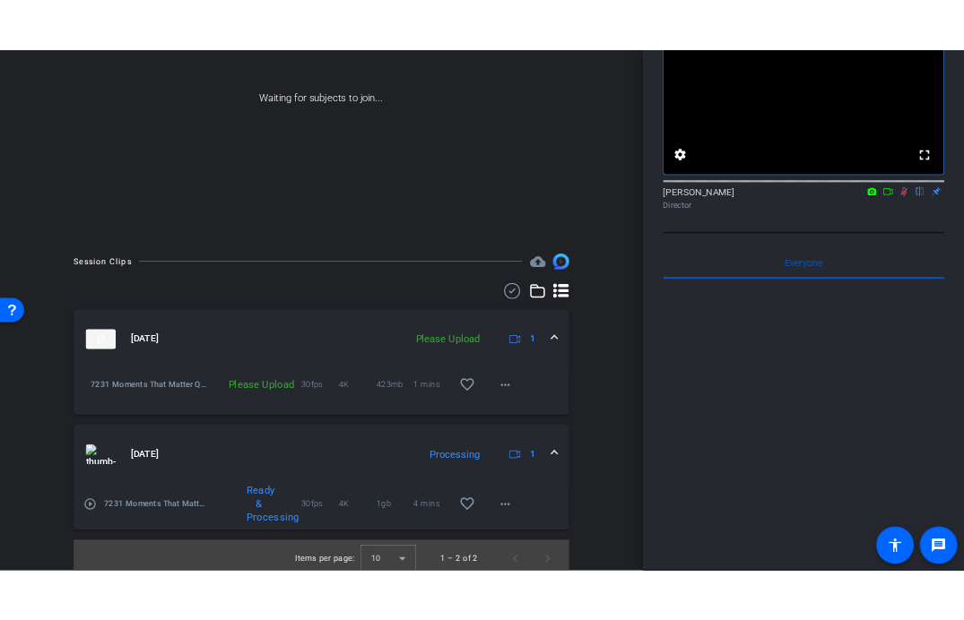
scroll to position [211, 0]
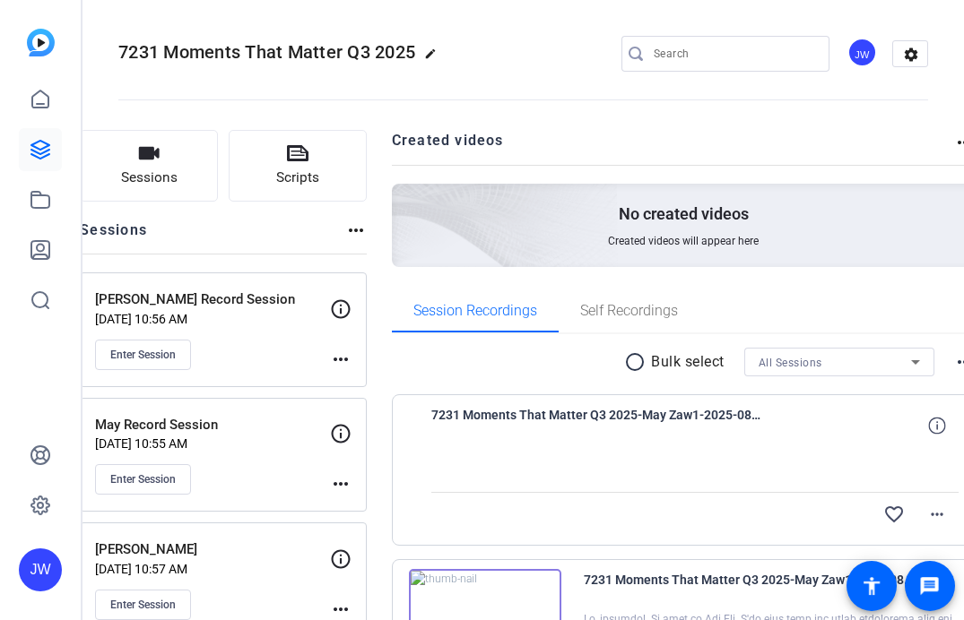
scroll to position [161, 0]
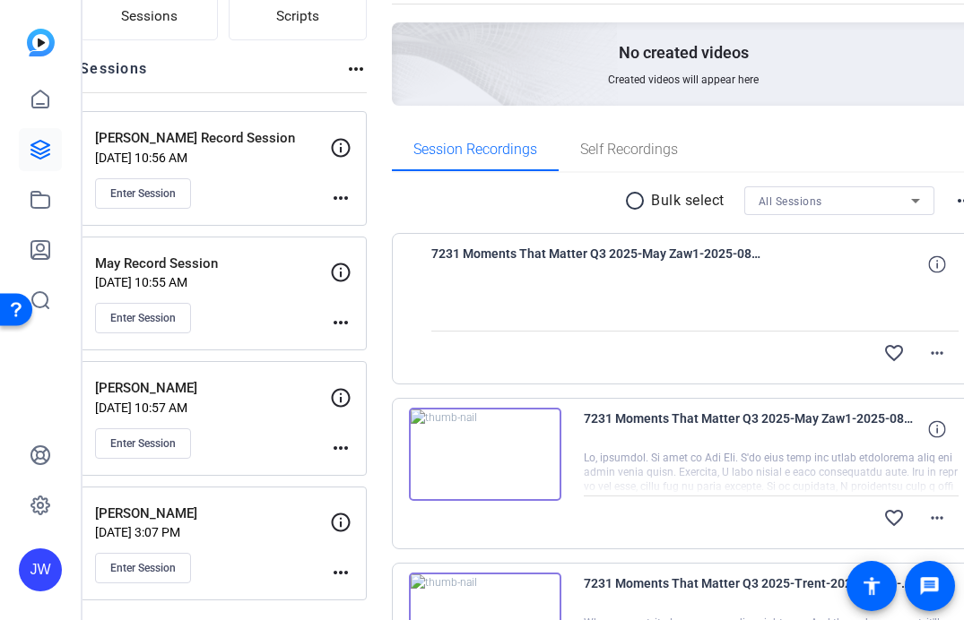
click at [598, 423] on span "7231 Moments That Matter Q3 2025-May Zaw1-2025-08-21-12-15-18-689-0" at bounding box center [750, 429] width 332 height 43
click at [495, 447] on img at bounding box center [485, 454] width 152 height 93
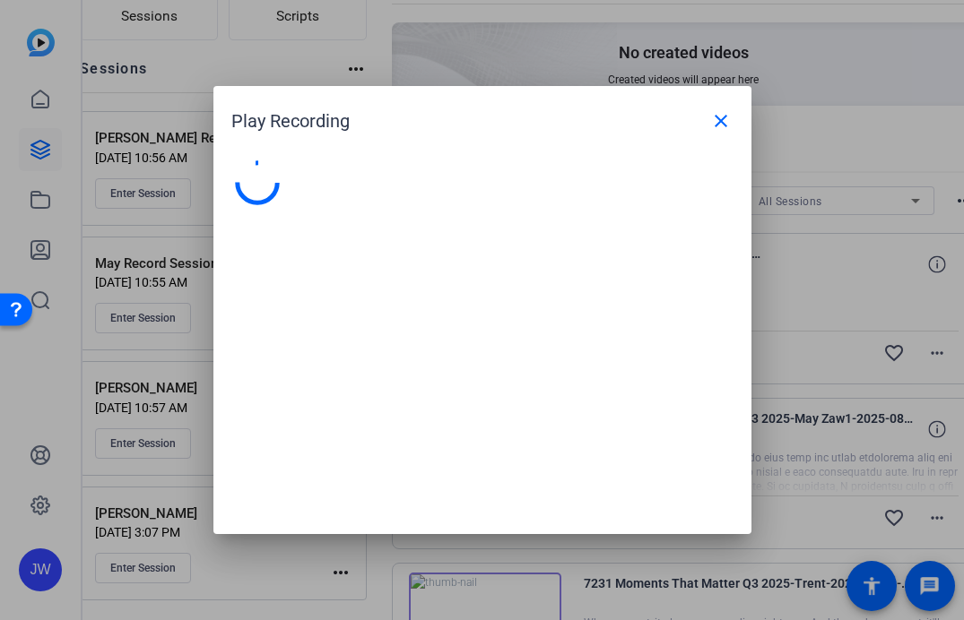
click at [495, 447] on div at bounding box center [482, 339] width 538 height 392
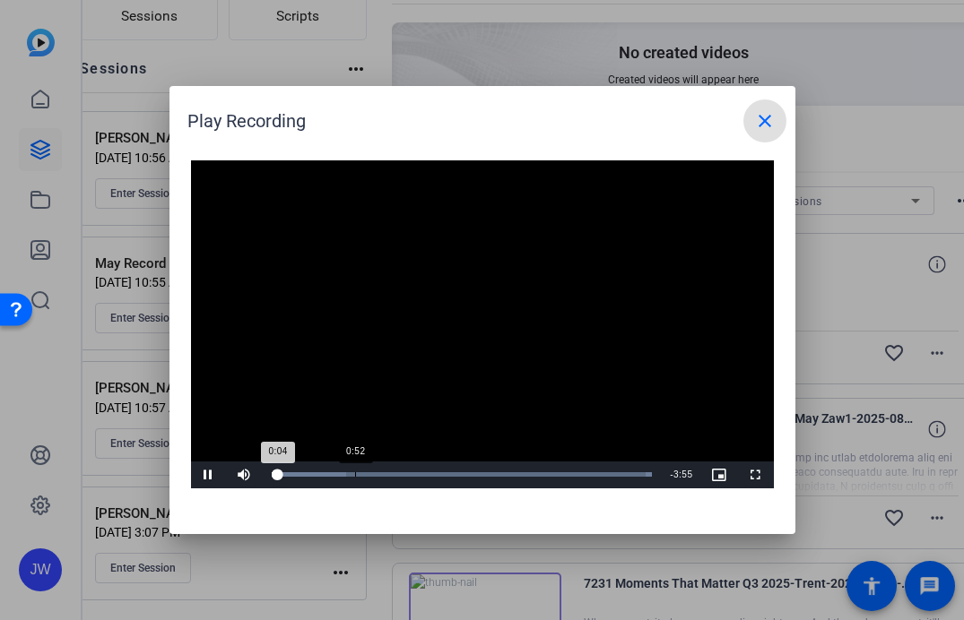
click at [354, 471] on div "Loaded : 100.00% 0:52 0:04" at bounding box center [462, 475] width 399 height 27
click at [417, 476] on div "1:31" at bounding box center [417, 474] width 1 height 4
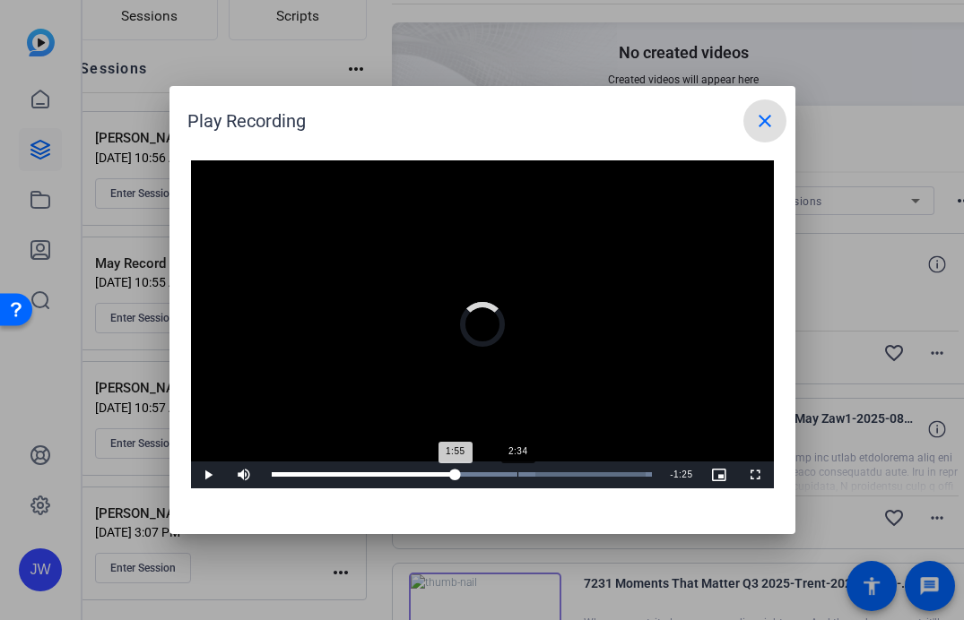
click at [516, 477] on div "Loaded : 100.00% 2:34 1:55" at bounding box center [462, 475] width 399 height 27
click at [583, 473] on div "Loaded : 100.00% 3:16 3:16" at bounding box center [462, 474] width 381 height 4
drag, startPoint x: 549, startPoint y: 474, endPoint x: 519, endPoint y: 476, distance: 29.6
click at [539, 474] on div "2:48" at bounding box center [539, 474] width 1 height 4
click at [771, 103] on span at bounding box center [764, 120] width 43 height 43
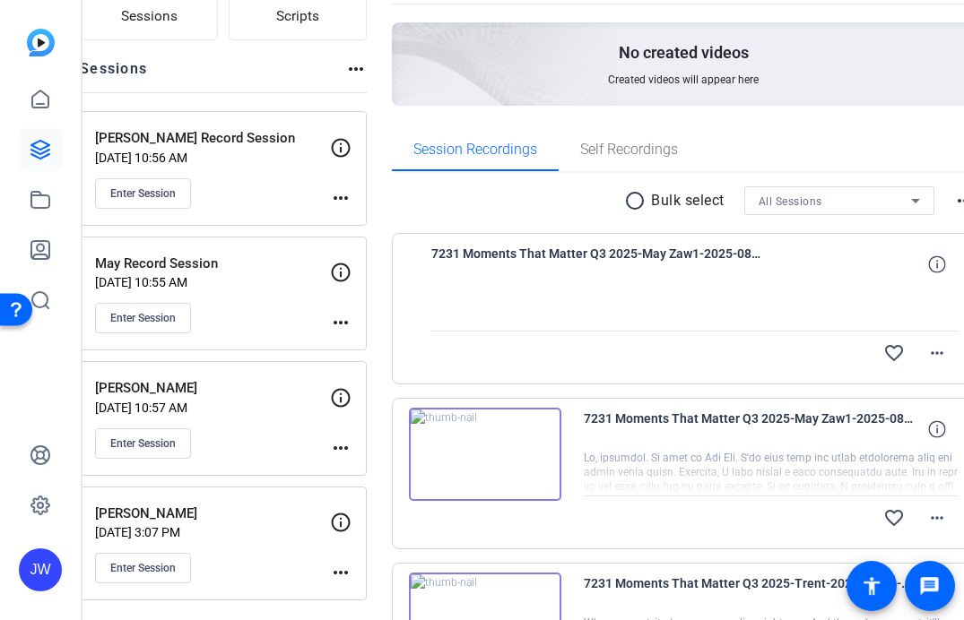
click at [771, 103] on div "No created videos Created videos will appear here" at bounding box center [684, 63] width 584 height 83
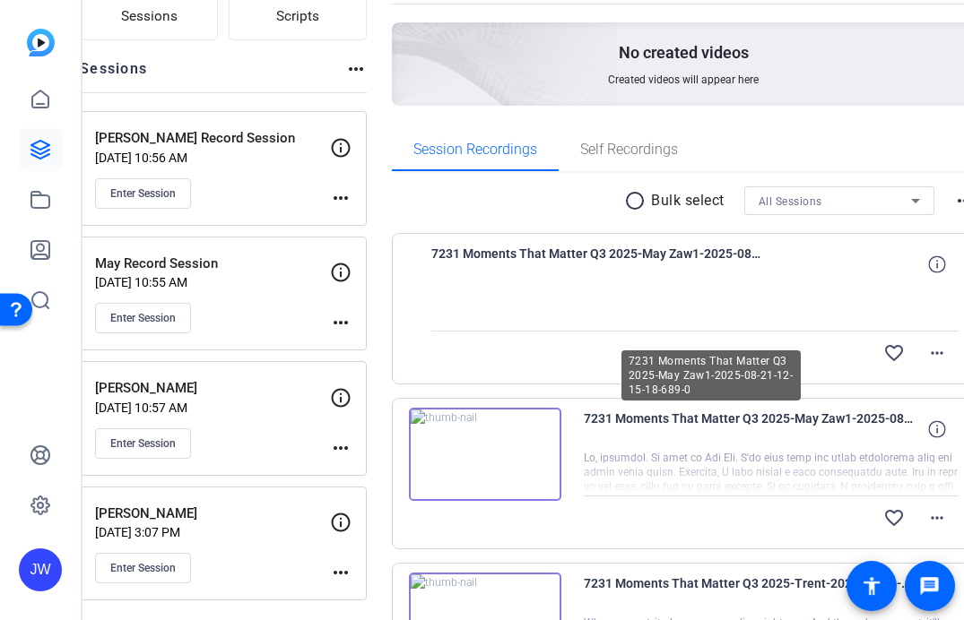
click at [626, 420] on span "7231 Moments That Matter Q3 2025-May Zaw1-2025-08-21-12-15-18-689-0" at bounding box center [750, 429] width 332 height 43
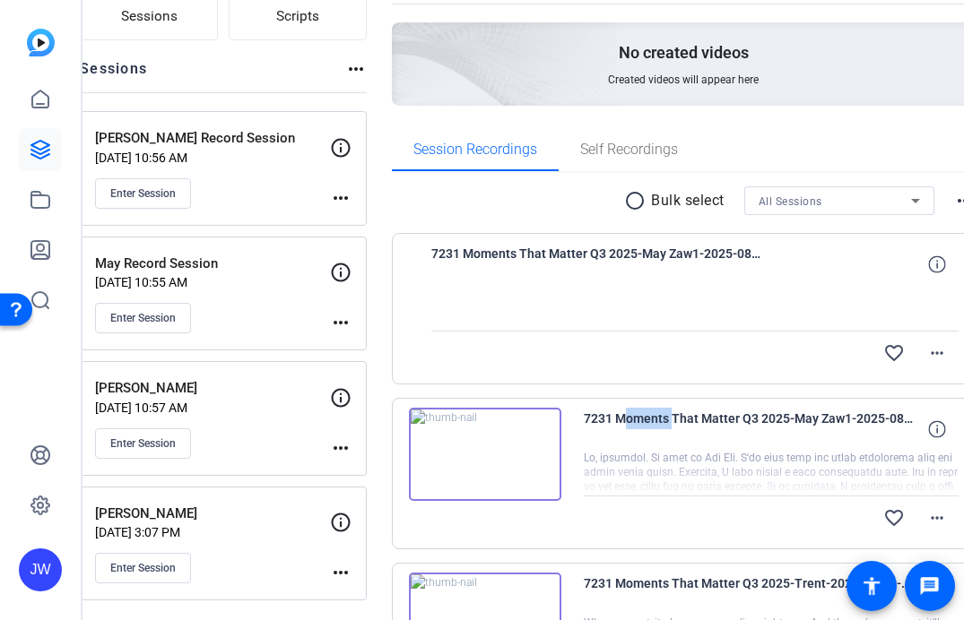
click at [515, 437] on img at bounding box center [485, 454] width 152 height 93
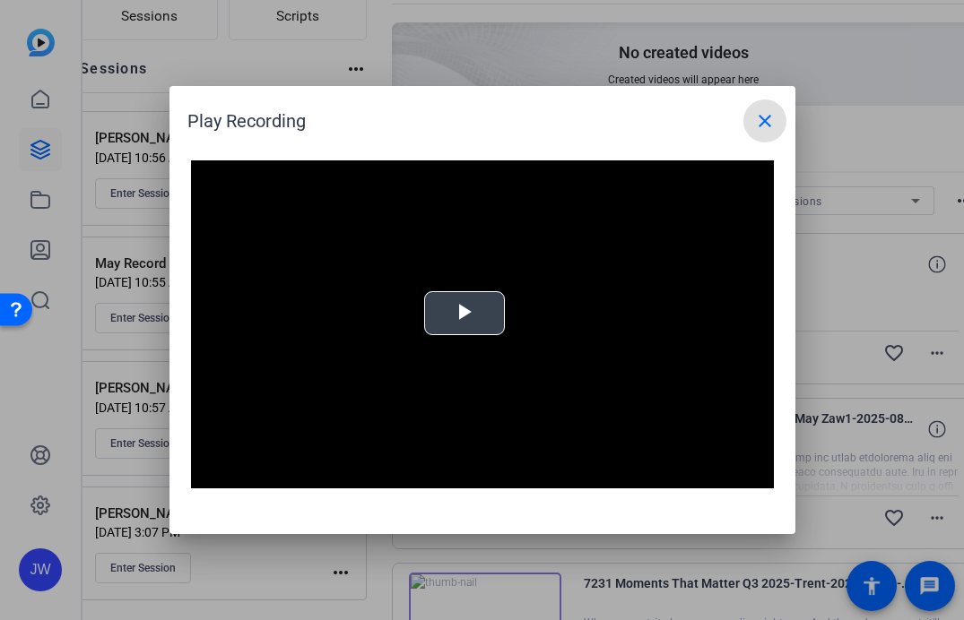
click at [475, 307] on video "Video Player" at bounding box center [482, 324] width 583 height 328
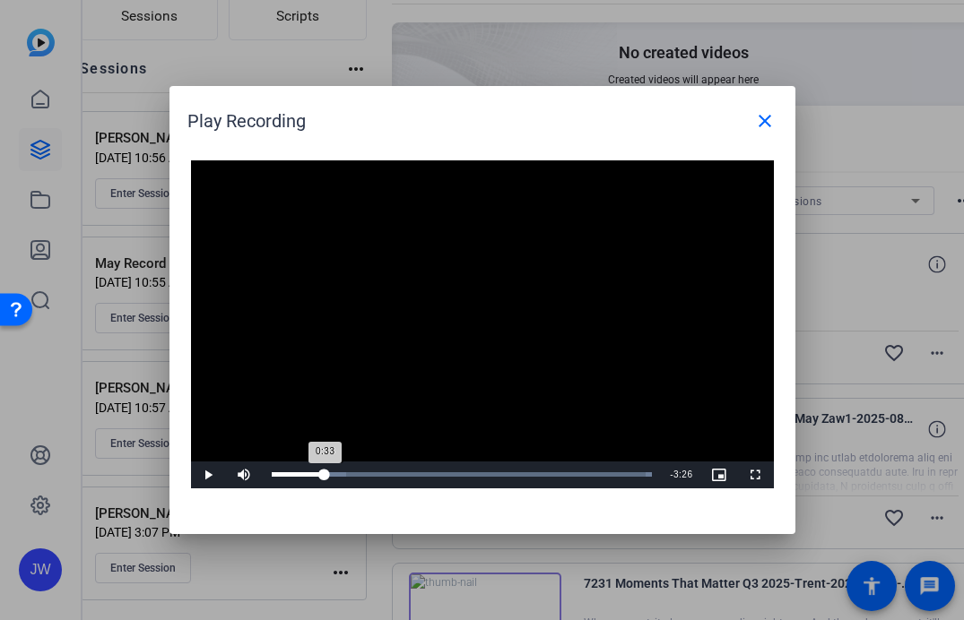
click at [324, 473] on div "Loaded : 100.00% 0:33 0:33" at bounding box center [462, 474] width 381 height 4
click at [403, 467] on div "Loaded : 100.00% 1:21 0:33" at bounding box center [462, 475] width 399 height 27
click at [748, 147] on div "Video Player is loading. Play Video Play Mute Current Time 1:23 / Duration 3:59…" at bounding box center [482, 339] width 626 height 392
click at [750, 123] on span at bounding box center [764, 120] width 43 height 43
